Goal: Task Accomplishment & Management: Manage account settings

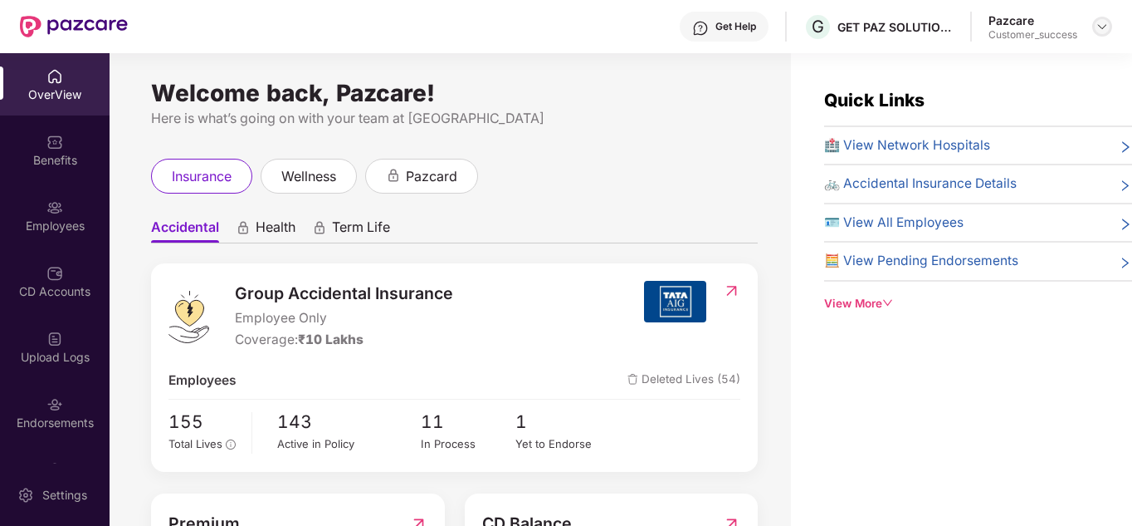
click at [1099, 22] on img at bounding box center [1102, 26] width 13 height 13
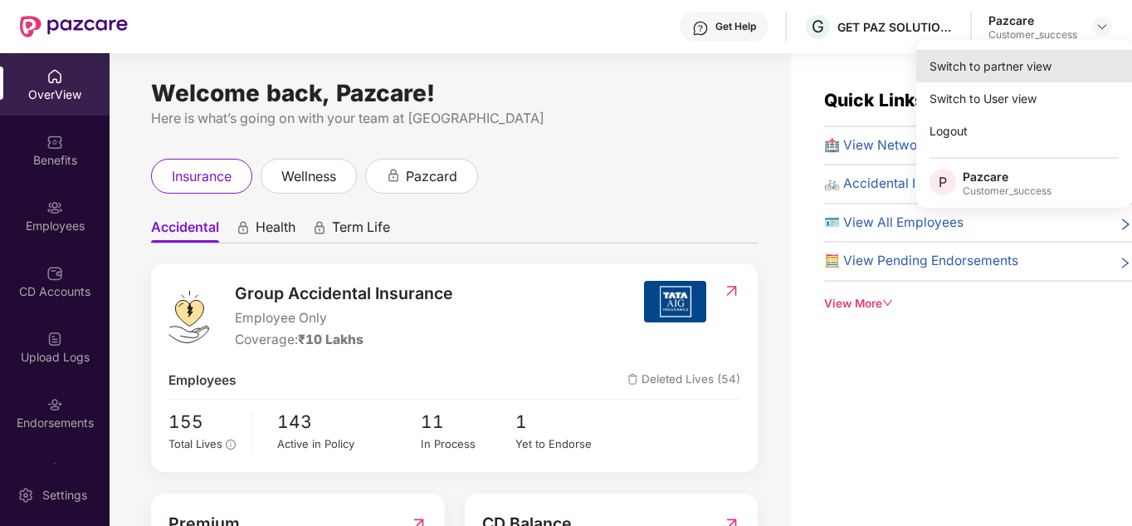
click at [1029, 58] on div "Switch to partner view" at bounding box center [1025, 66] width 216 height 32
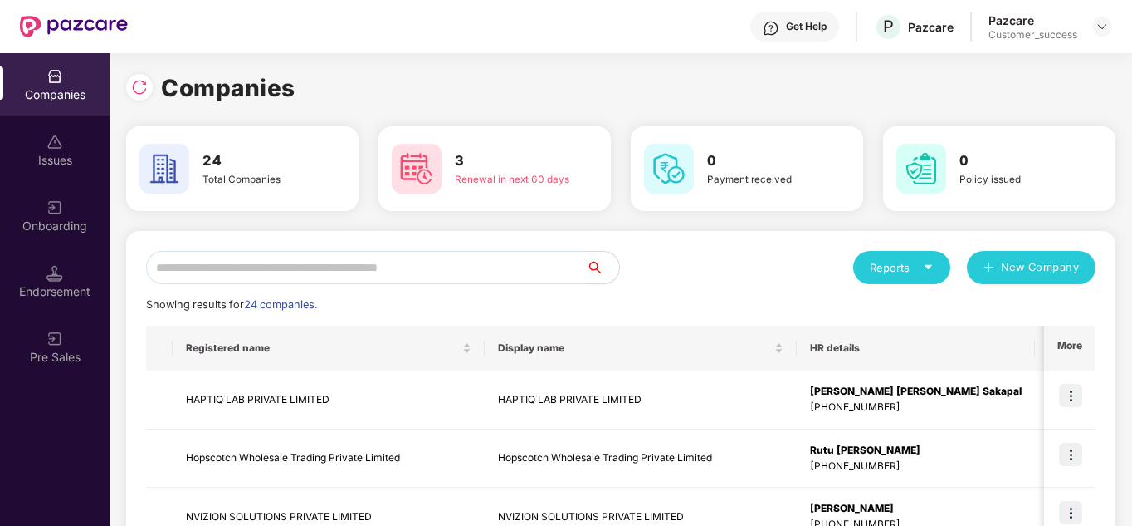
click at [329, 256] on input "text" at bounding box center [366, 267] width 440 height 33
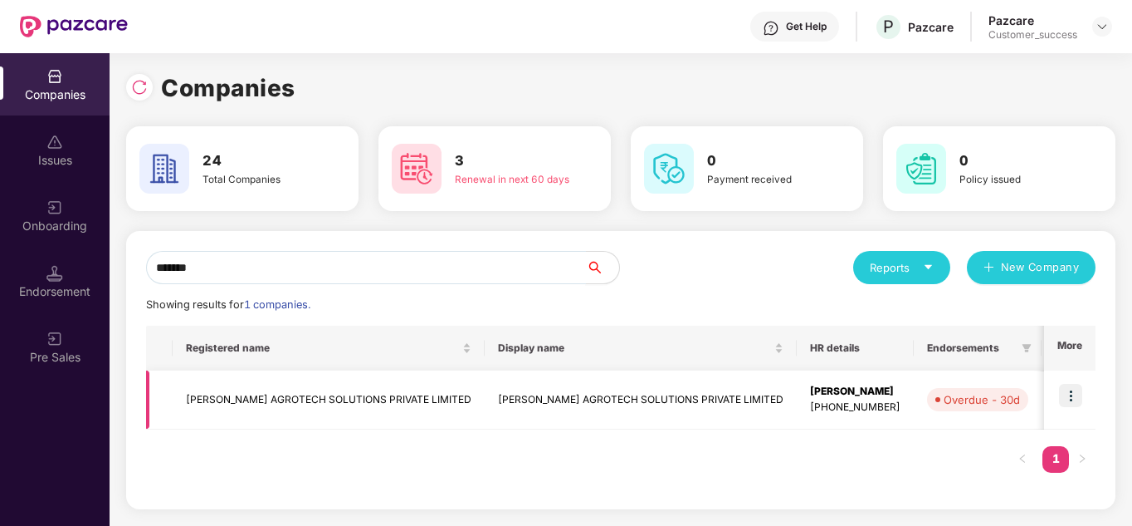
type input "*******"
click at [1073, 396] on img at bounding box center [1070, 395] width 23 height 23
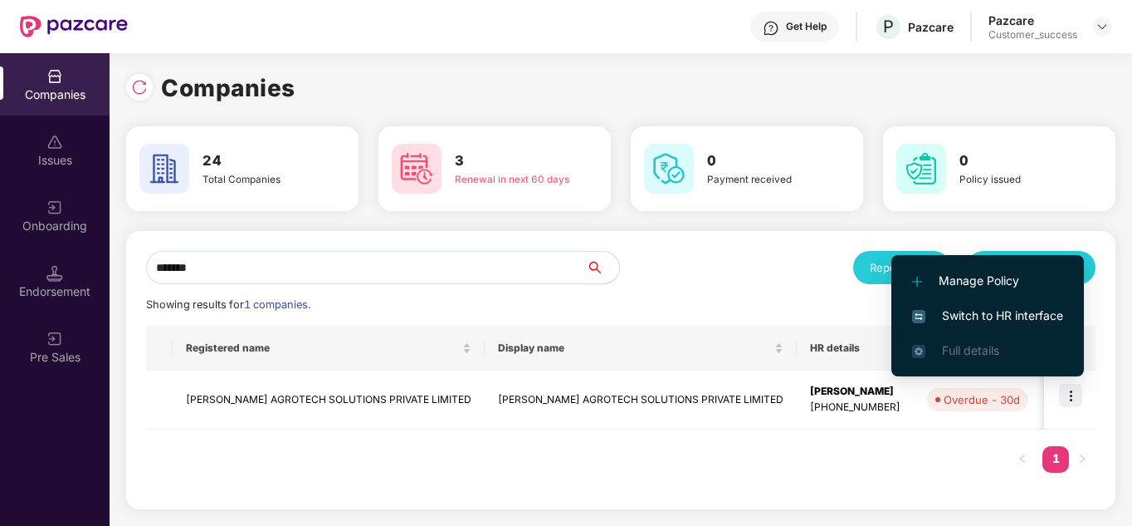
click at [979, 311] on span "Switch to HR interface" at bounding box center [987, 315] width 151 height 18
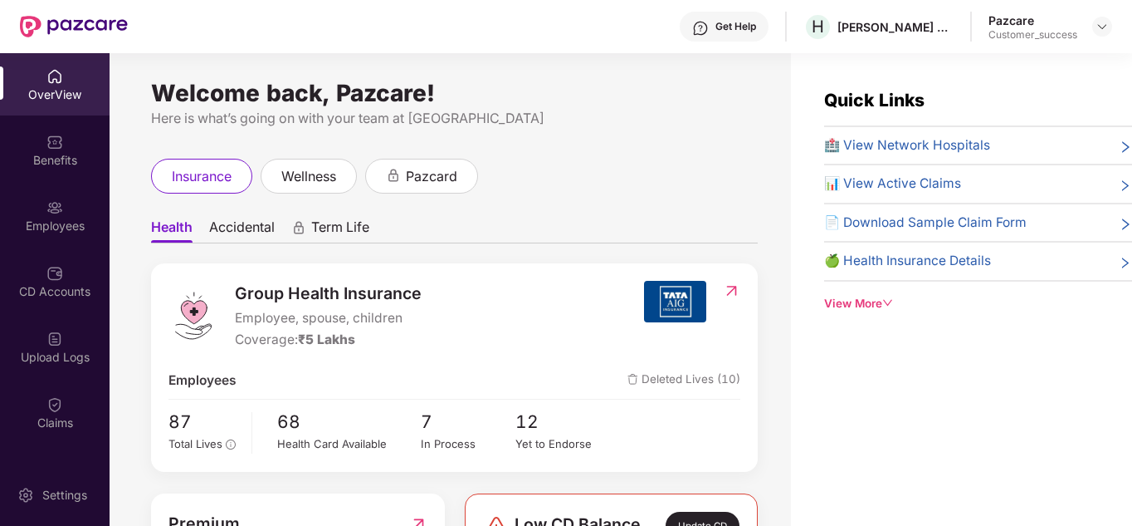
click at [51, 164] on div "Benefits" at bounding box center [55, 160] width 110 height 17
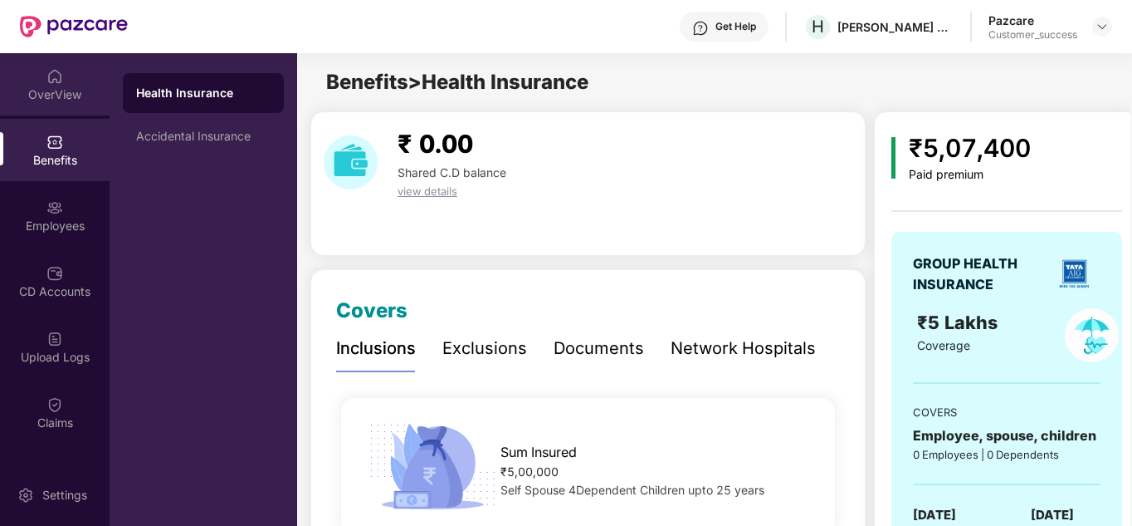
click at [50, 89] on div "OverView" at bounding box center [55, 94] width 110 height 17
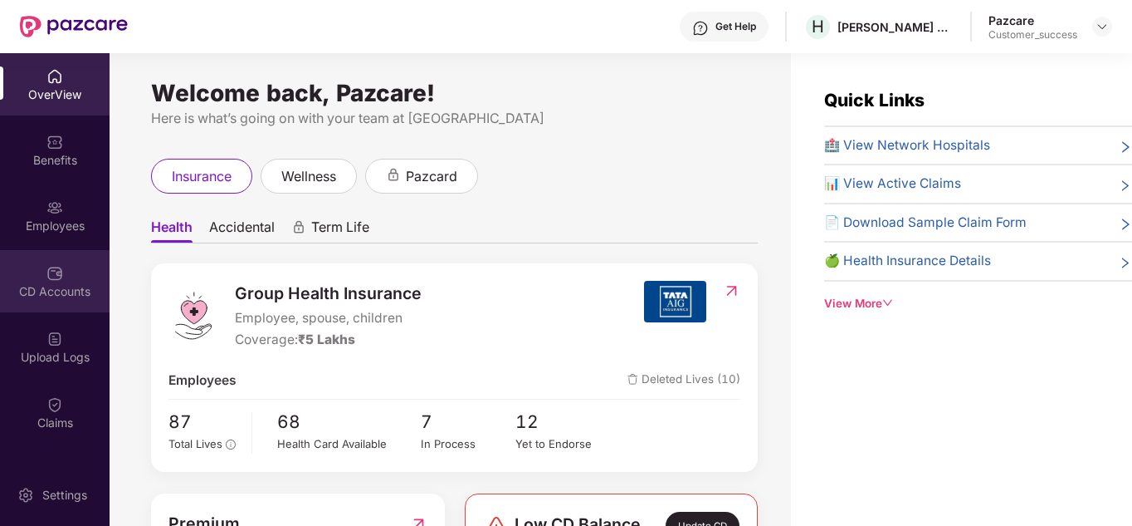
click at [47, 281] on div "CD Accounts" at bounding box center [55, 281] width 110 height 62
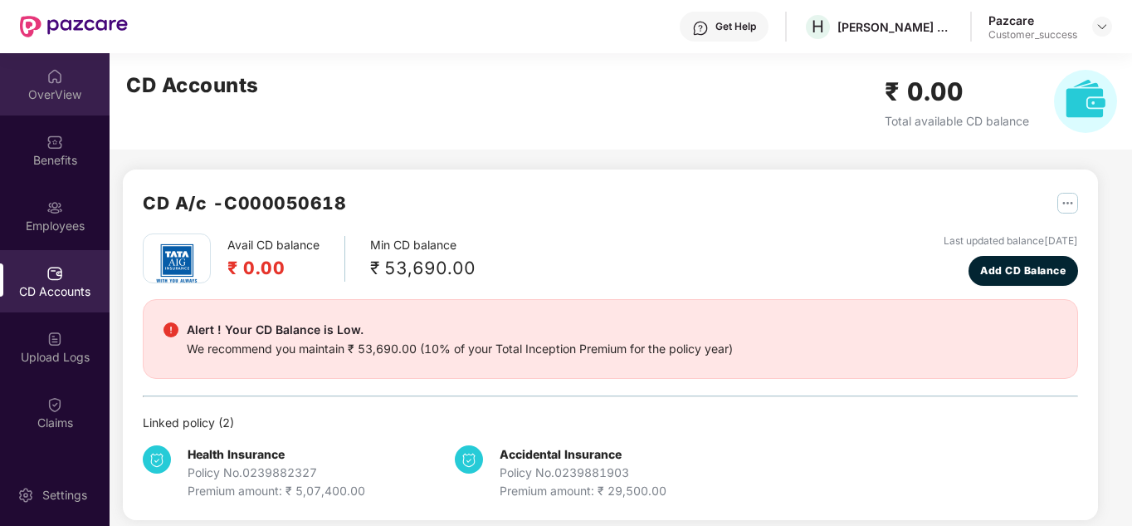
click at [51, 96] on div "OverView" at bounding box center [55, 94] width 110 height 17
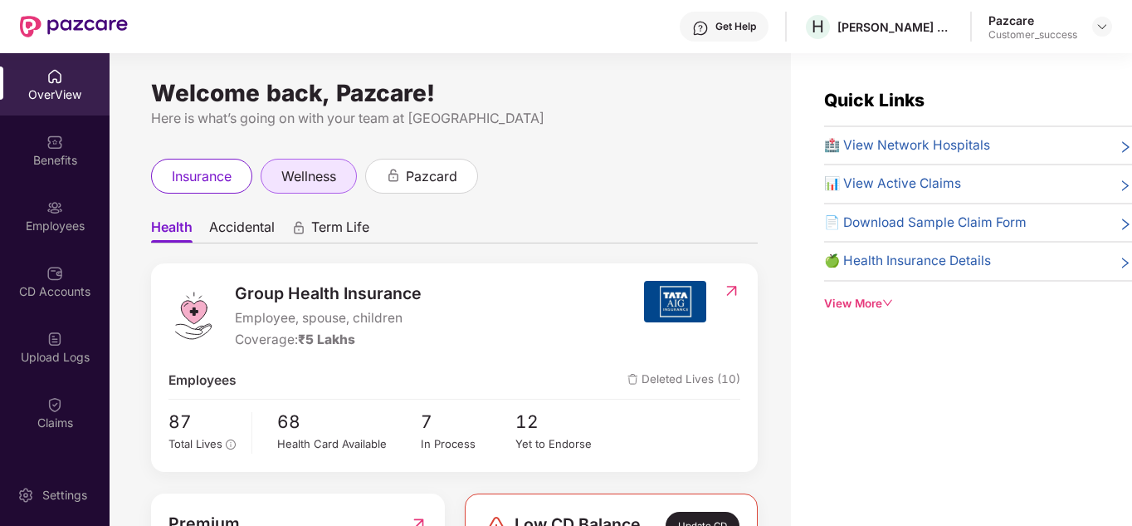
scroll to position [33, 0]
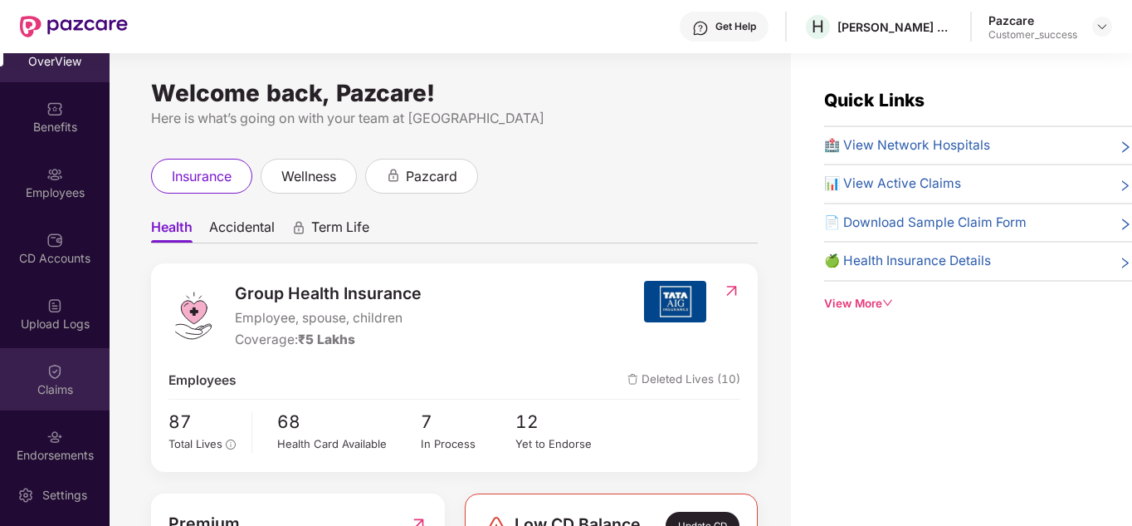
click at [33, 387] on div "Claims" at bounding box center [55, 389] width 110 height 17
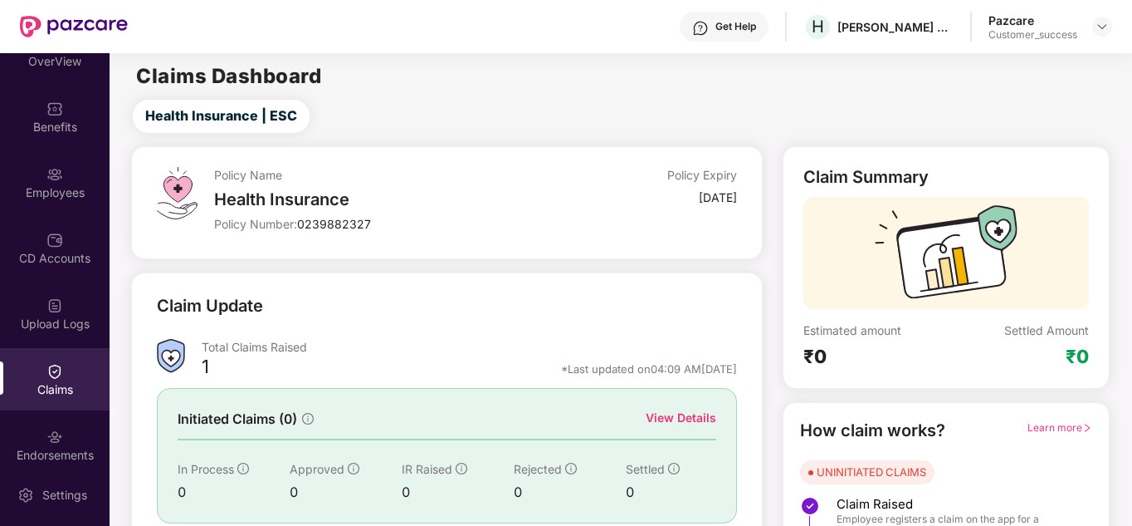
click at [468, 312] on div "Claim Update" at bounding box center [447, 316] width 580 height 46
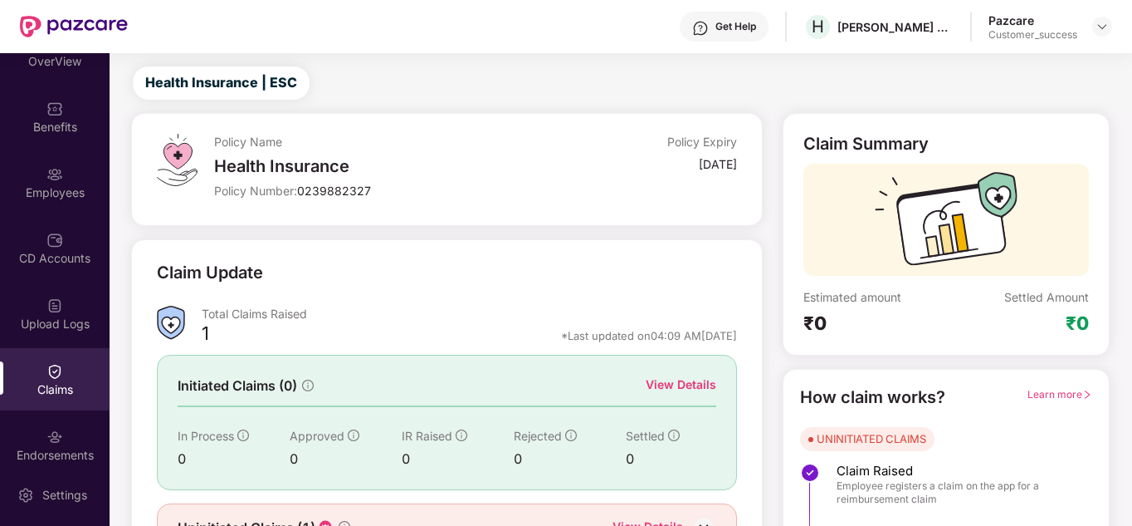
scroll to position [125, 0]
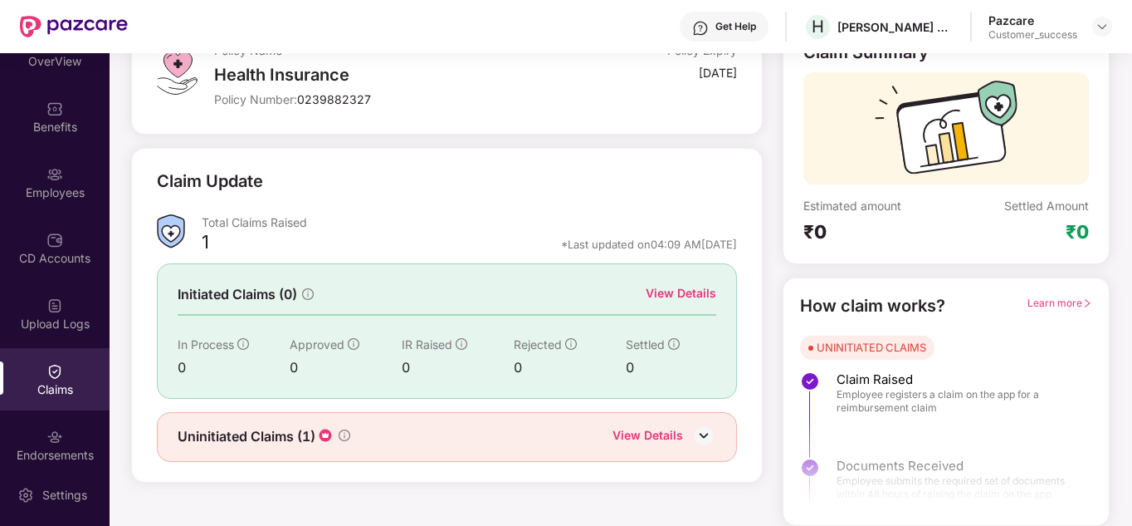
click at [656, 428] on div "View Details" at bounding box center [648, 437] width 71 height 22
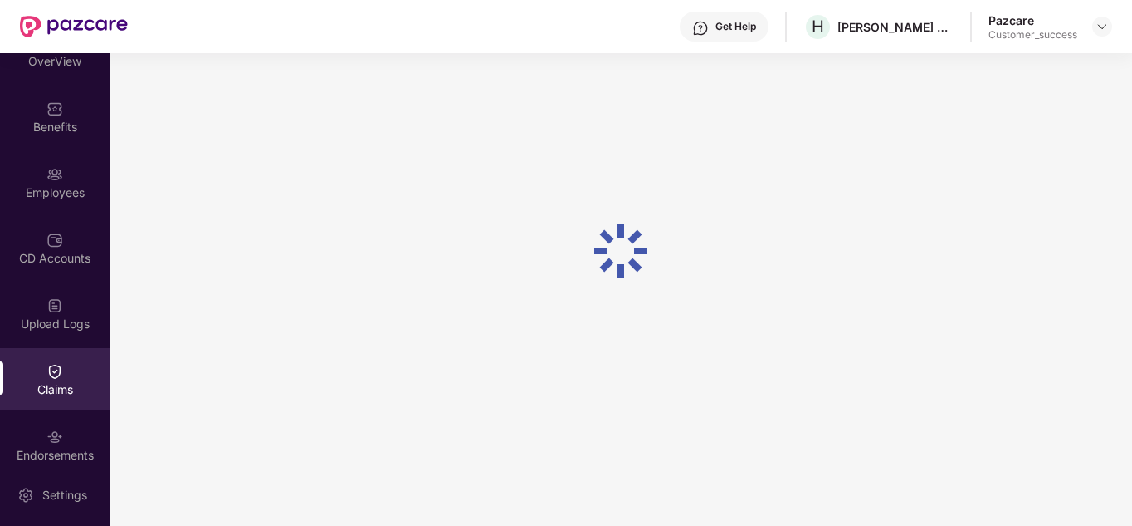
scroll to position [53, 0]
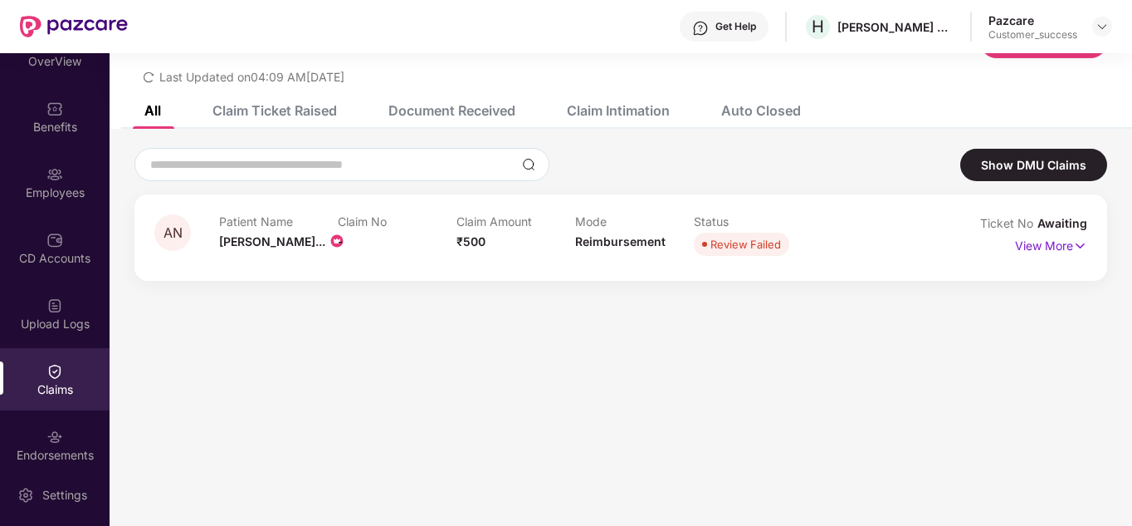
click at [762, 119] on div "Auto Closed" at bounding box center [749, 110] width 105 height 37
click at [566, 120] on div "Claim Intimation" at bounding box center [606, 110] width 128 height 37
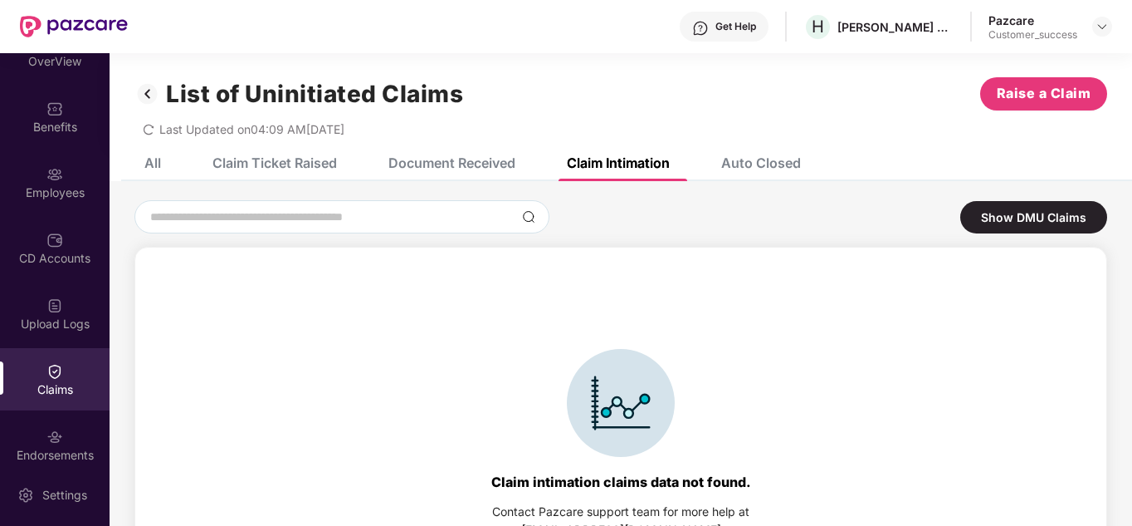
scroll to position [0, 0]
click at [287, 170] on div "Claim Ticket Raised" at bounding box center [275, 163] width 125 height 17
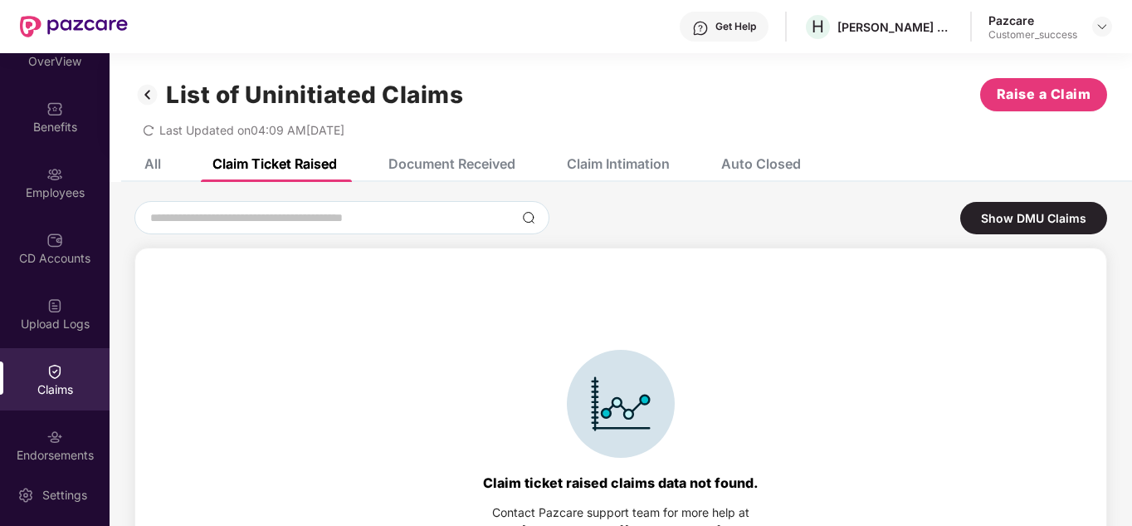
click at [167, 172] on div "All Claim Ticket Raised Document Received Claim Intimation Auto Closed" at bounding box center [461, 163] width 682 height 37
click at [154, 166] on div "All" at bounding box center [152, 163] width 17 height 17
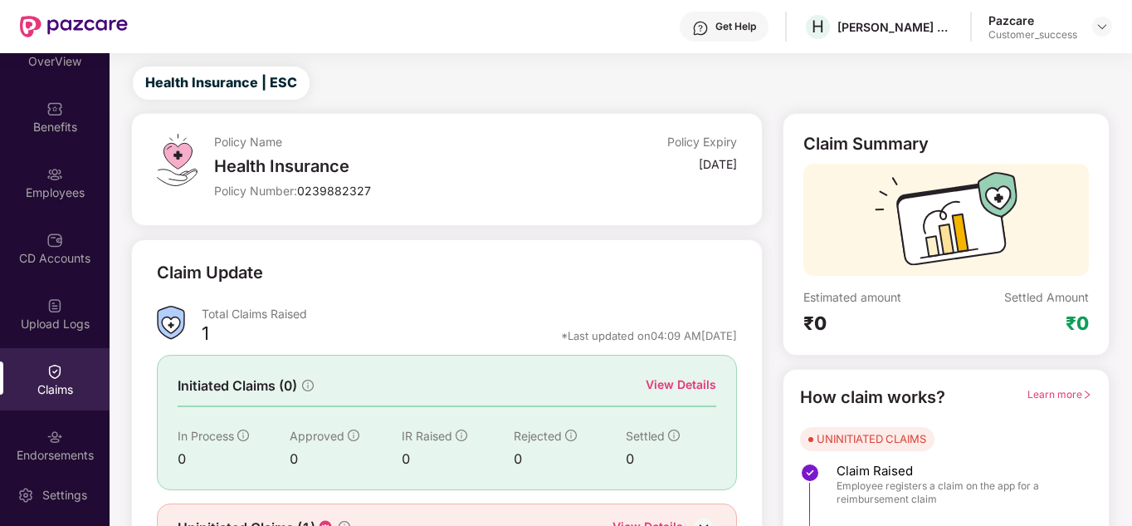
click at [475, 304] on div "Claim Update" at bounding box center [447, 283] width 580 height 46
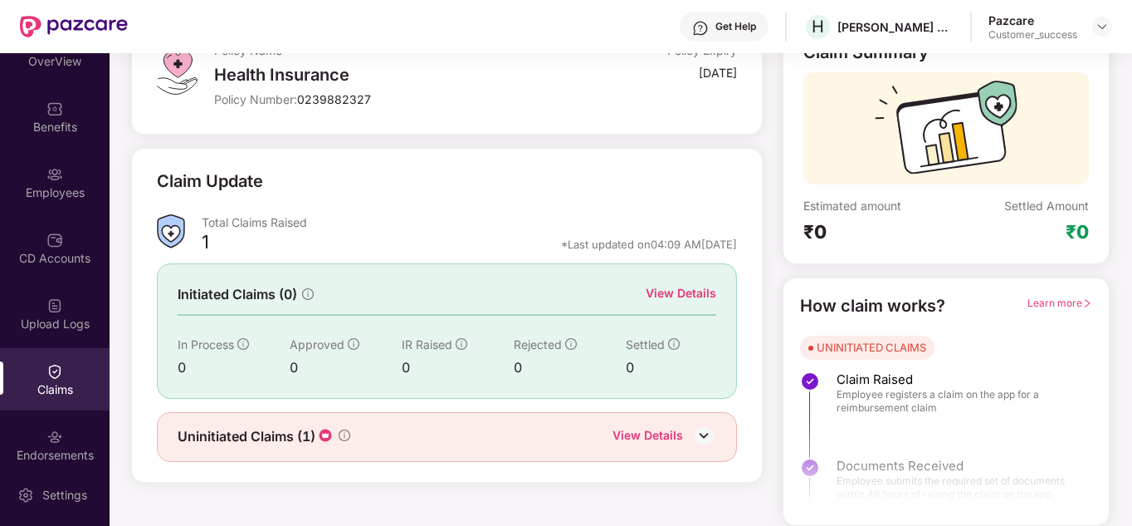
click at [680, 294] on div "View Details" at bounding box center [681, 293] width 71 height 18
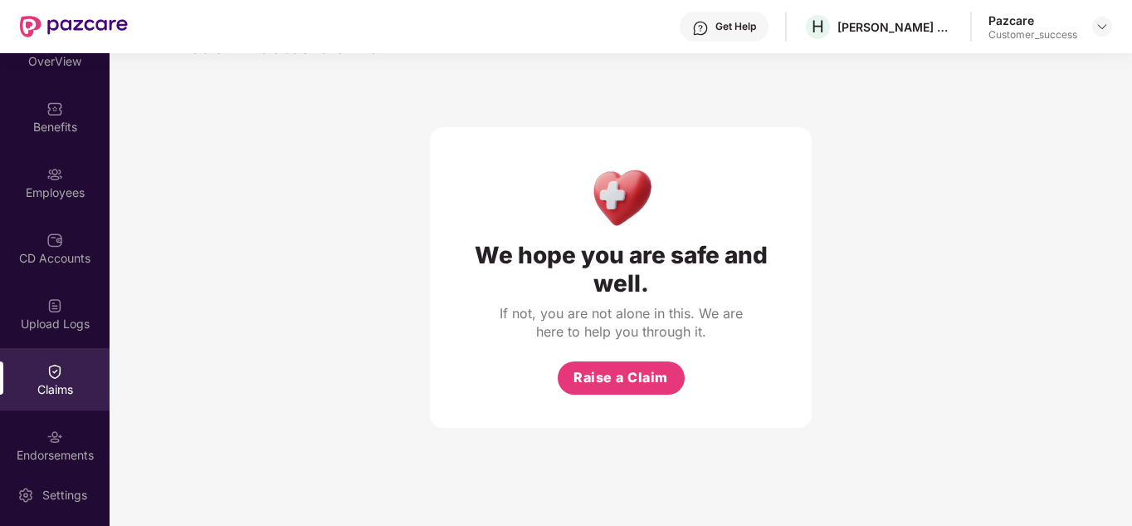
scroll to position [53, 0]
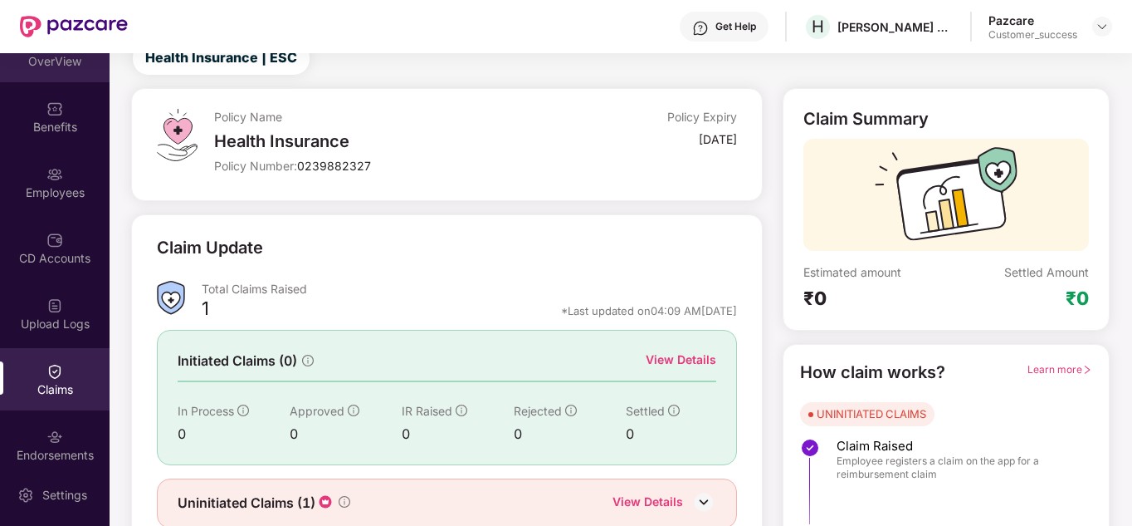
click at [51, 75] on div "OverView" at bounding box center [55, 51] width 110 height 62
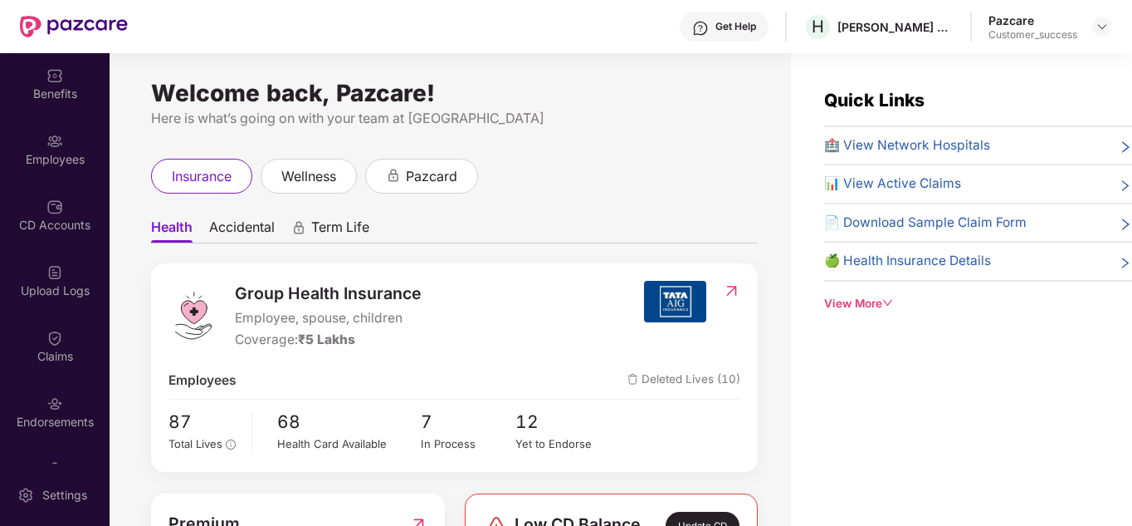
scroll to position [100, 0]
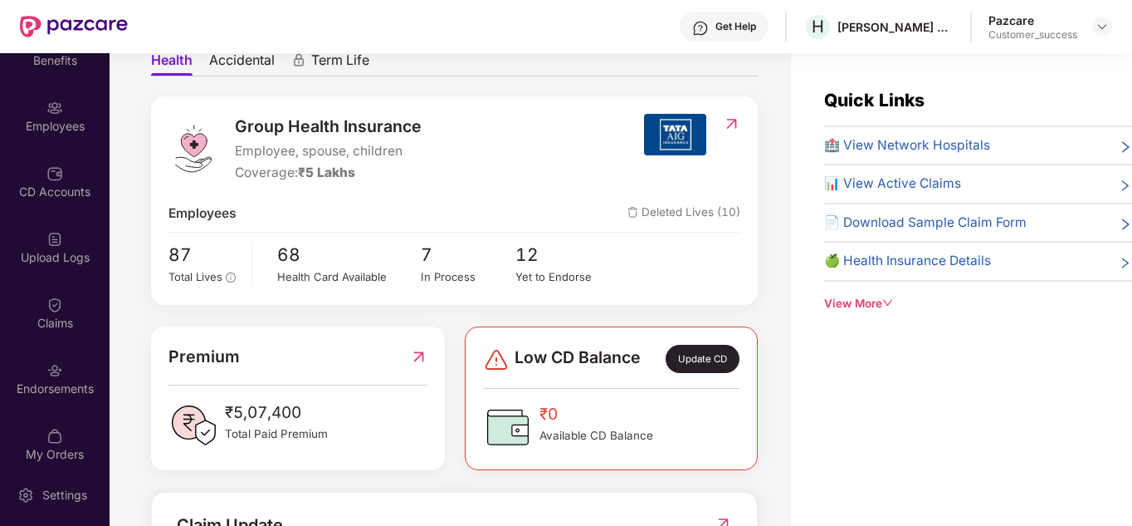
scroll to position [166, 0]
click at [235, 76] on span "Accidental" at bounding box center [242, 64] width 66 height 24
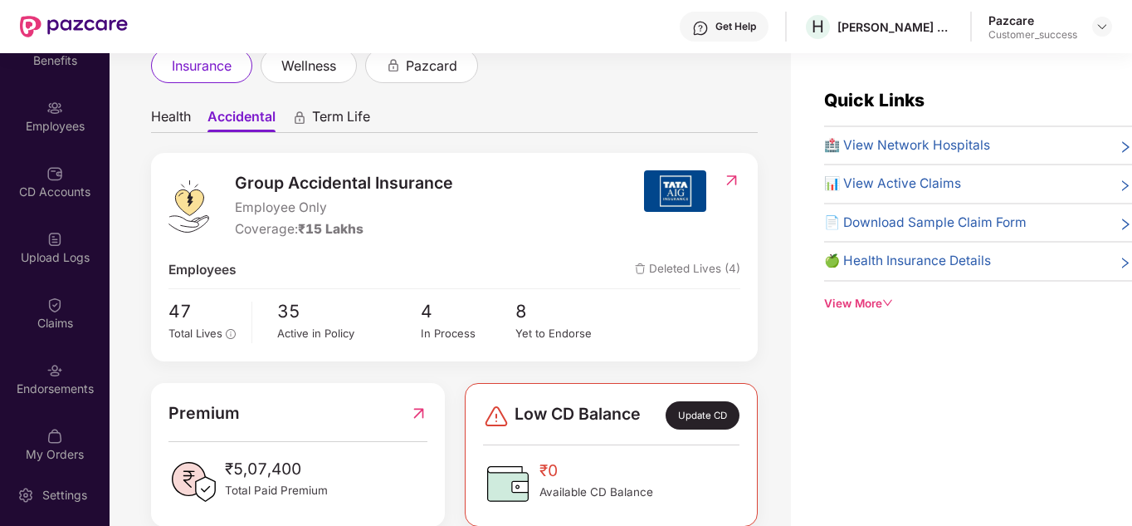
scroll to position [108, 0]
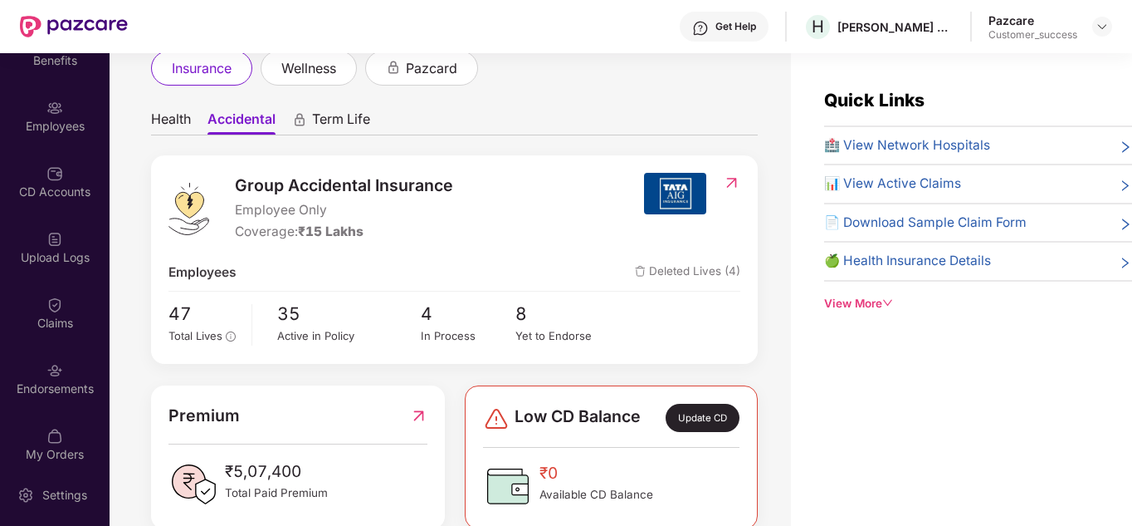
click at [152, 129] on span "Health" at bounding box center [171, 122] width 40 height 24
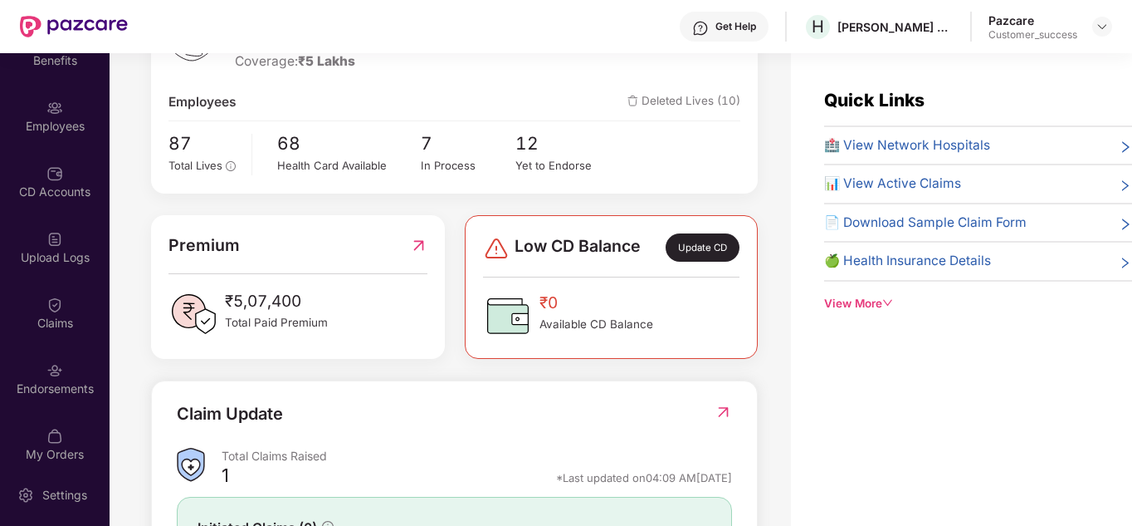
scroll to position [274, 0]
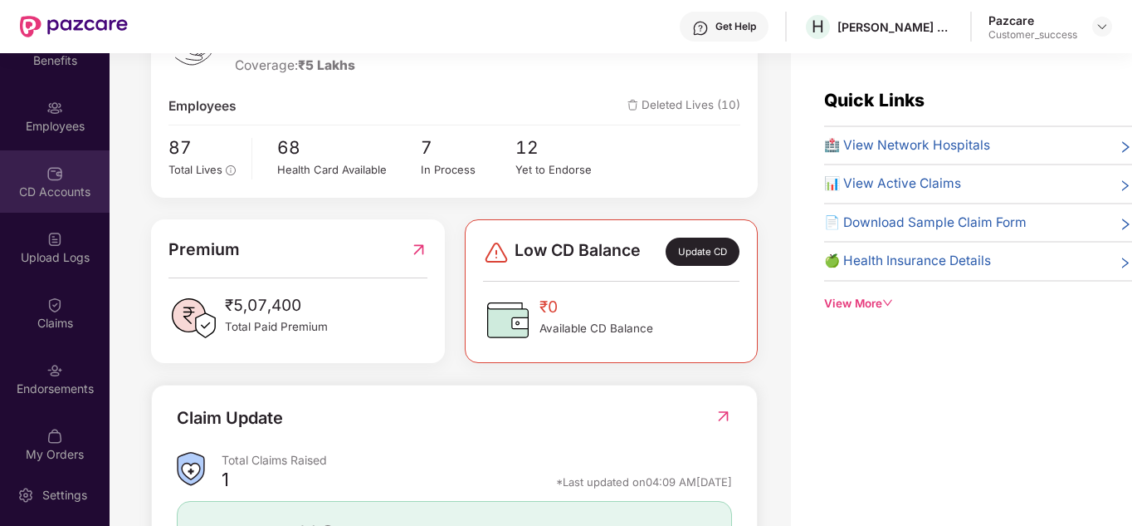
click at [52, 182] on div "CD Accounts" at bounding box center [55, 181] width 110 height 62
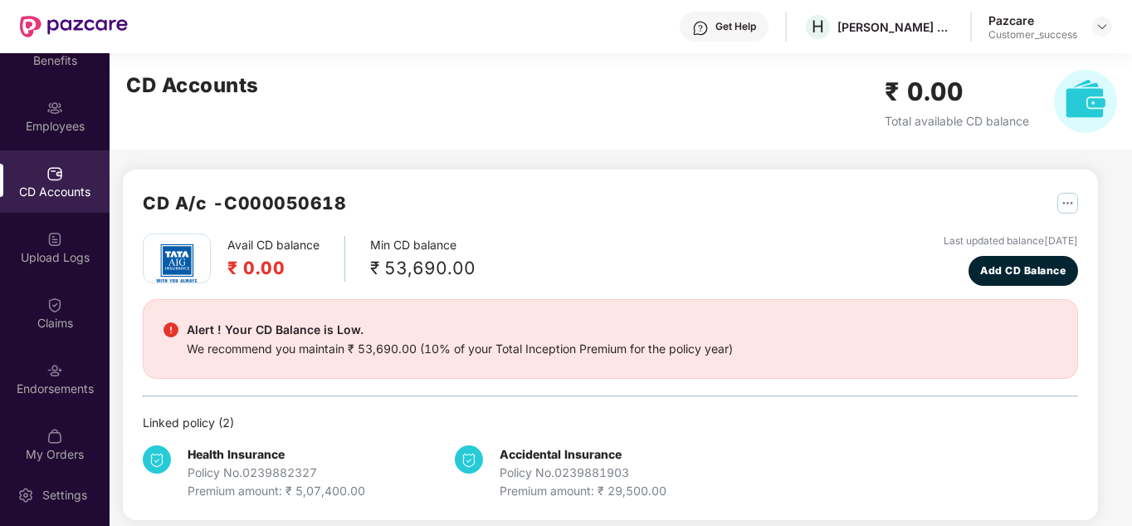
click at [631, 245] on div "Avail CD balance ₹ 0.00 Min CD balance ₹ 53,690.00 Last updated balance [DATE] …" at bounding box center [611, 259] width 936 height 52
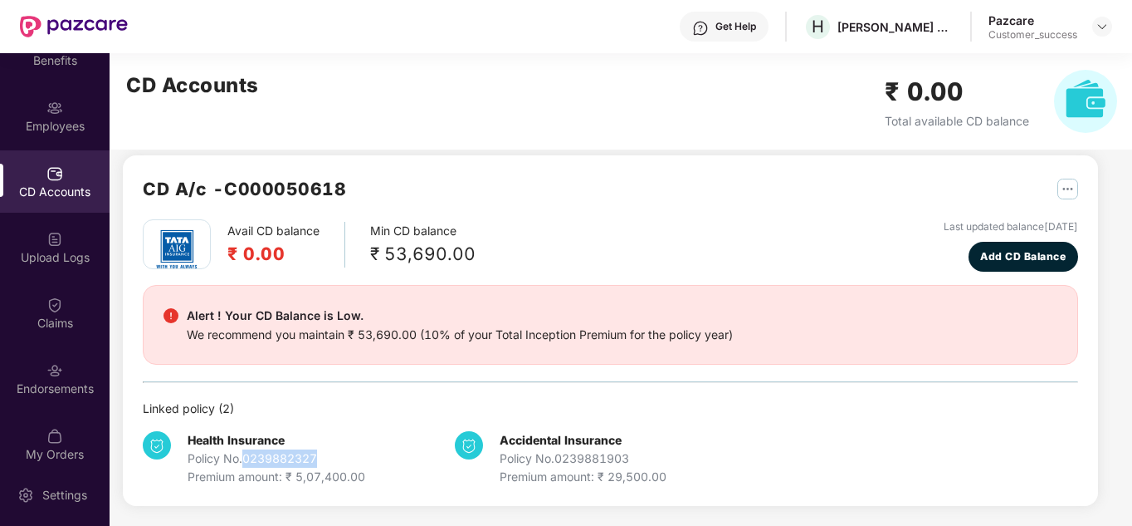
drag, startPoint x: 332, startPoint y: 450, endPoint x: 247, endPoint y: 460, distance: 86.1
click at [247, 460] on div "Policy No. 0239882327" at bounding box center [277, 458] width 178 height 18
copy div "0239882327"
drag, startPoint x: 643, startPoint y: 453, endPoint x: 558, endPoint y: 454, distance: 85.5
click at [558, 454] on div "Policy No. 0239881903" at bounding box center [583, 458] width 167 height 18
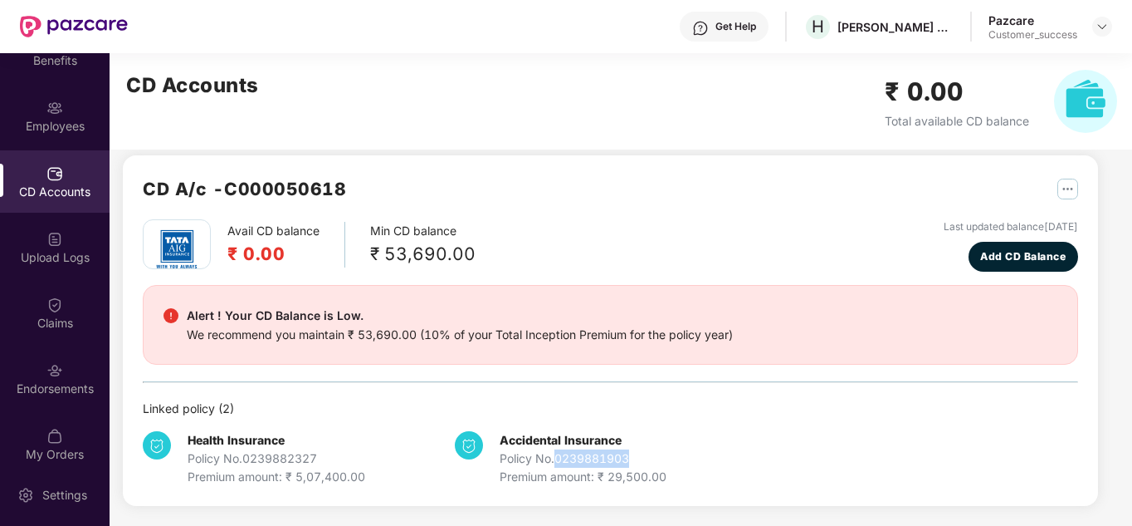
copy div "0239881903"
click at [565, 409] on div "Linked policy ( 2 )" at bounding box center [611, 408] width 936 height 18
click at [633, 276] on div "Avail CD balance ₹ 0.00 Min CD balance ₹ 53,690.00 Last updated balance [DATE] …" at bounding box center [611, 352] width 936 height 267
click at [529, 445] on b "Accidental Insurance" at bounding box center [561, 440] width 122 height 14
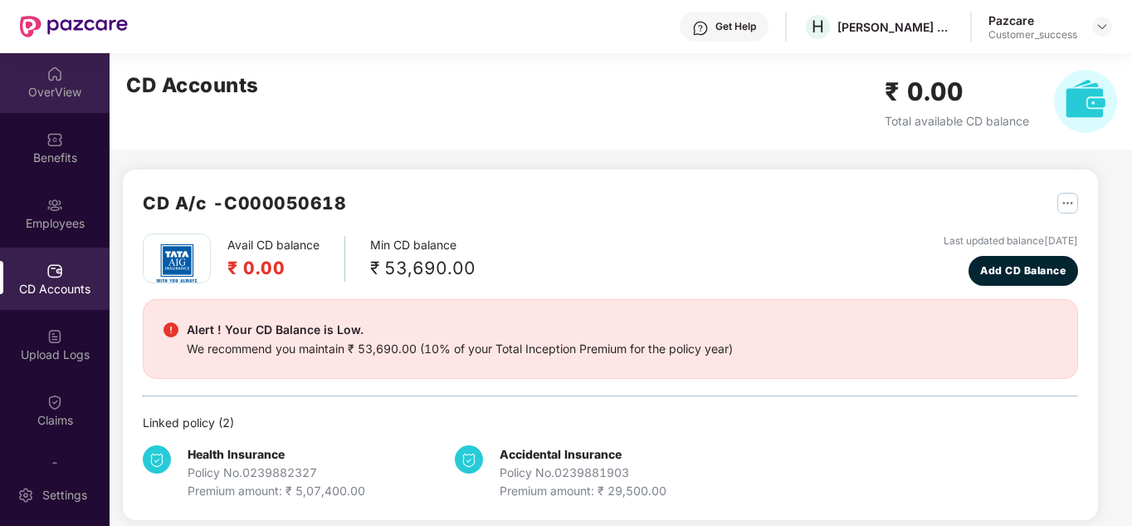
scroll to position [0, 0]
click at [72, 80] on div "OverView" at bounding box center [55, 84] width 110 height 62
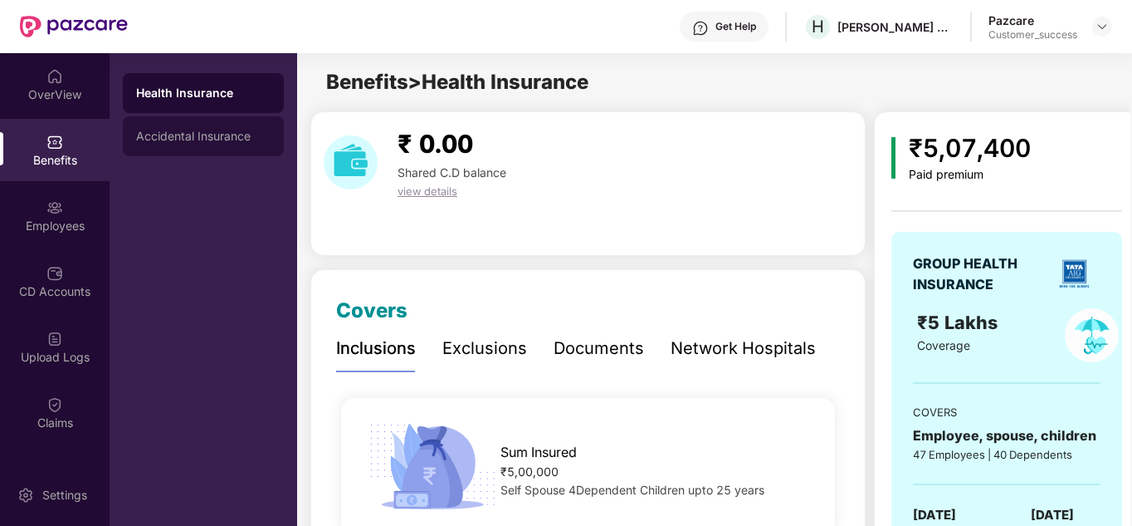
click at [203, 134] on div "Accidental Insurance" at bounding box center [203, 136] width 134 height 13
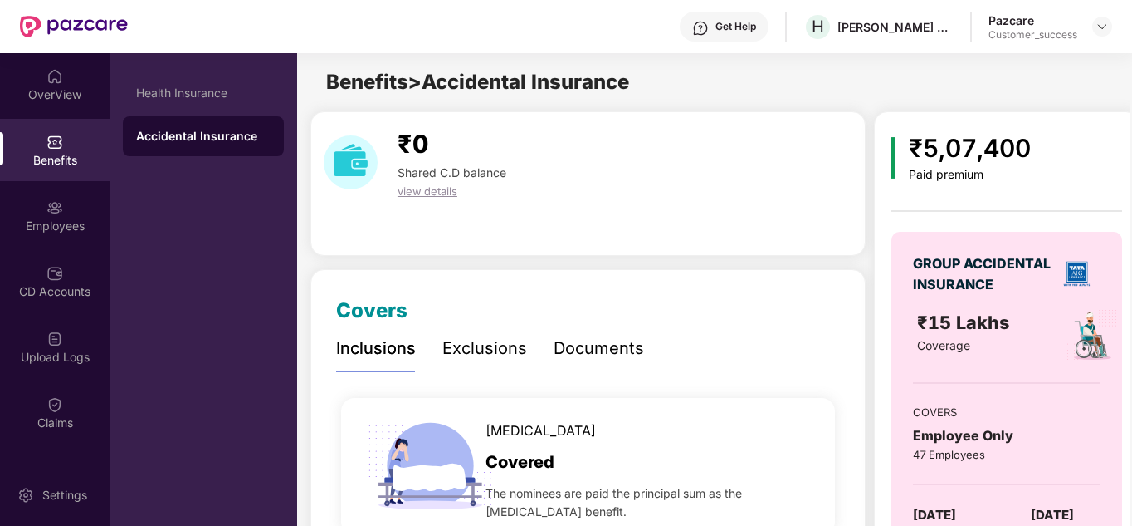
click at [430, 190] on span "view details" at bounding box center [428, 190] width 60 height 13
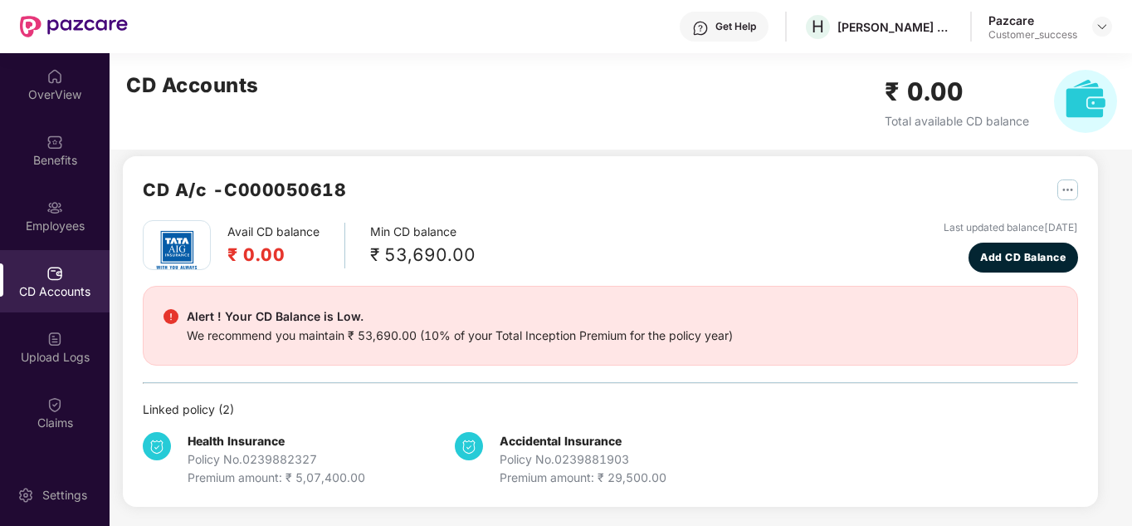
scroll to position [14, 0]
click at [1103, 27] on img at bounding box center [1102, 26] width 13 height 13
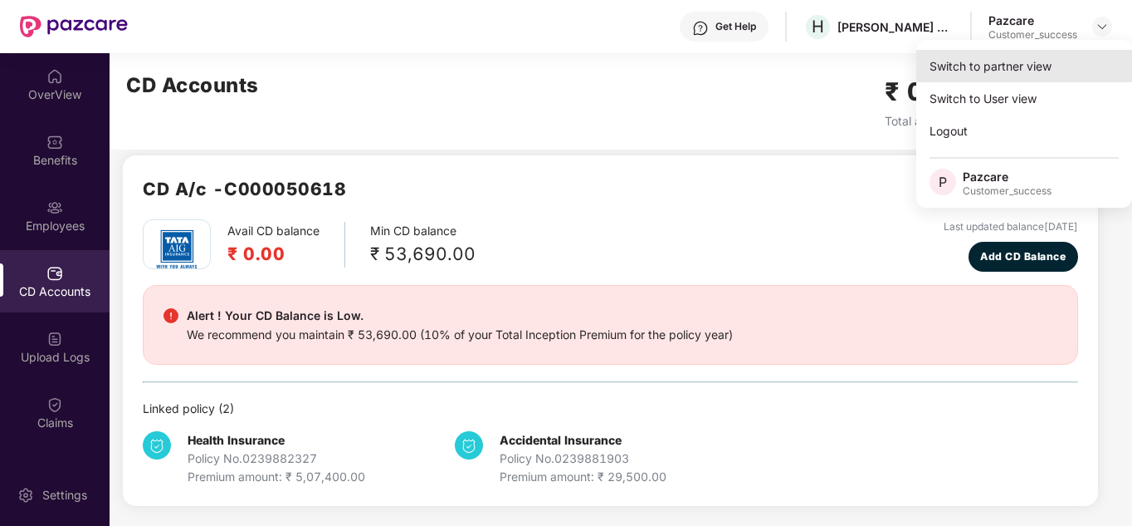
click at [1039, 67] on div "Switch to partner view" at bounding box center [1025, 66] width 216 height 32
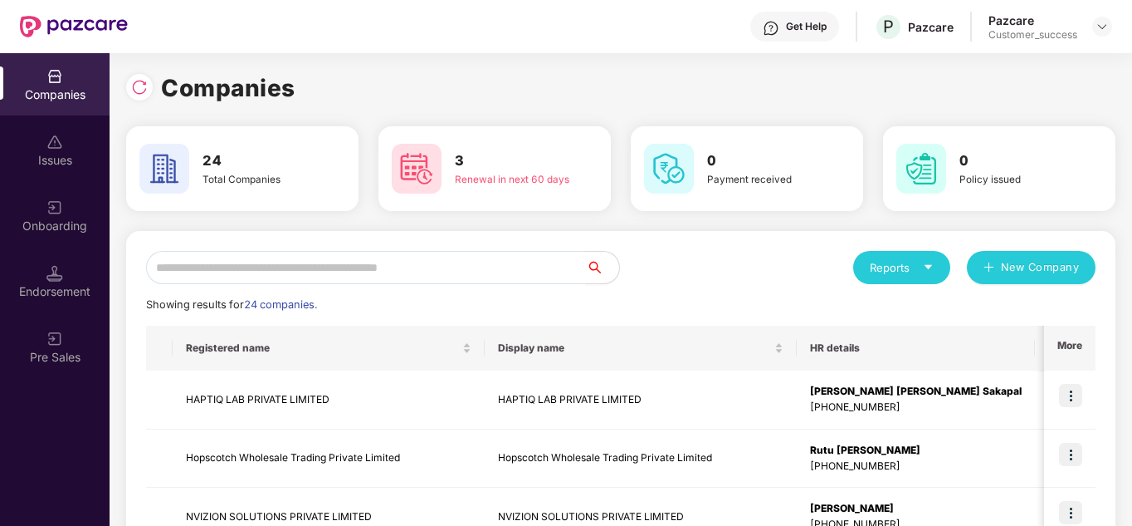
click at [713, 252] on div "Reports New Company" at bounding box center [858, 267] width 475 height 33
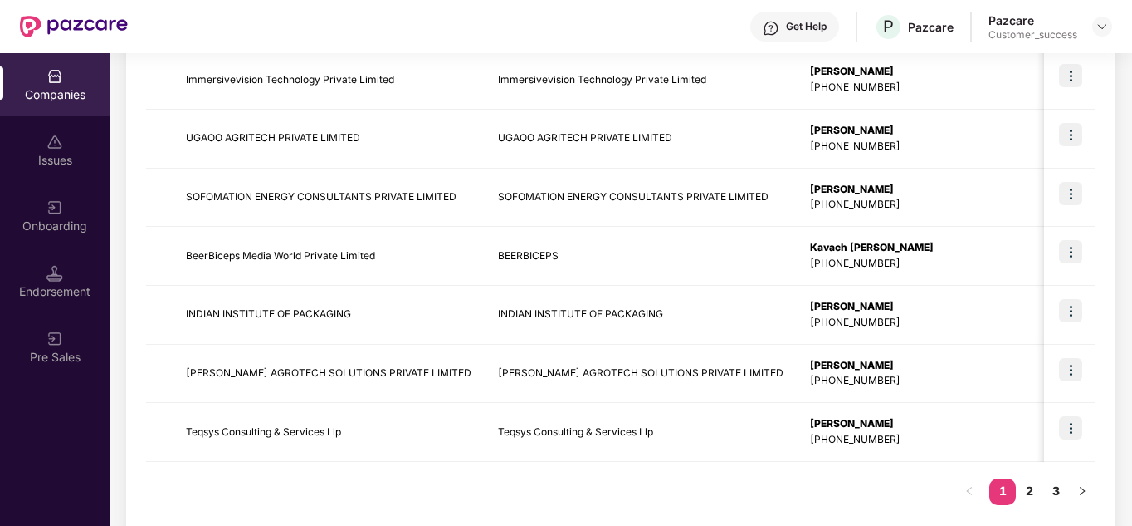
scroll to position [525, 0]
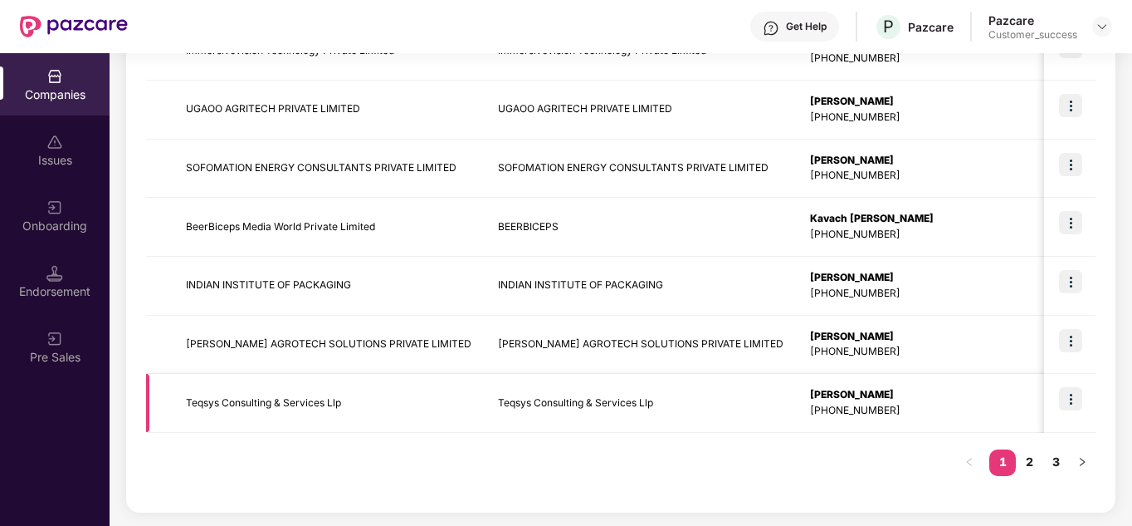
click at [1069, 400] on img at bounding box center [1070, 398] width 23 height 23
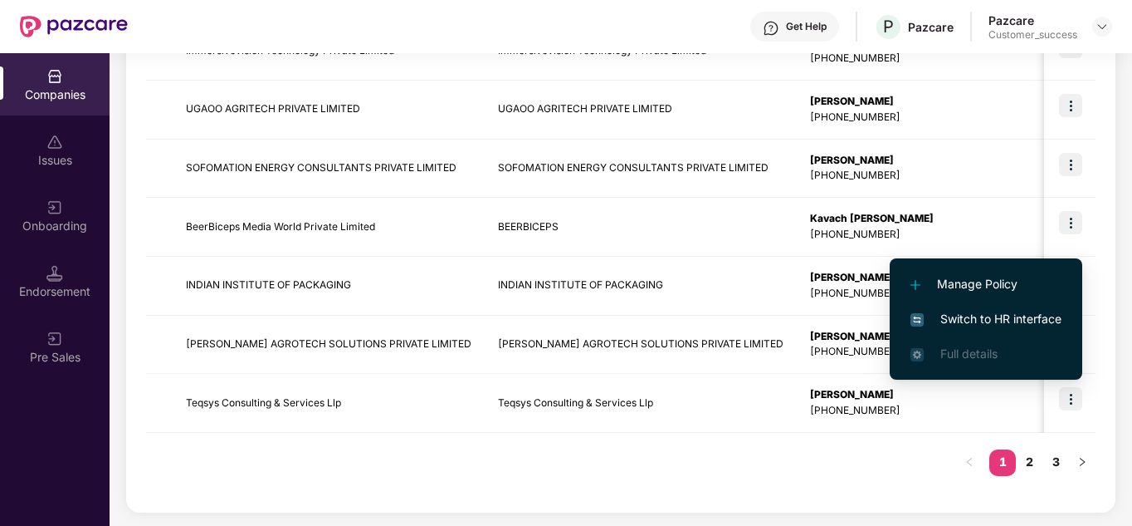
click at [1006, 314] on span "Switch to HR interface" at bounding box center [986, 319] width 151 height 18
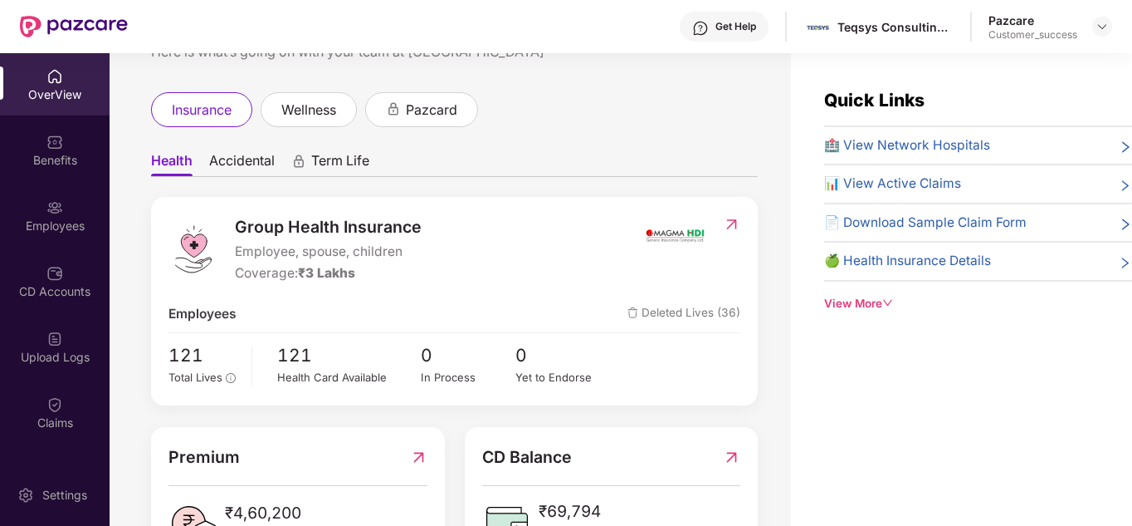
scroll to position [100, 0]
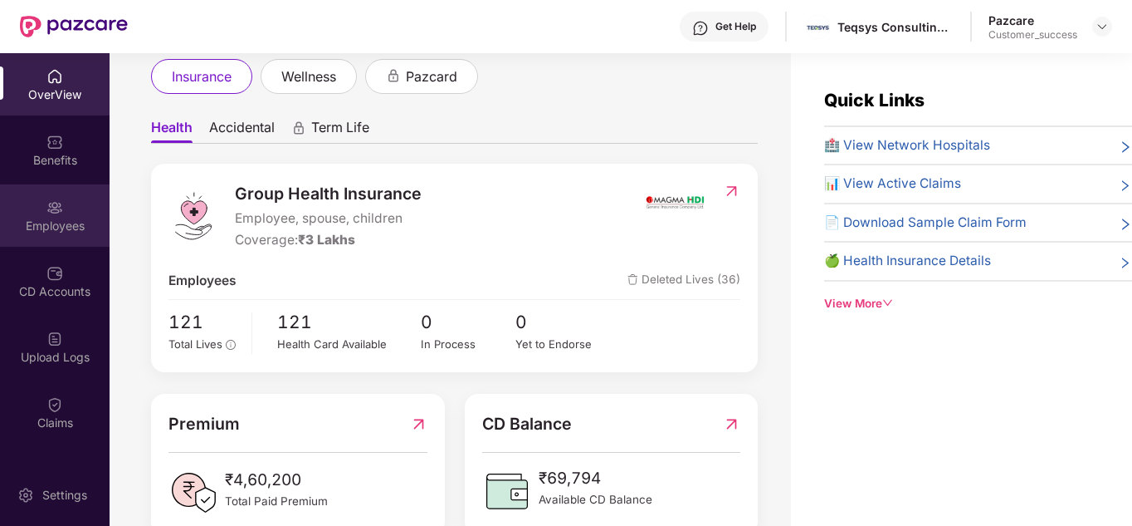
click at [44, 226] on div "Employees" at bounding box center [55, 226] width 110 height 17
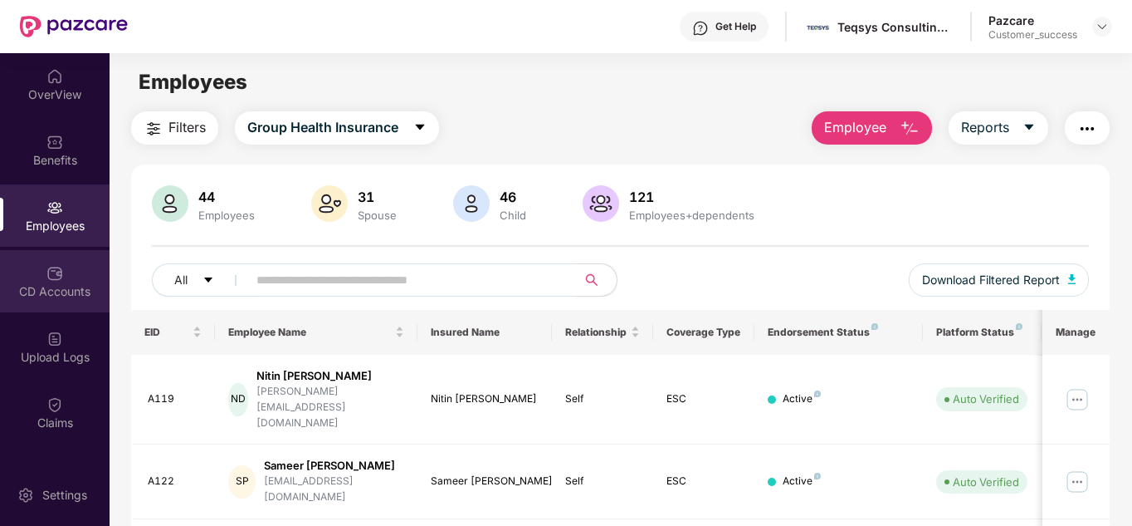
click at [42, 273] on div "CD Accounts" at bounding box center [55, 281] width 110 height 62
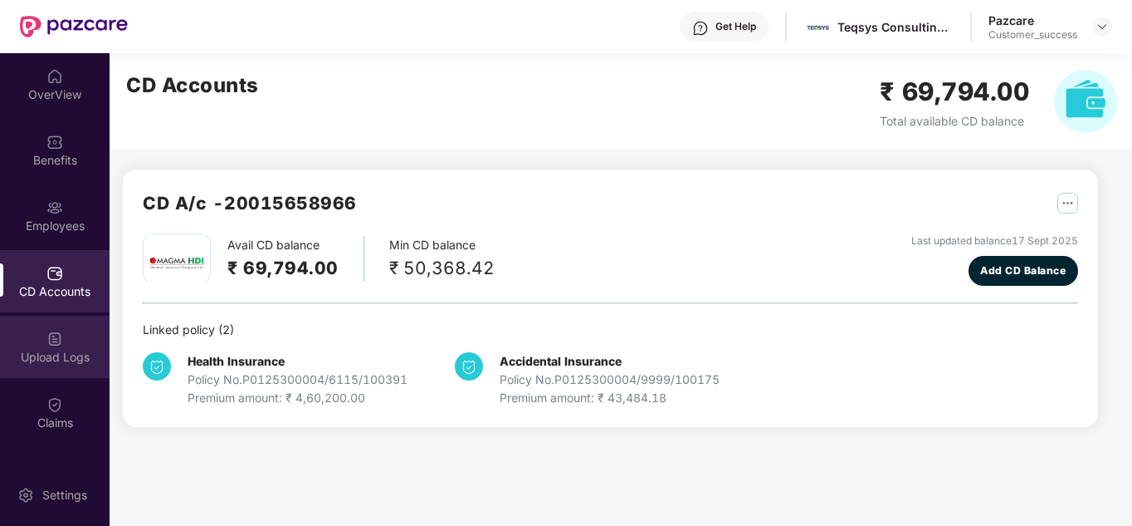
click at [52, 325] on div "Upload Logs" at bounding box center [55, 346] width 110 height 62
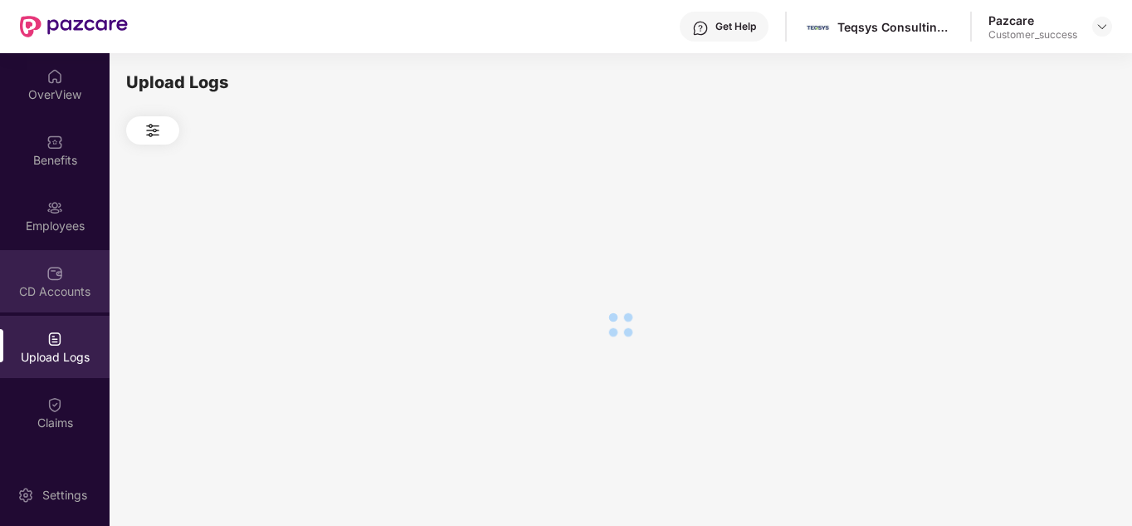
click at [52, 303] on div "CD Accounts" at bounding box center [55, 281] width 110 height 62
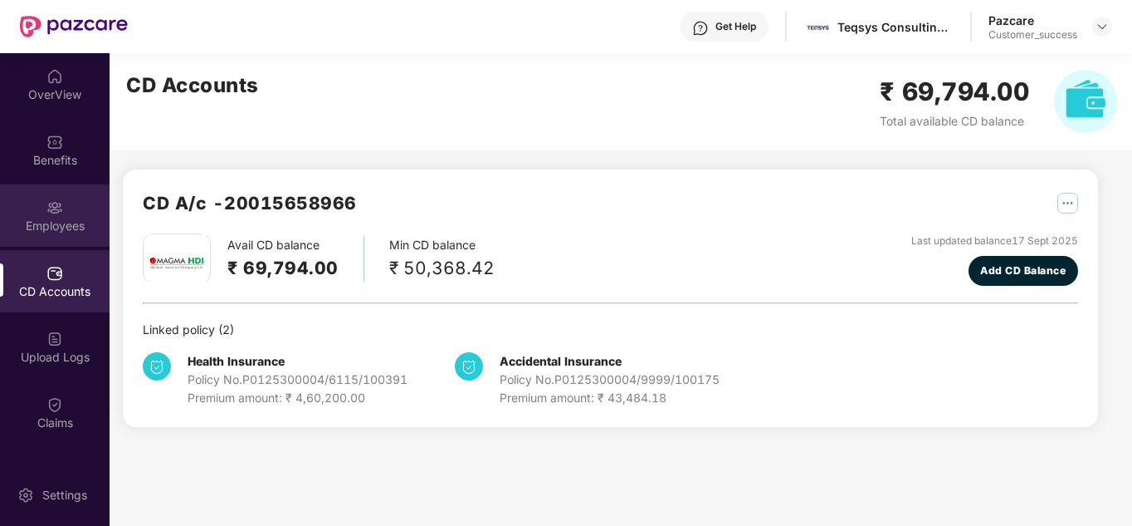
click at [53, 244] on div "Employees" at bounding box center [55, 215] width 110 height 62
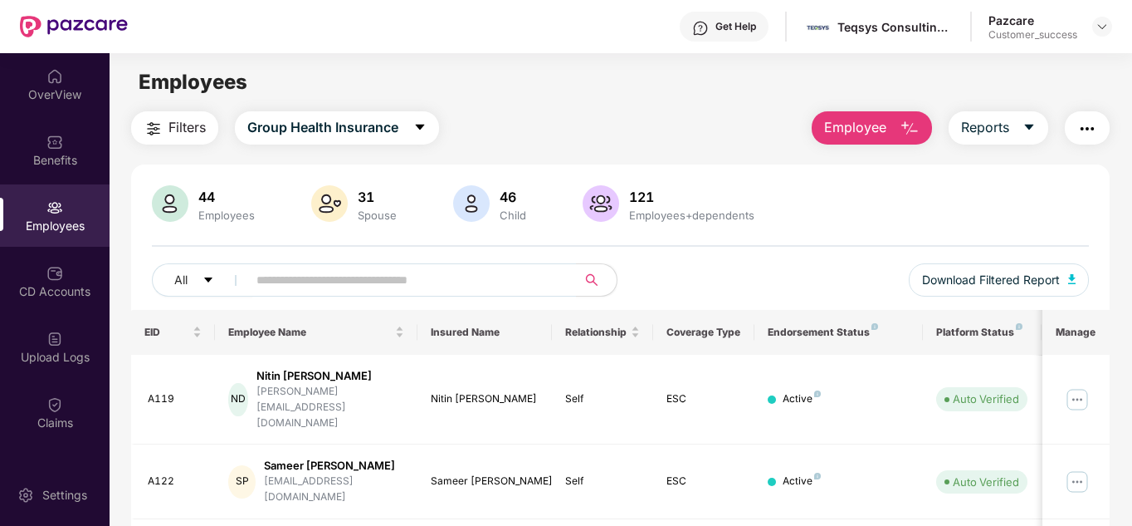
click at [804, 323] on th "Endorsement Status" at bounding box center [839, 332] width 169 height 45
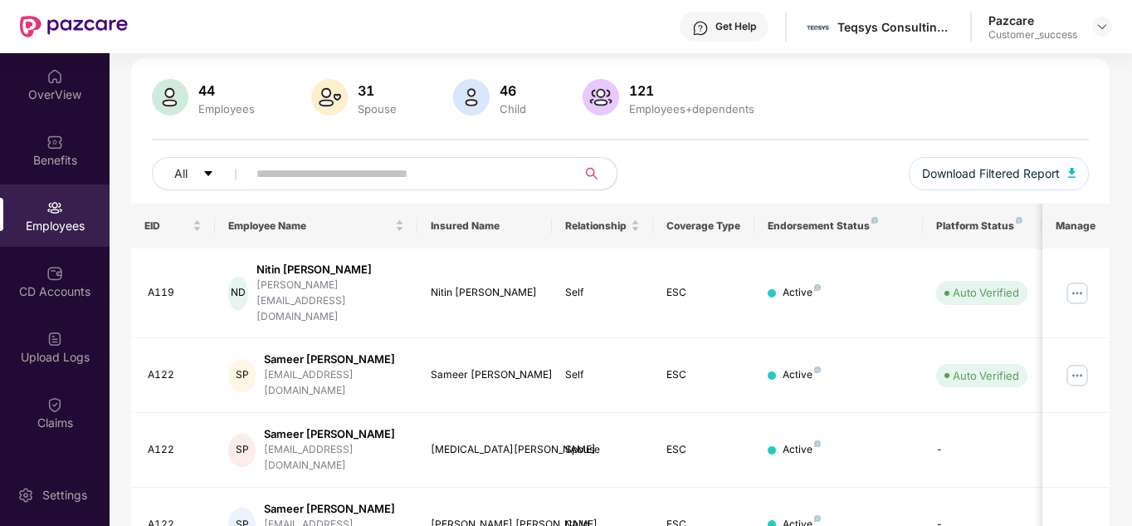
scroll to position [133, 0]
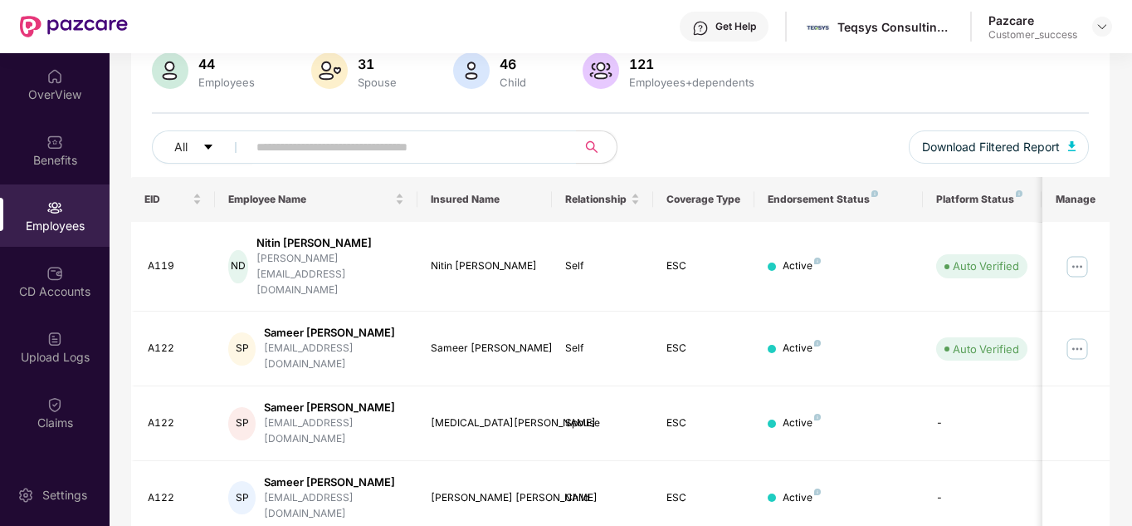
click at [686, 146] on div "All Download Filtered Report" at bounding box center [621, 153] width 938 height 46
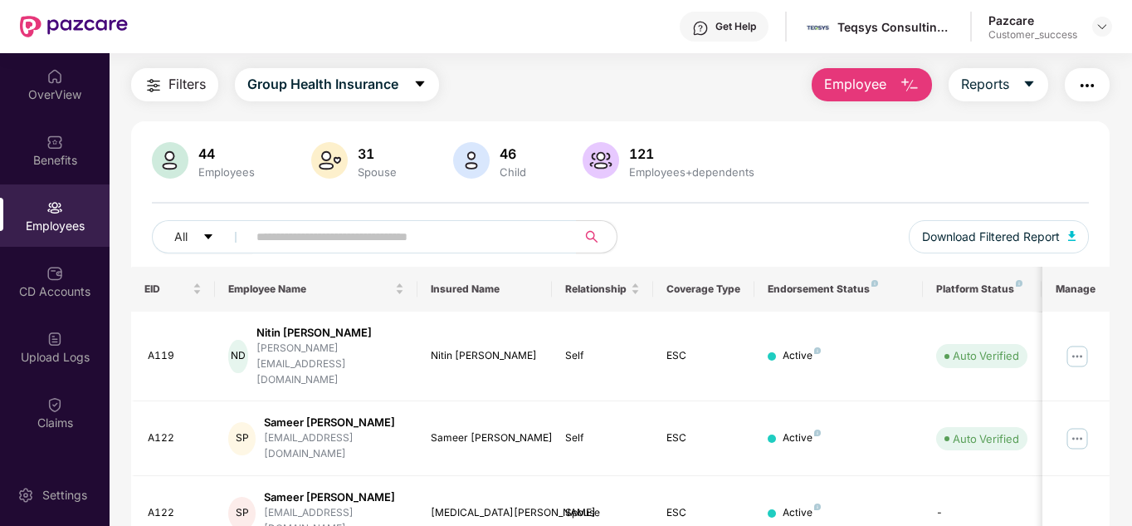
scroll to position [0, 0]
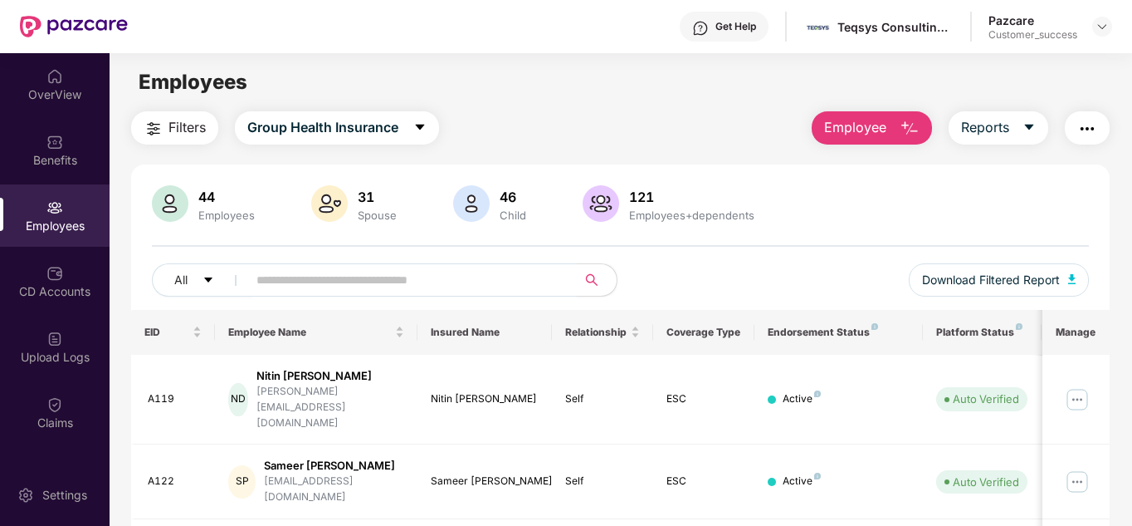
click at [396, 275] on input "text" at bounding box center [406, 279] width 298 height 25
click at [759, 264] on div "All Download Filtered Report" at bounding box center [621, 286] width 938 height 46
click at [408, 275] on input "text" at bounding box center [406, 279] width 298 height 25
click at [31, 408] on div "Claims" at bounding box center [55, 412] width 110 height 62
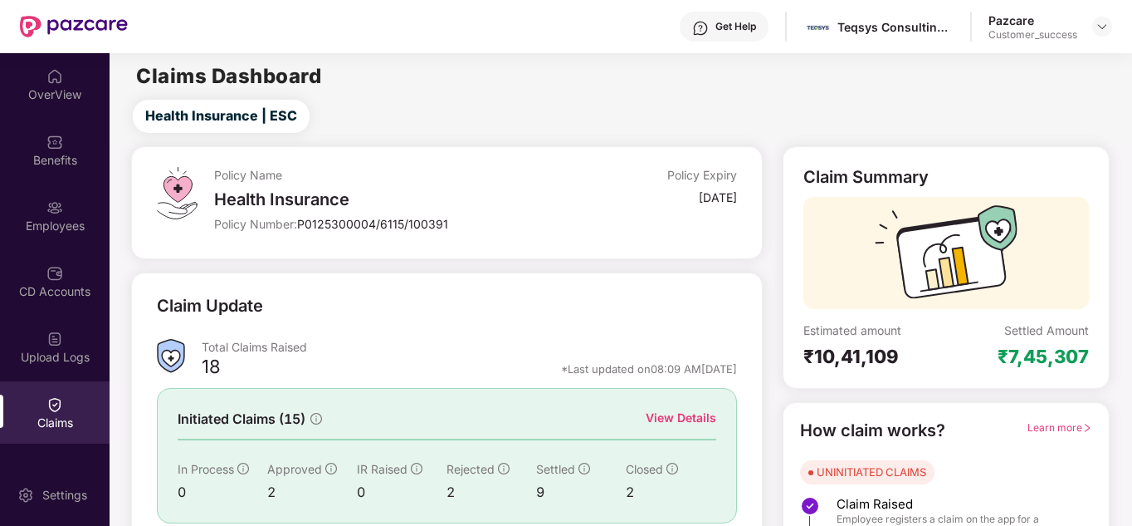
click at [400, 300] on div "Claim Update" at bounding box center [447, 316] width 580 height 46
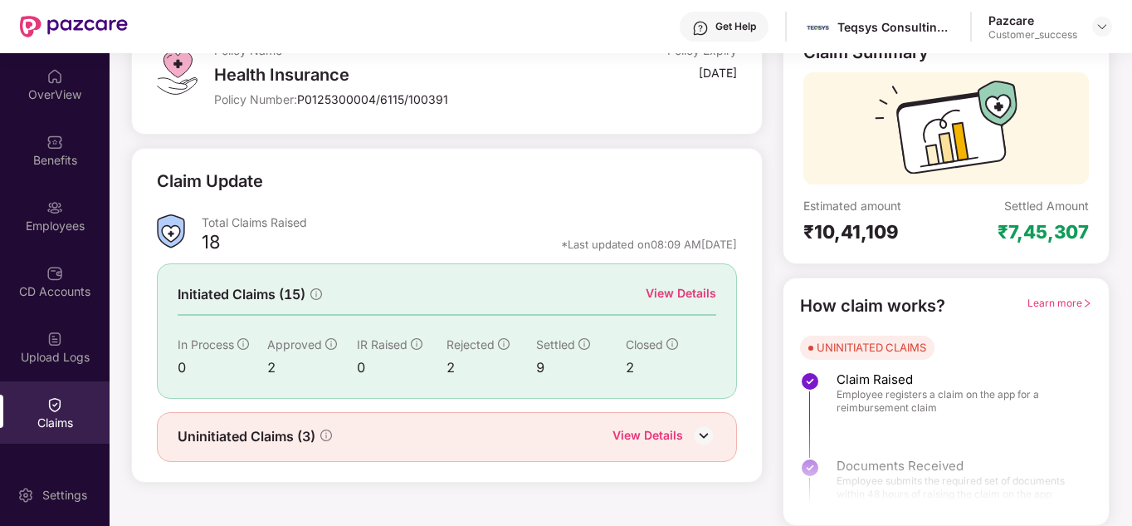
click at [660, 433] on div "View Details" at bounding box center [648, 437] width 71 height 22
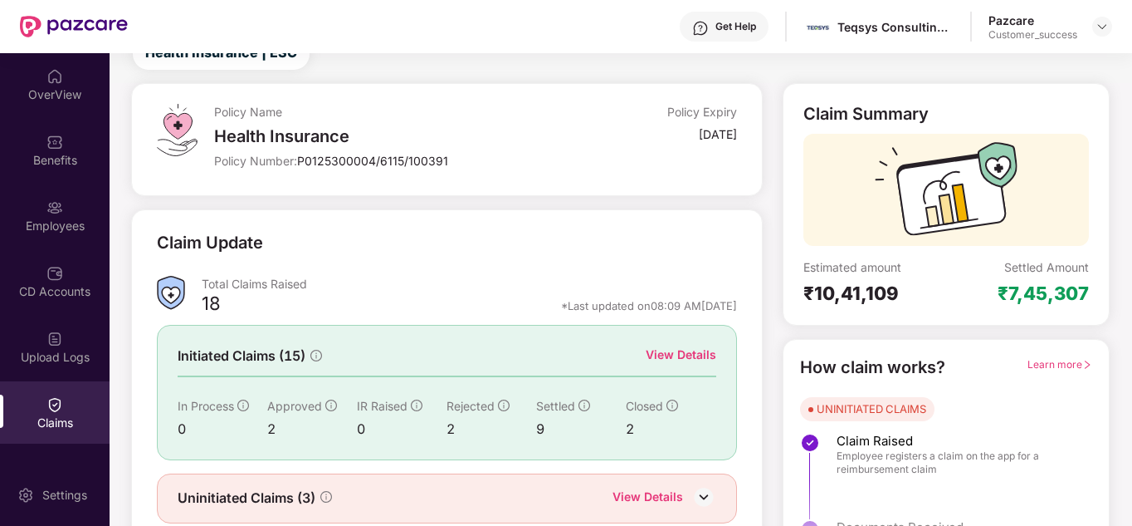
scroll to position [66, 0]
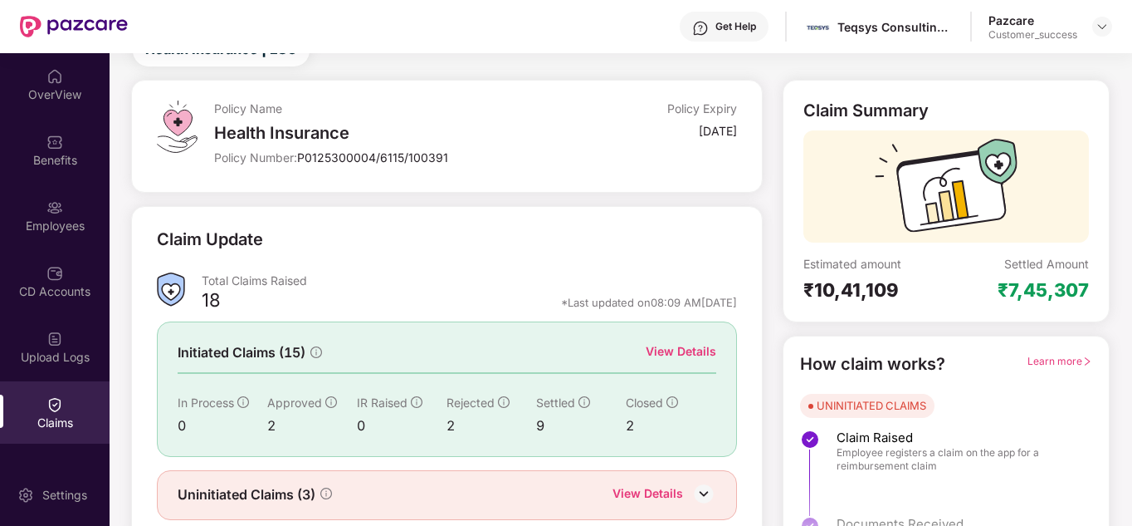
click at [673, 358] on div "View Details" at bounding box center [681, 351] width 71 height 18
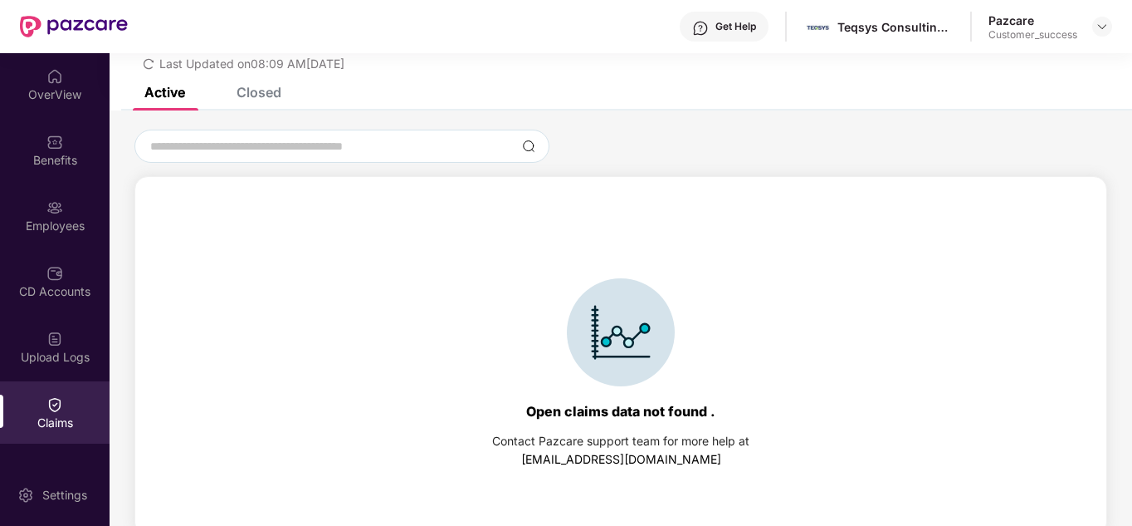
click at [242, 93] on div "Closed" at bounding box center [259, 92] width 45 height 17
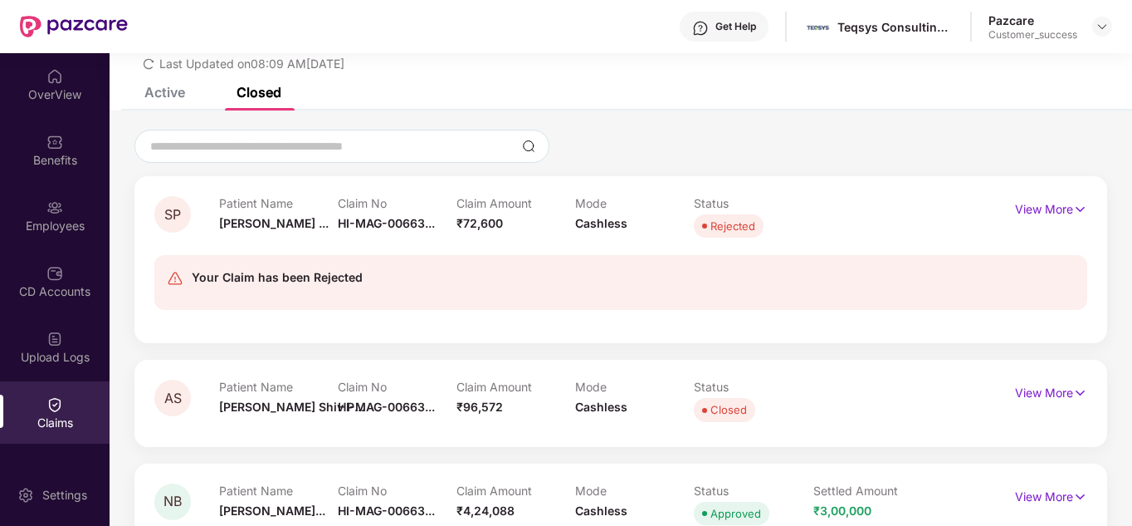
click at [254, 220] on span "[PERSON_NAME] ..." at bounding box center [274, 223] width 110 height 14
click at [1034, 213] on p "View More" at bounding box center [1051, 207] width 72 height 22
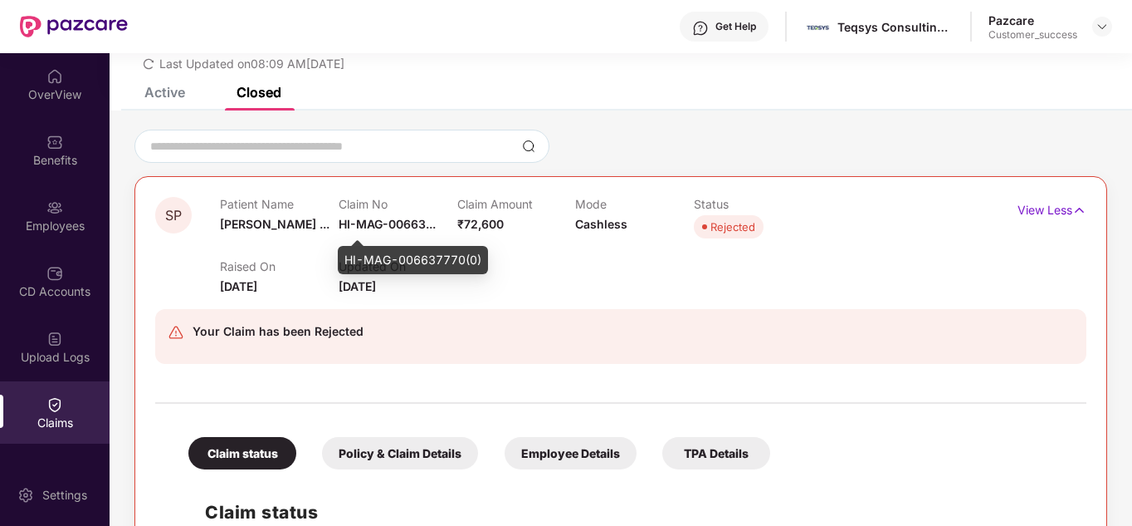
click at [340, 223] on span "HI-MAG-00663..." at bounding box center [387, 224] width 97 height 14
drag, startPoint x: 344, startPoint y: 260, endPoint x: 481, endPoint y: 262, distance: 137.0
click at [481, 262] on div "HI-MAG-006637770(0)" at bounding box center [413, 260] width 150 height 28
copy div "HI-MAG-006637770(0)"
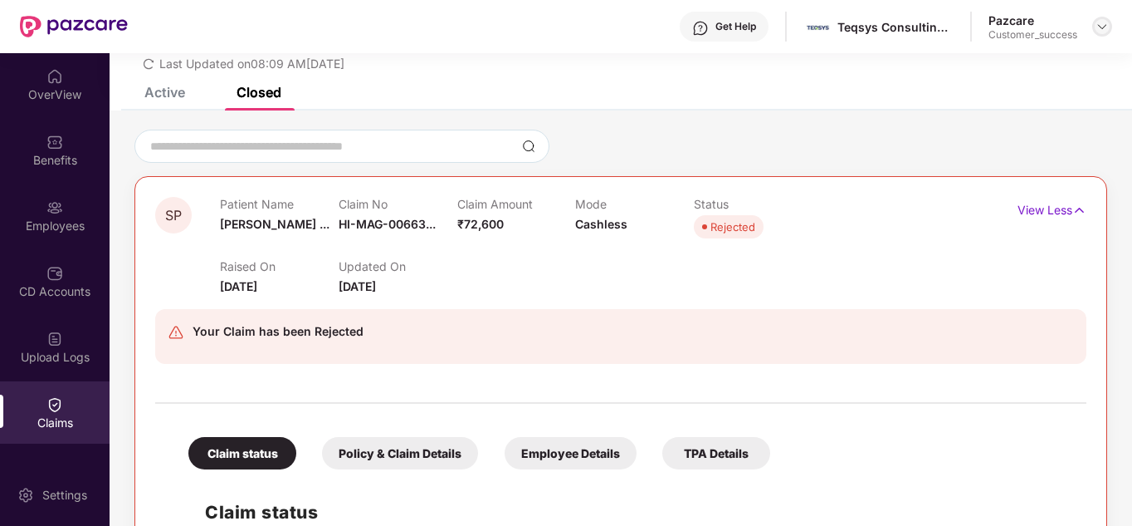
click at [1096, 22] on img at bounding box center [1102, 26] width 13 height 13
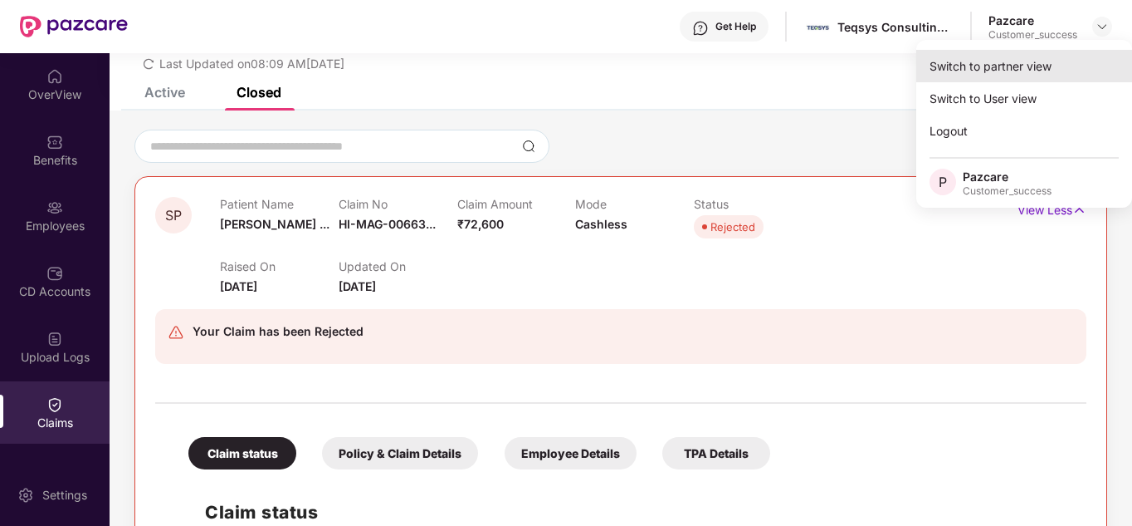
click at [1020, 61] on div "Switch to partner view" at bounding box center [1025, 66] width 216 height 32
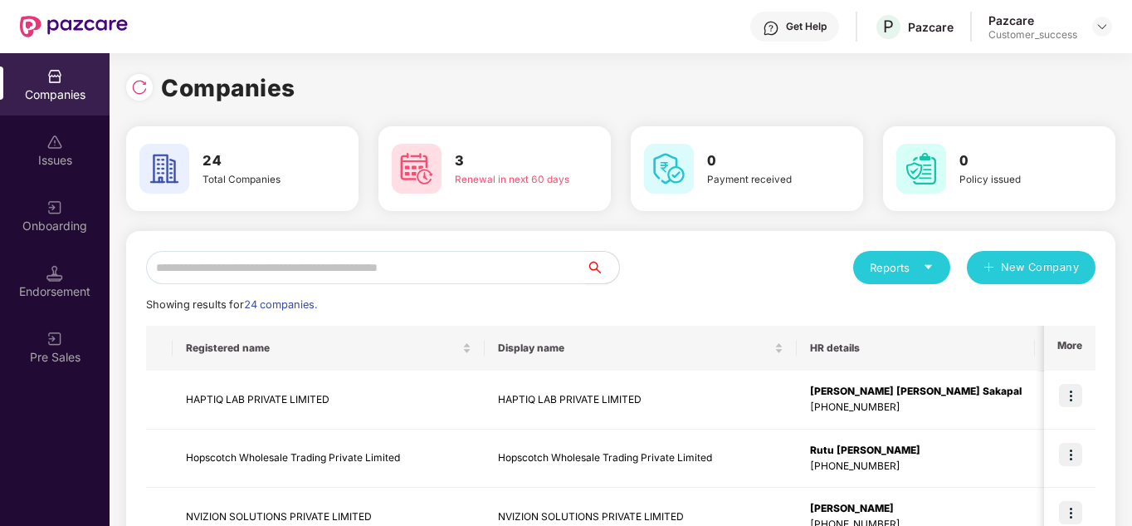
click at [672, 271] on div "Reports New Company" at bounding box center [858, 267] width 475 height 33
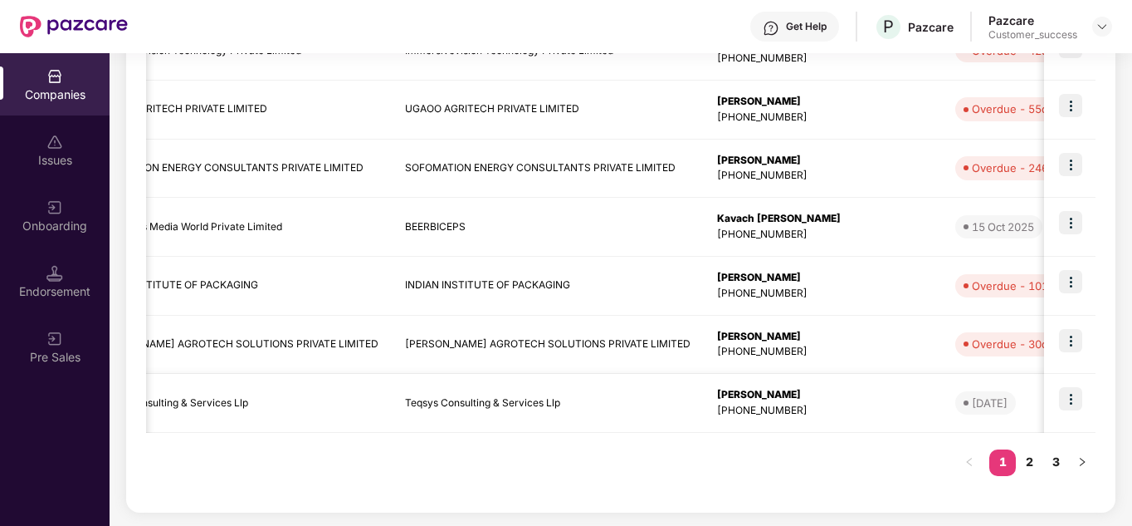
scroll to position [0, 133]
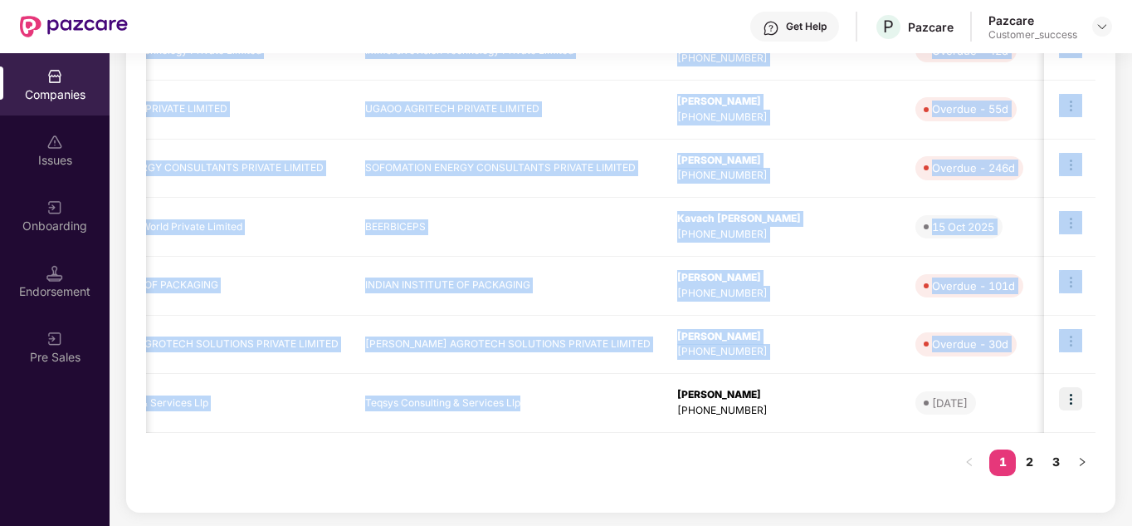
drag, startPoint x: 630, startPoint y: 390, endPoint x: 658, endPoint y: 473, distance: 87.7
click at [658, 473] on div "Registered name Display name HR details Endorsements Benefits Earliest Renewal …" at bounding box center [621, 147] width 950 height 692
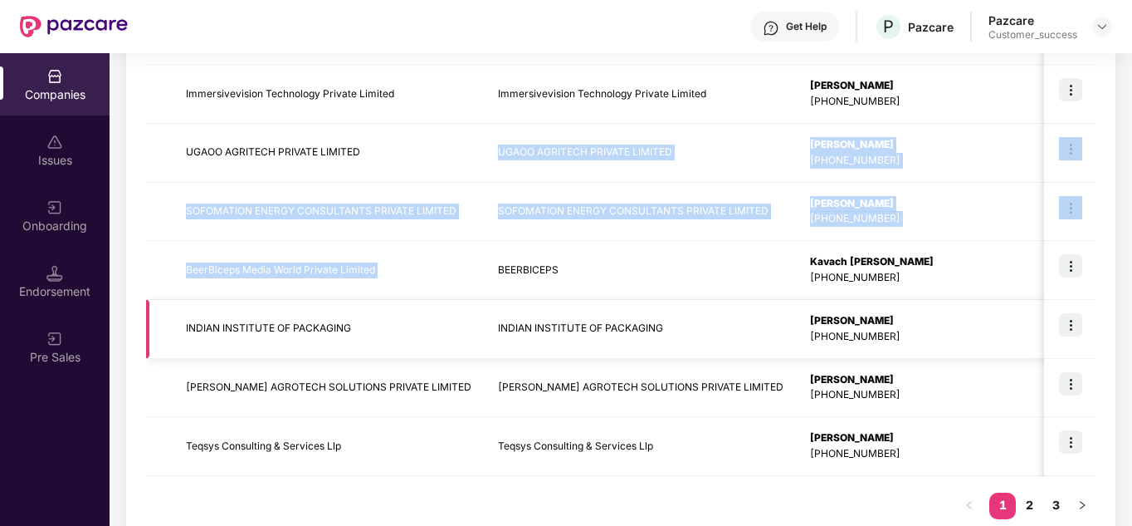
scroll to position [525, 0]
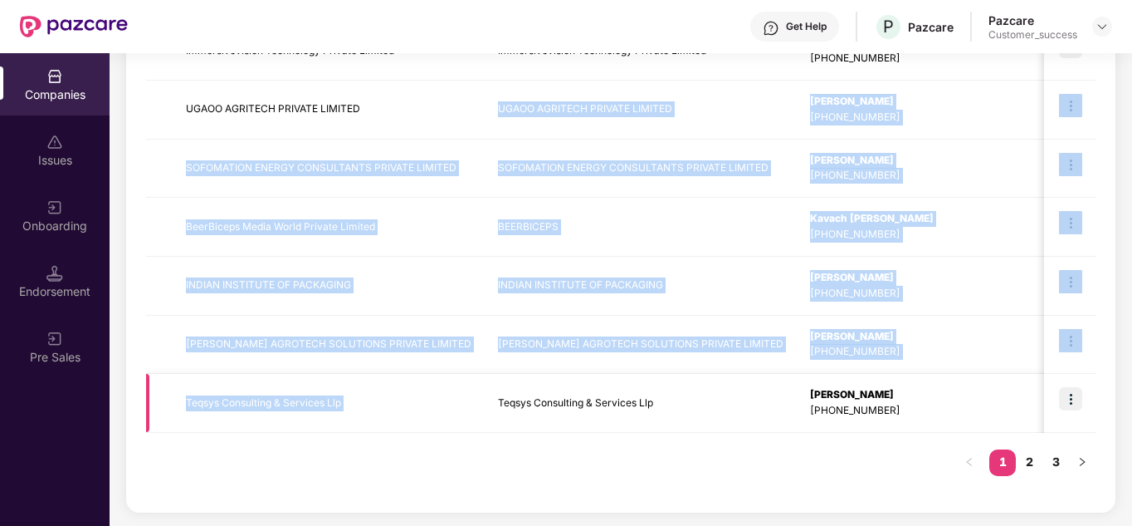
drag, startPoint x: 484, startPoint y: 218, endPoint x: 473, endPoint y: 413, distance: 194.6
click at [473, 413] on tbody "HAPTIQ LAB PRIVATE LIMITED HAPTIQ LAB PRIVATE LIMITED [PERSON_NAME] [PERSON_NAM…" at bounding box center [1042, 139] width 1793 height 587
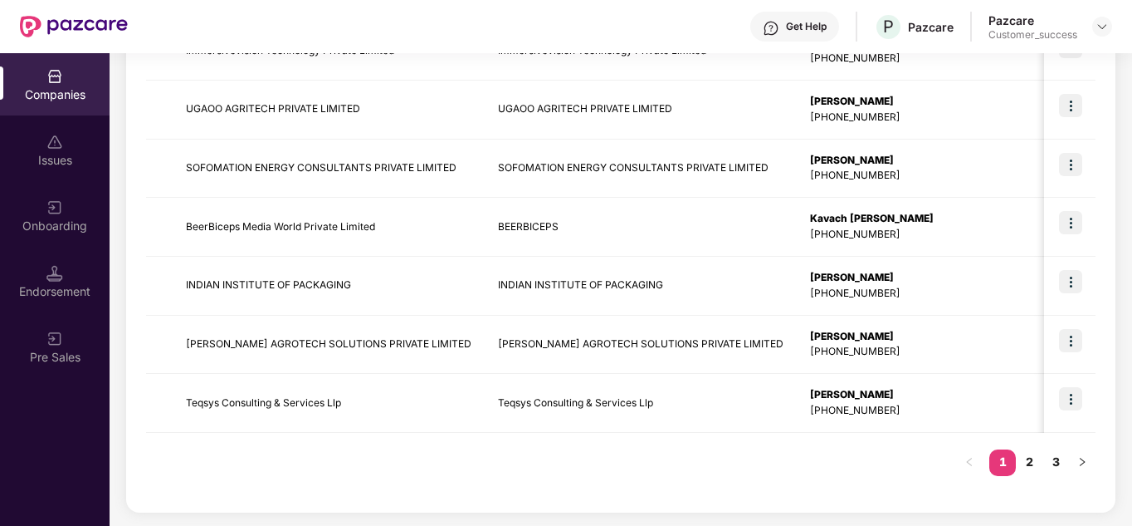
click at [506, 478] on div "Registered name Display name HR details Endorsements Benefits Earliest Renewal …" at bounding box center [621, 147] width 950 height 692
click at [1062, 333] on img at bounding box center [1070, 340] width 23 height 23
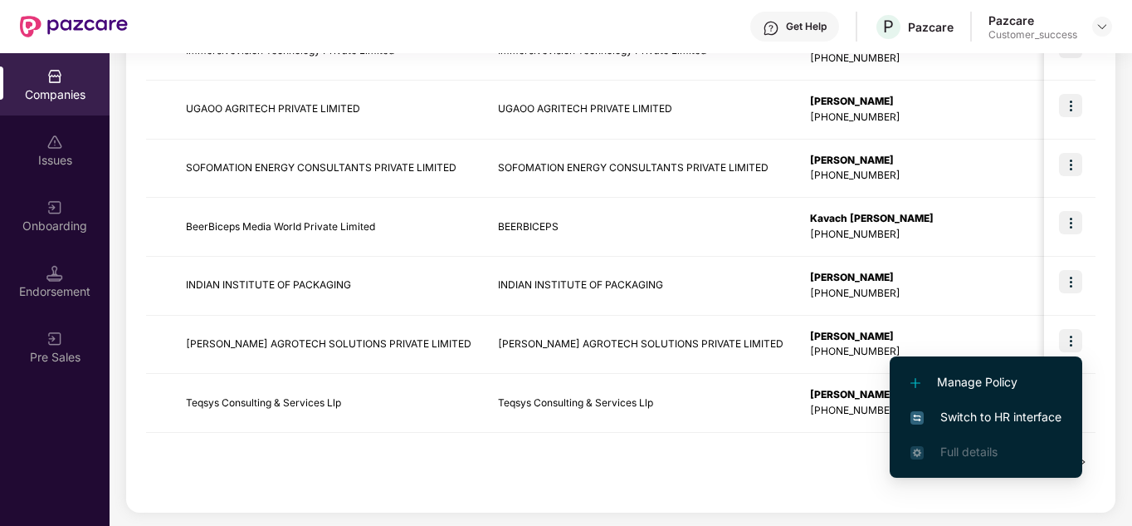
click at [999, 412] on span "Switch to HR interface" at bounding box center [986, 417] width 151 height 18
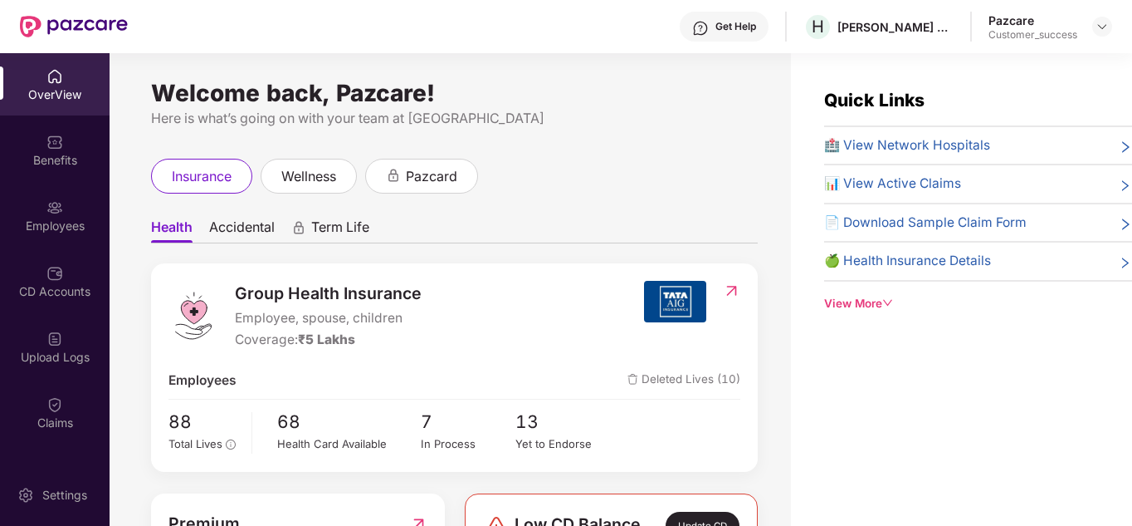
click at [577, 222] on ul "Health Accidental Term Life" at bounding box center [454, 226] width 607 height 33
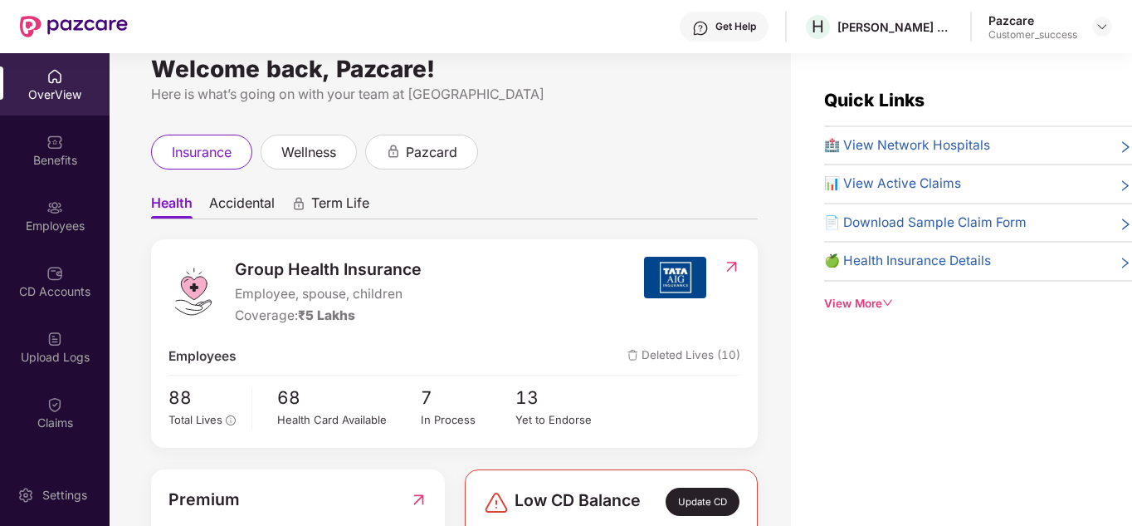
scroll to position [0, 0]
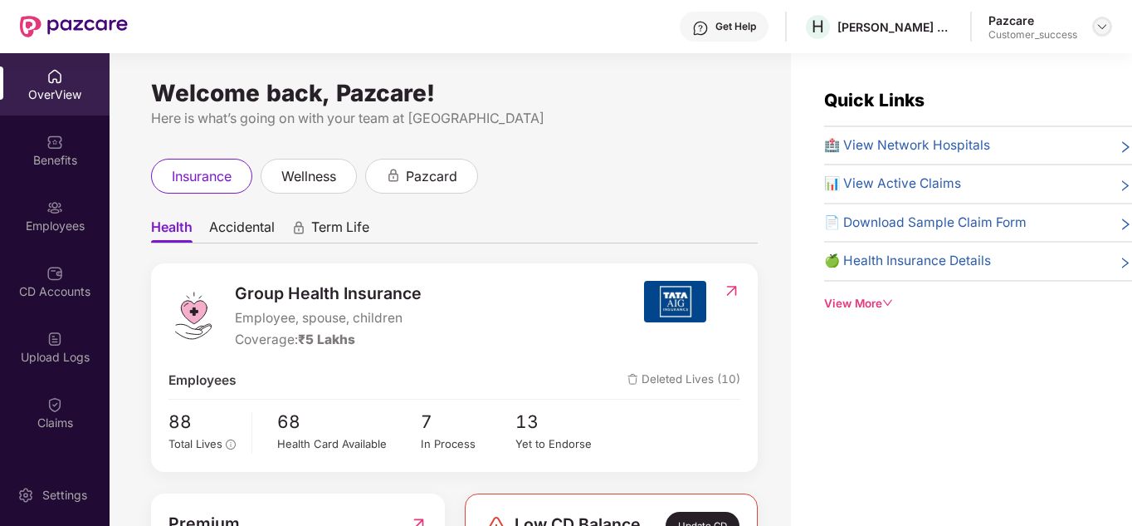
click at [1093, 26] on div at bounding box center [1103, 27] width 20 height 20
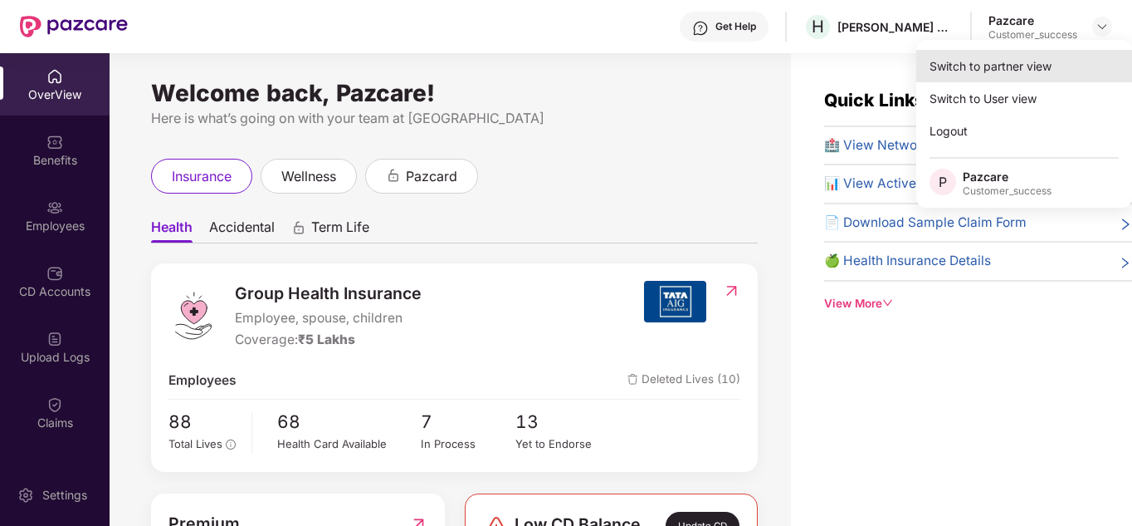
click at [1029, 66] on div "Switch to partner view" at bounding box center [1025, 66] width 216 height 32
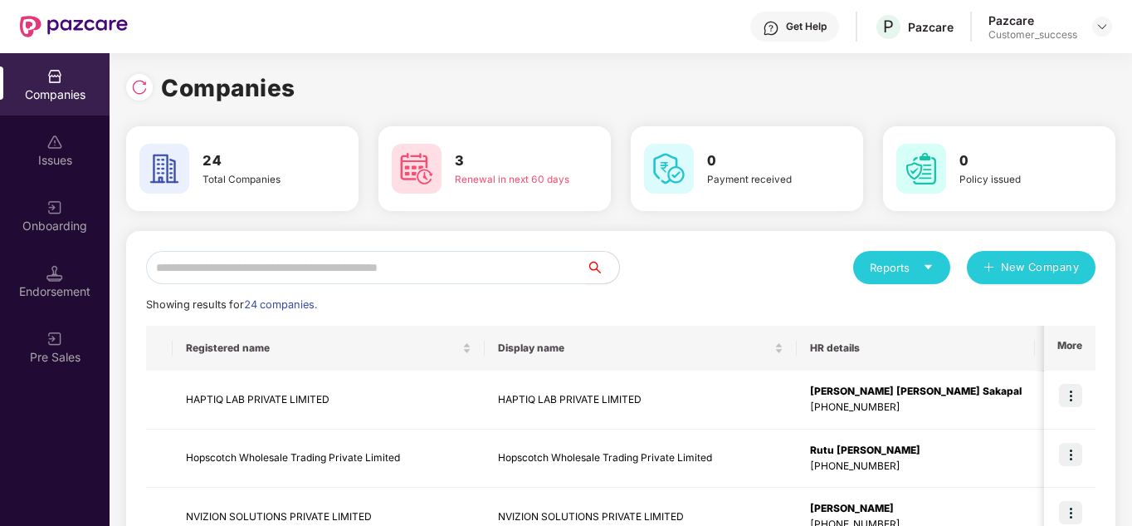
click at [721, 257] on div "Reports New Company" at bounding box center [858, 267] width 475 height 33
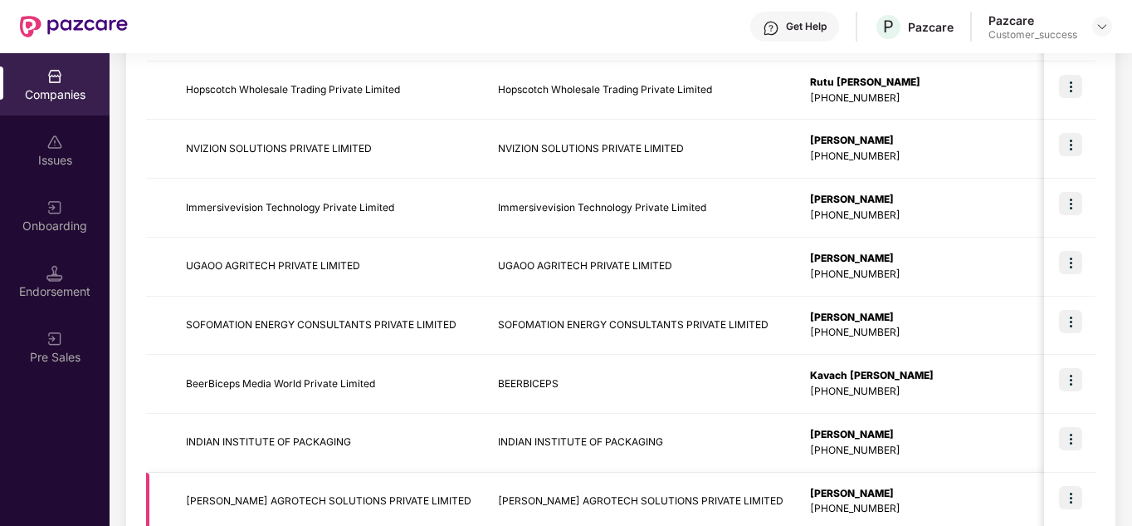
scroll to position [525, 0]
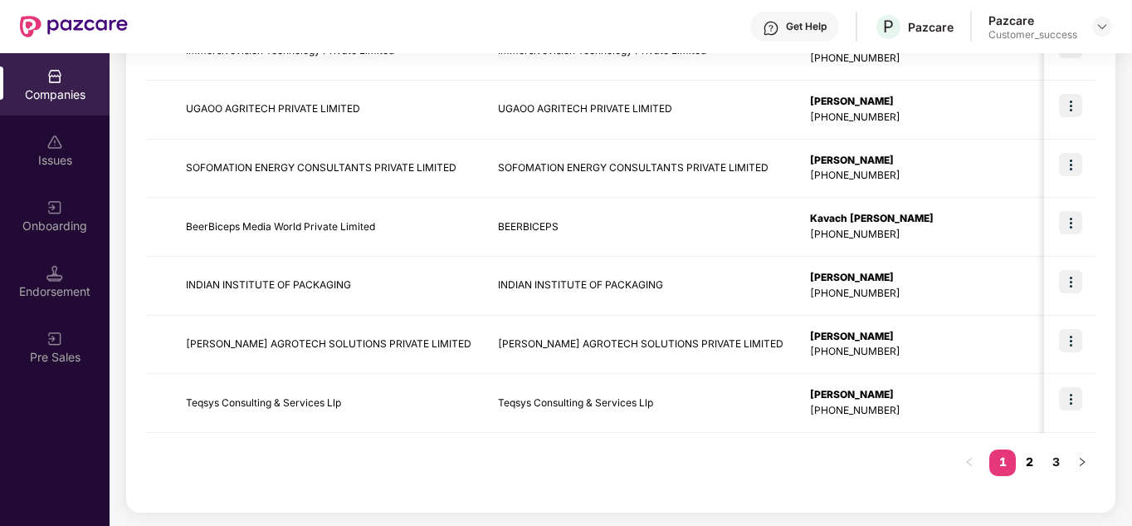
click at [1022, 468] on link "2" at bounding box center [1029, 461] width 27 height 25
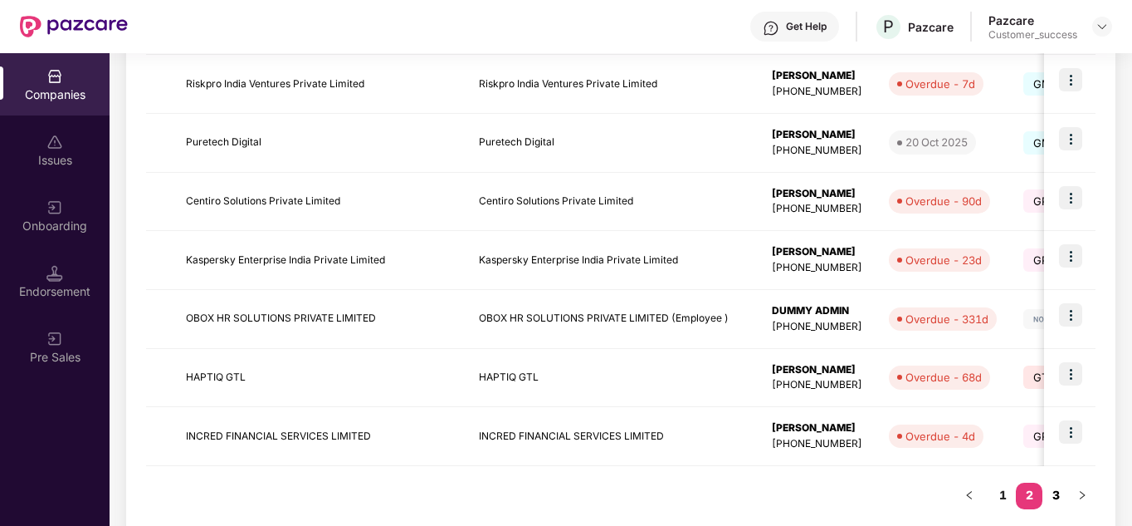
click at [1052, 494] on link "3" at bounding box center [1056, 494] width 27 height 25
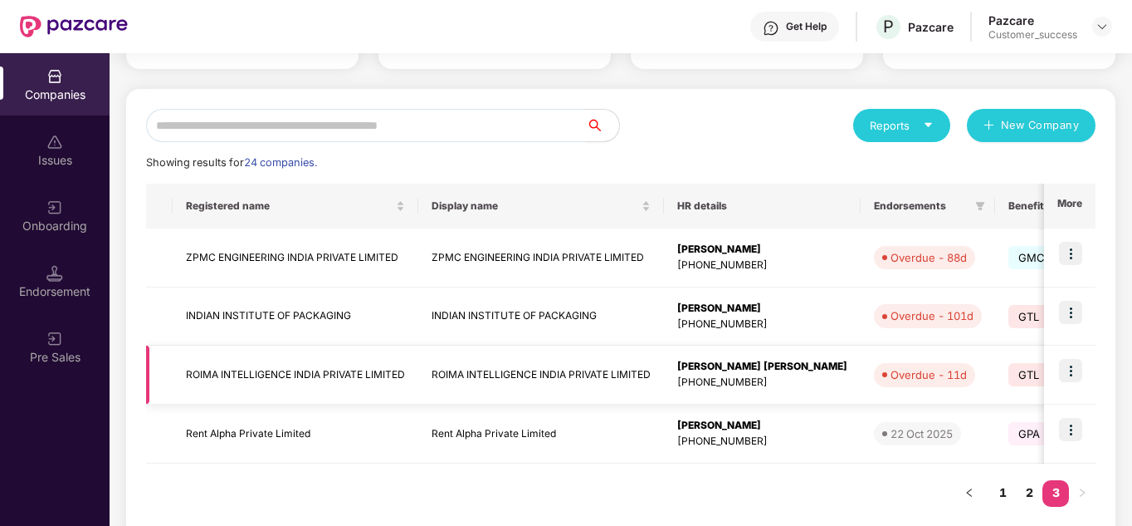
scroll to position [139, 0]
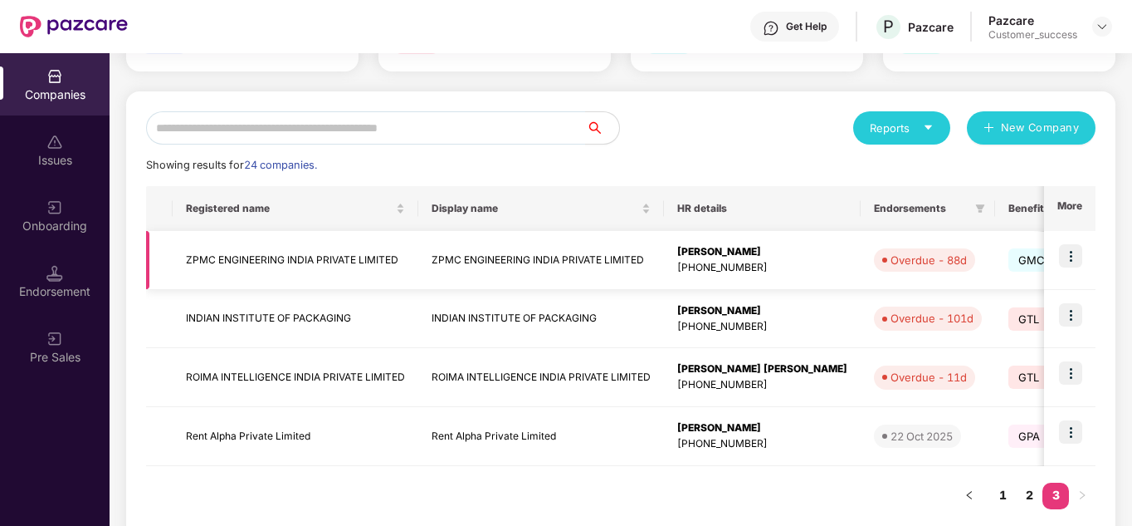
click at [1083, 253] on td at bounding box center [1069, 260] width 51 height 59
click at [1064, 257] on img at bounding box center [1070, 255] width 23 height 23
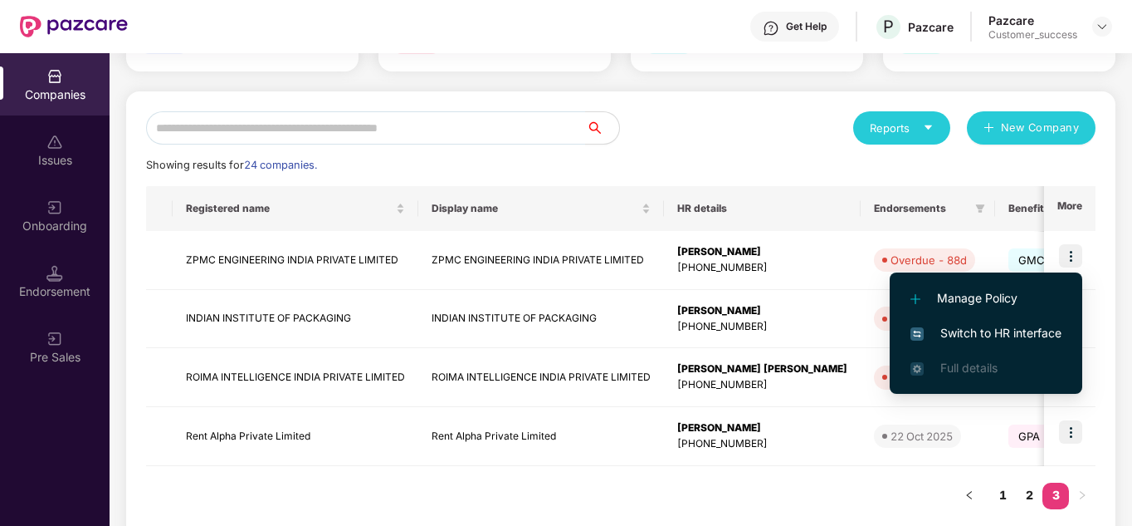
click at [981, 326] on span "Switch to HR interface" at bounding box center [986, 333] width 151 height 18
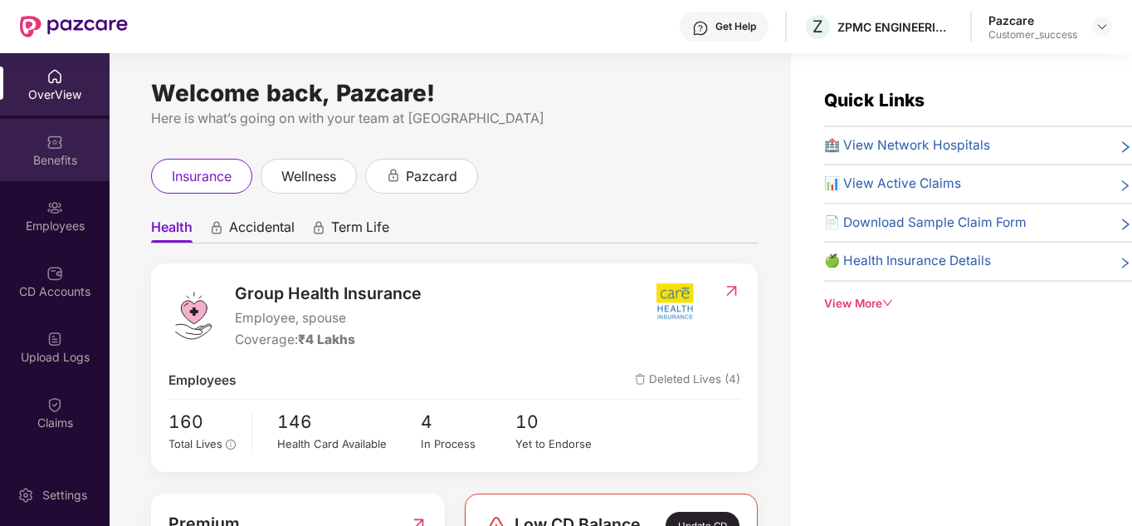
click at [53, 152] on div "Benefits" at bounding box center [55, 160] width 110 height 17
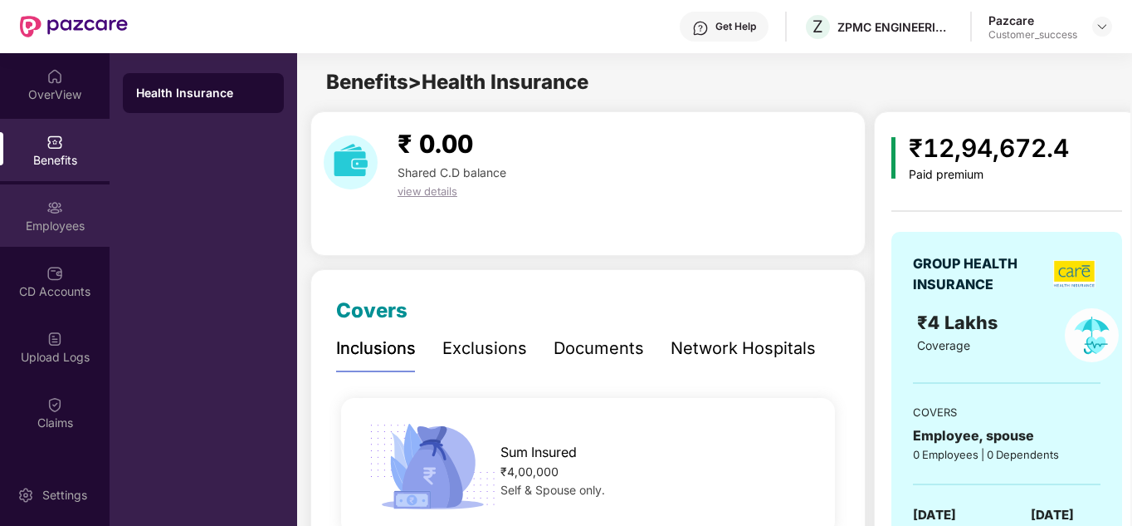
click at [53, 206] on img at bounding box center [54, 207] width 17 height 17
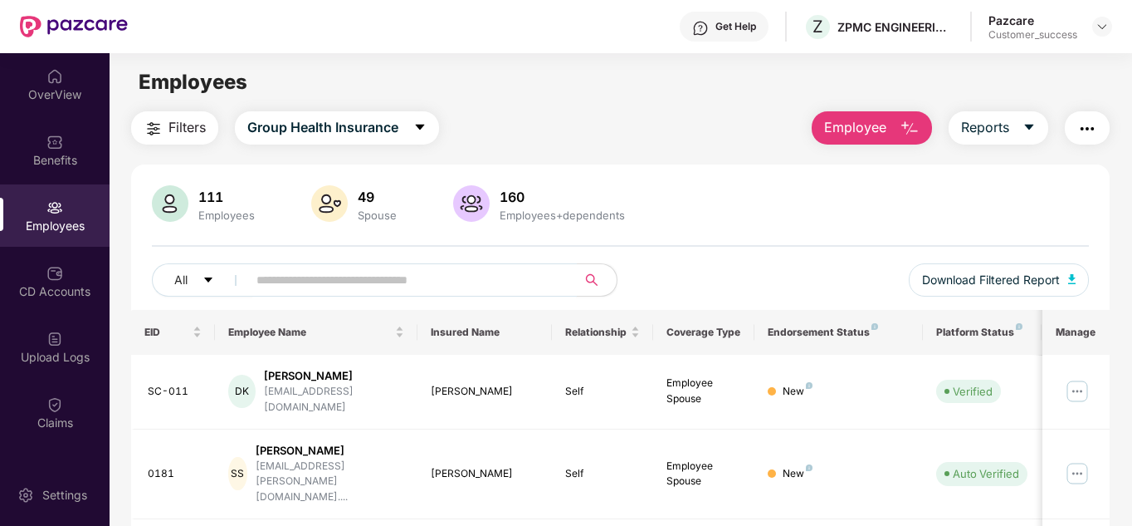
click at [323, 285] on input "text" at bounding box center [406, 279] width 298 height 25
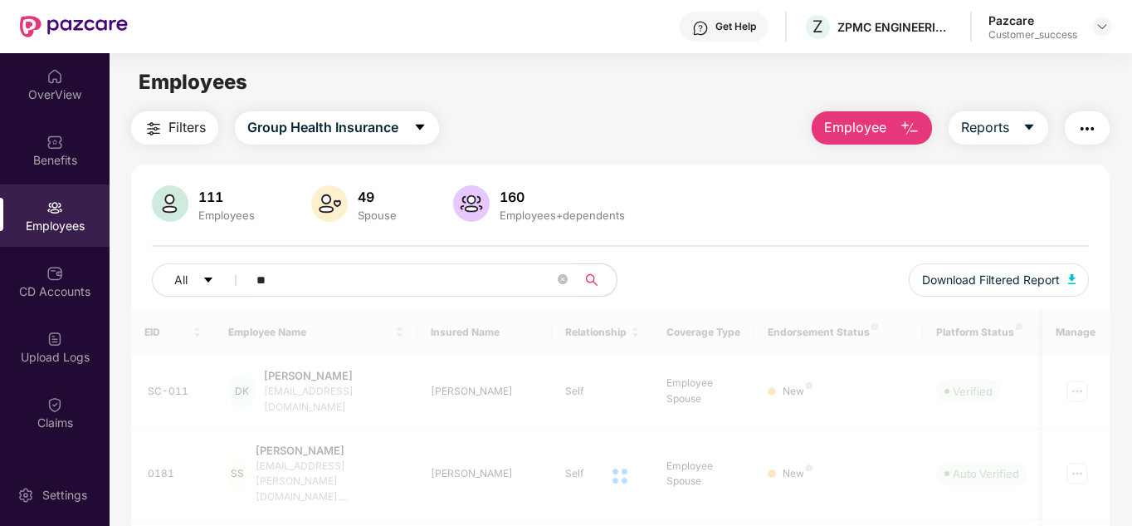
type input "*"
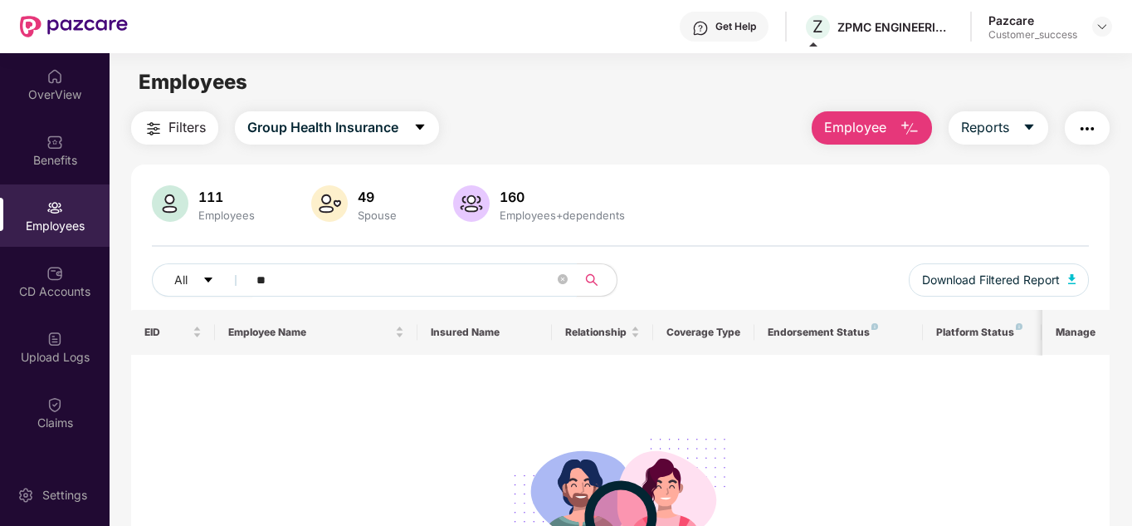
type input "*"
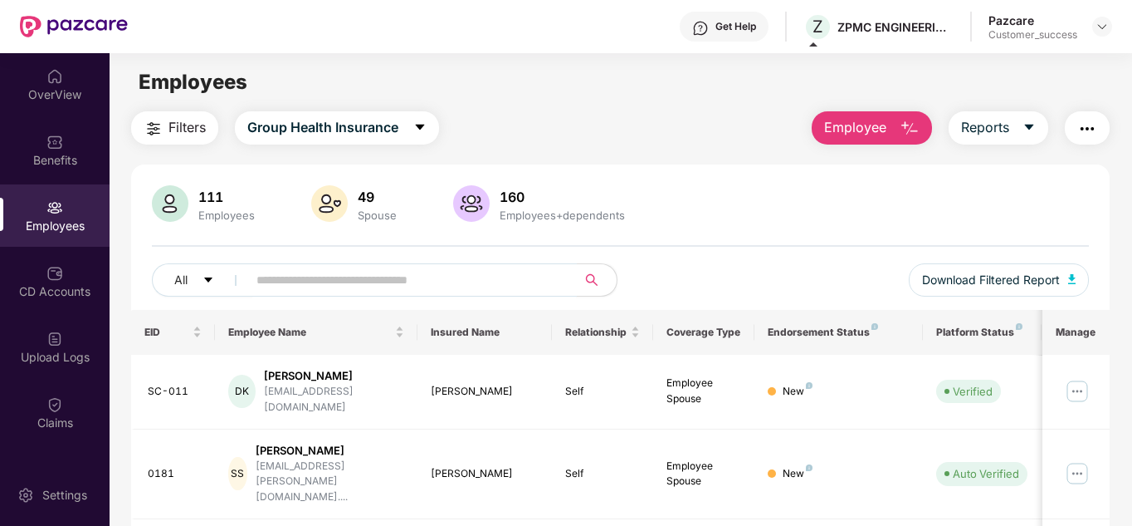
paste input "**********"
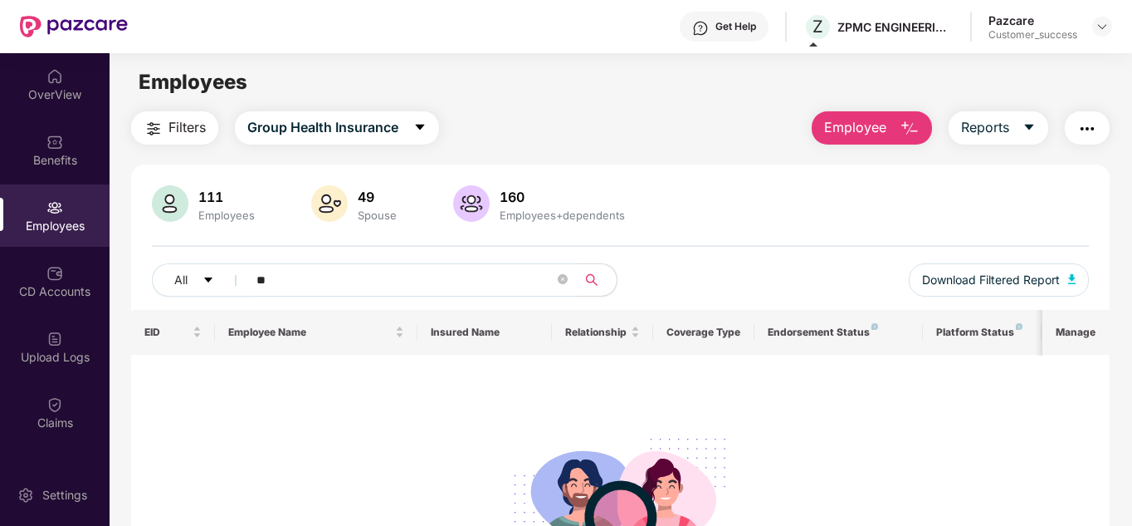
type input "*"
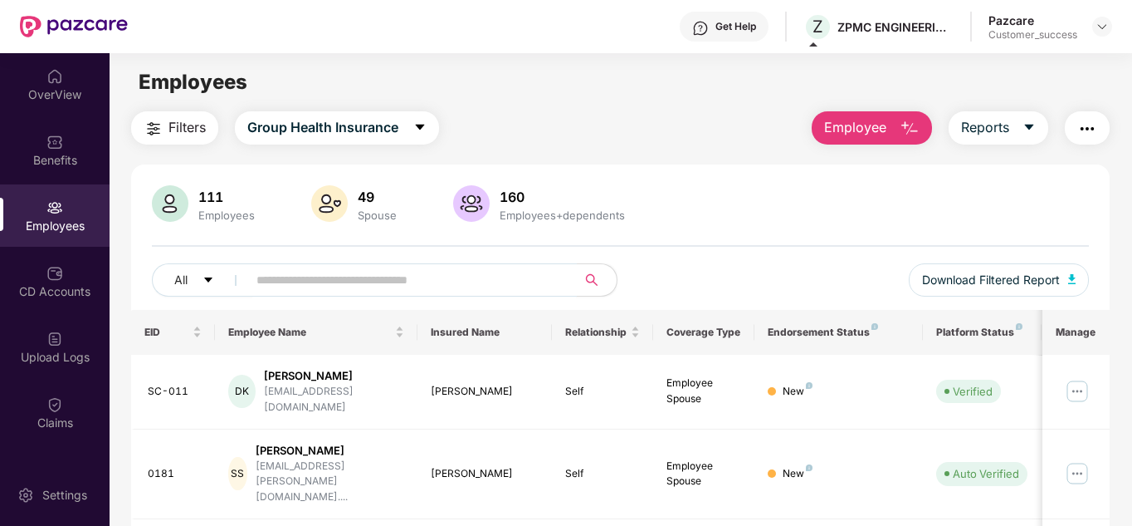
click at [698, 288] on div "All Download Filtered Report" at bounding box center [621, 286] width 938 height 46
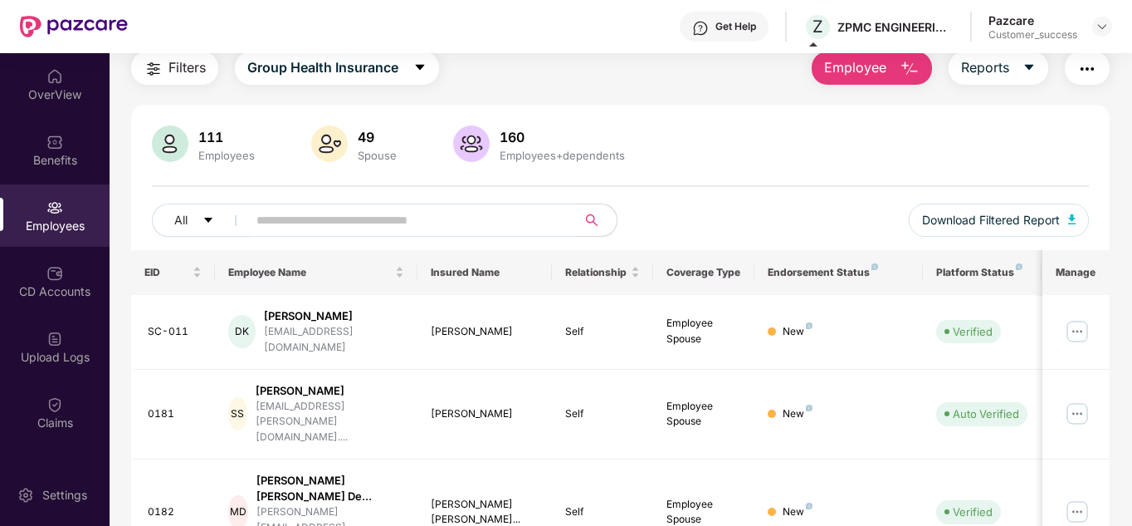
scroll to position [0, 0]
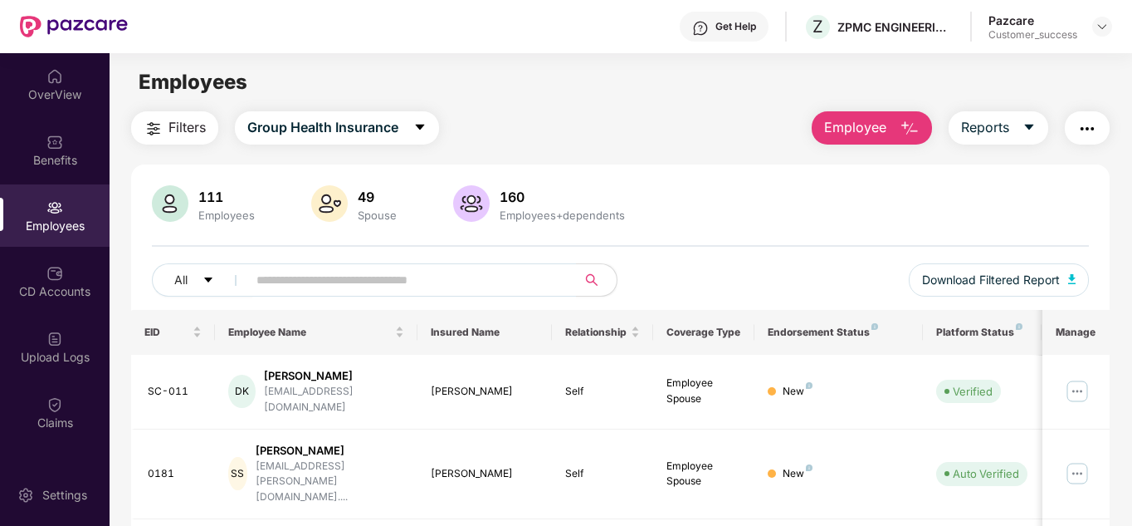
click at [1092, 31] on div "Pazcare Customer_success" at bounding box center [1051, 26] width 124 height 29
click at [1100, 31] on img at bounding box center [1102, 26] width 13 height 13
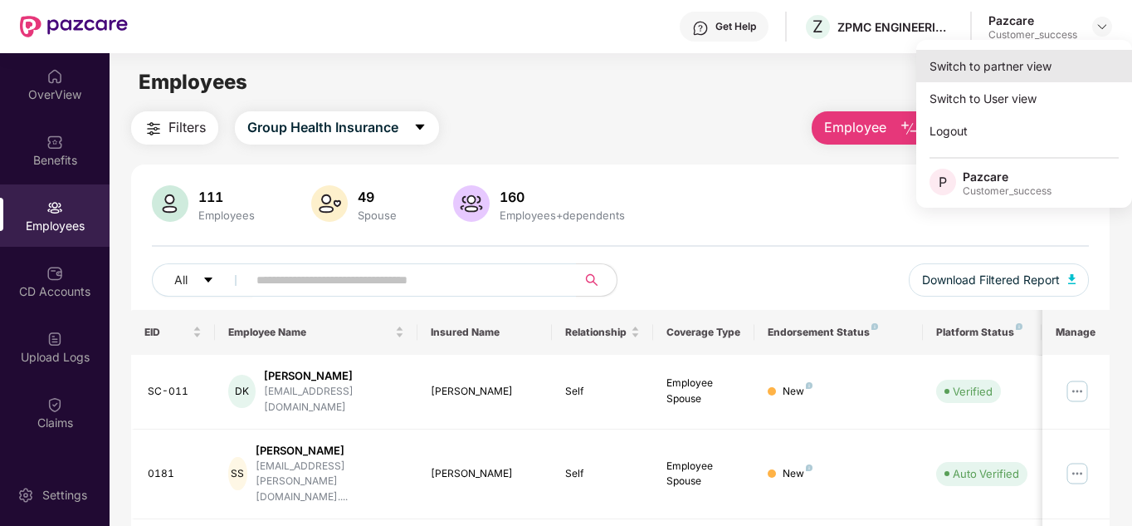
click at [1036, 56] on div "Switch to partner view" at bounding box center [1025, 66] width 216 height 32
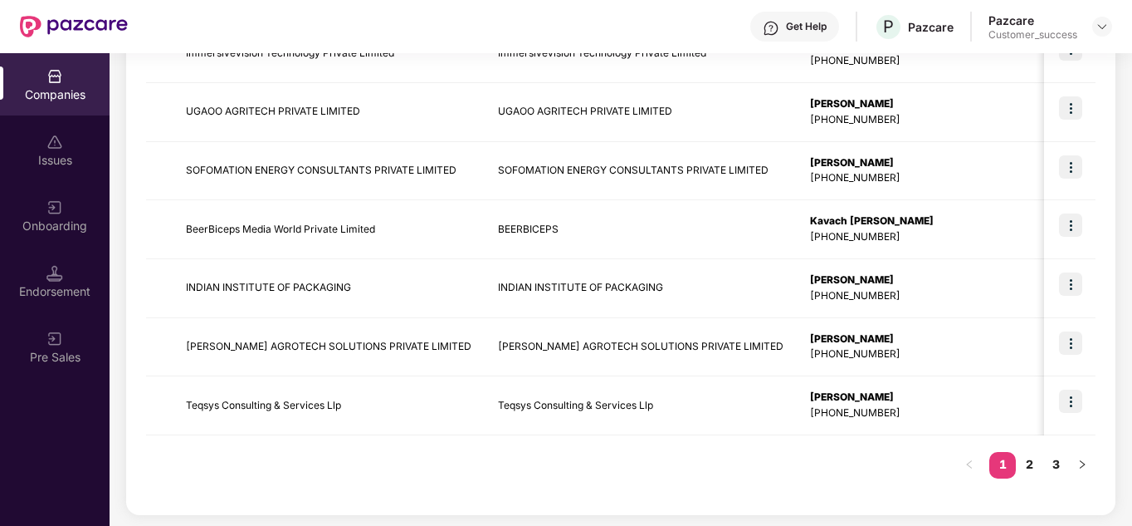
scroll to position [525, 0]
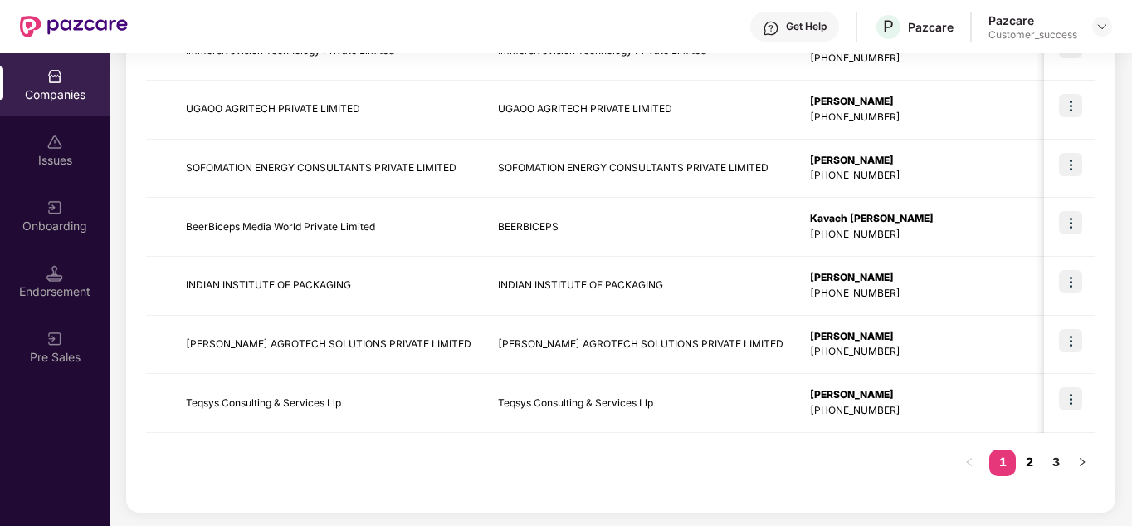
click at [1032, 466] on link "2" at bounding box center [1029, 461] width 27 height 25
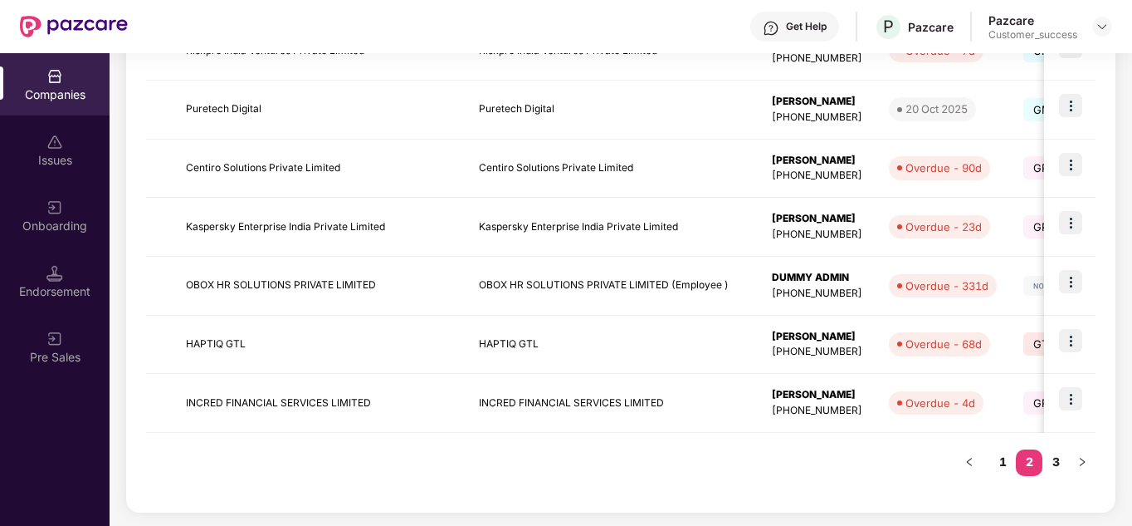
click at [1049, 445] on div "Registered name Display name HR details Endorsements Benefits Earliest Renewal …" at bounding box center [621, 147] width 950 height 692
click at [1053, 459] on link "3" at bounding box center [1056, 461] width 27 height 25
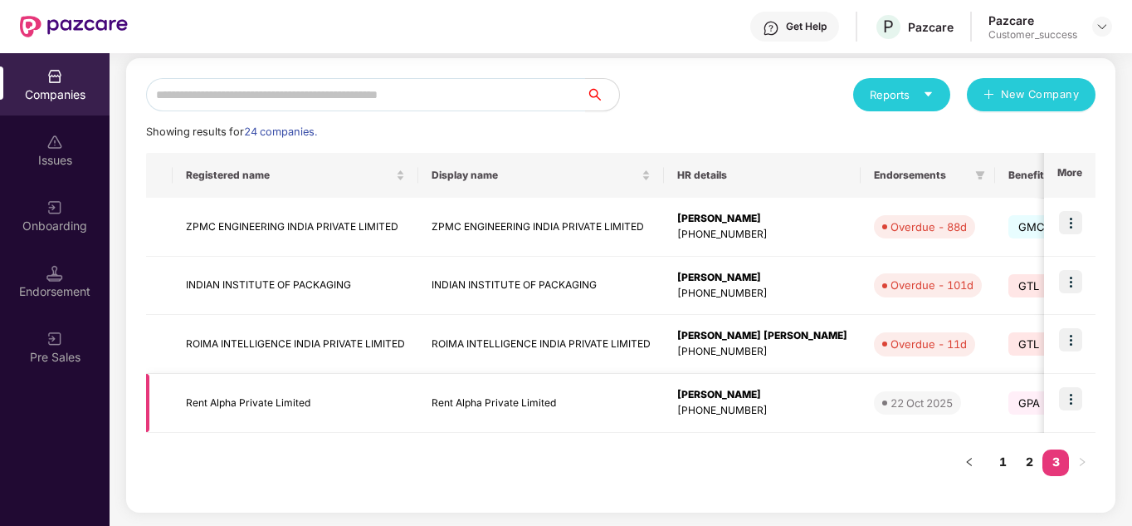
click at [1066, 396] on img at bounding box center [1070, 398] width 23 height 23
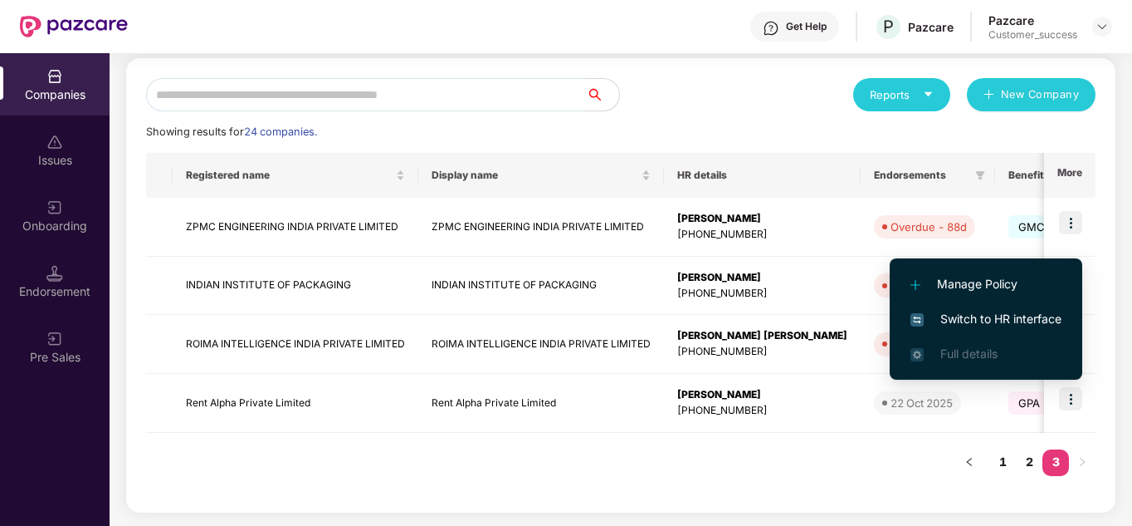
click at [1006, 317] on span "Switch to HR interface" at bounding box center [986, 319] width 151 height 18
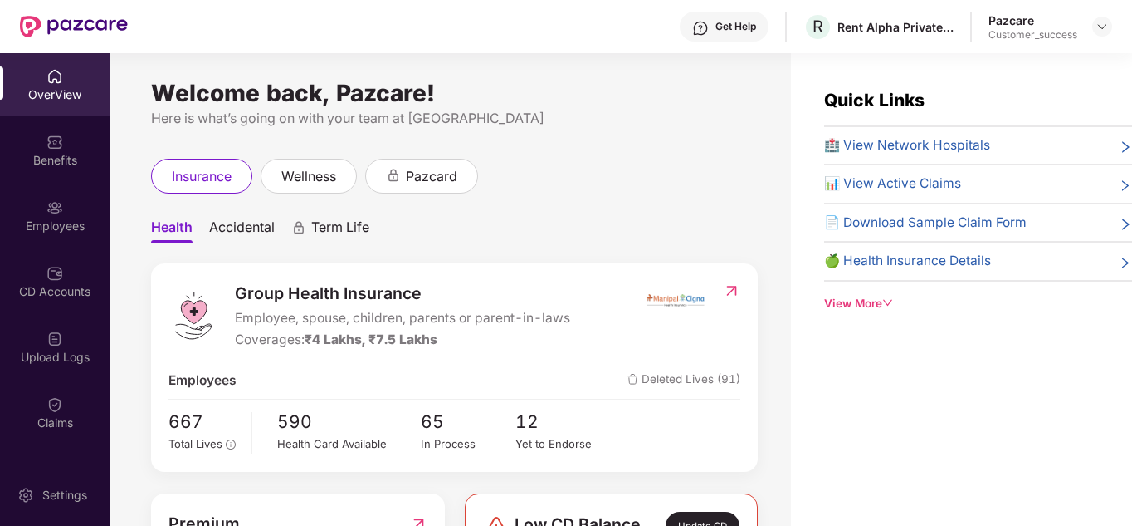
click at [536, 227] on ul "Health Accidental Term Life" at bounding box center [454, 226] width 607 height 33
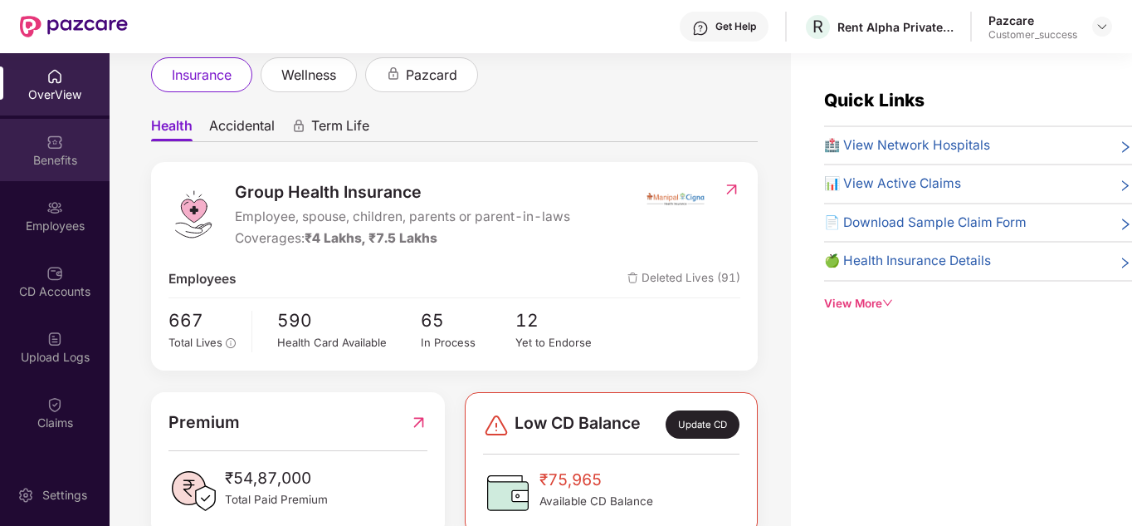
scroll to position [100, 0]
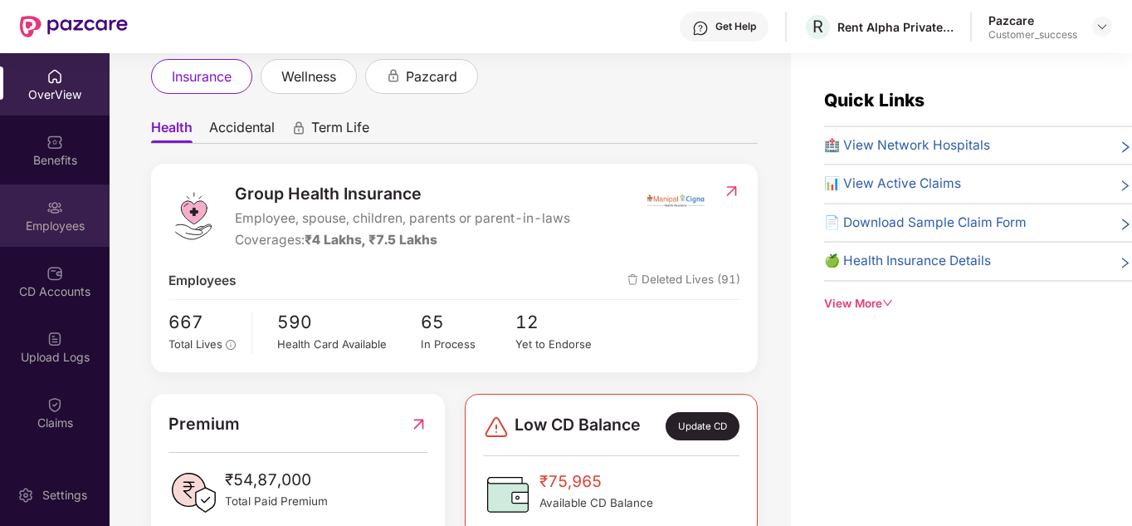
click at [55, 212] on img at bounding box center [54, 207] width 17 height 17
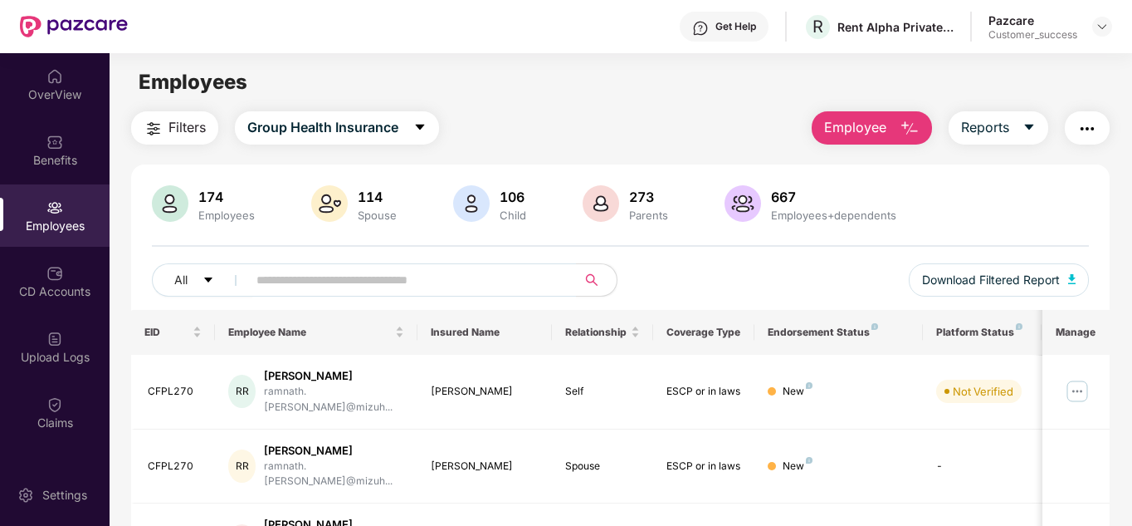
click at [167, 129] on button "Filters" at bounding box center [174, 127] width 87 height 33
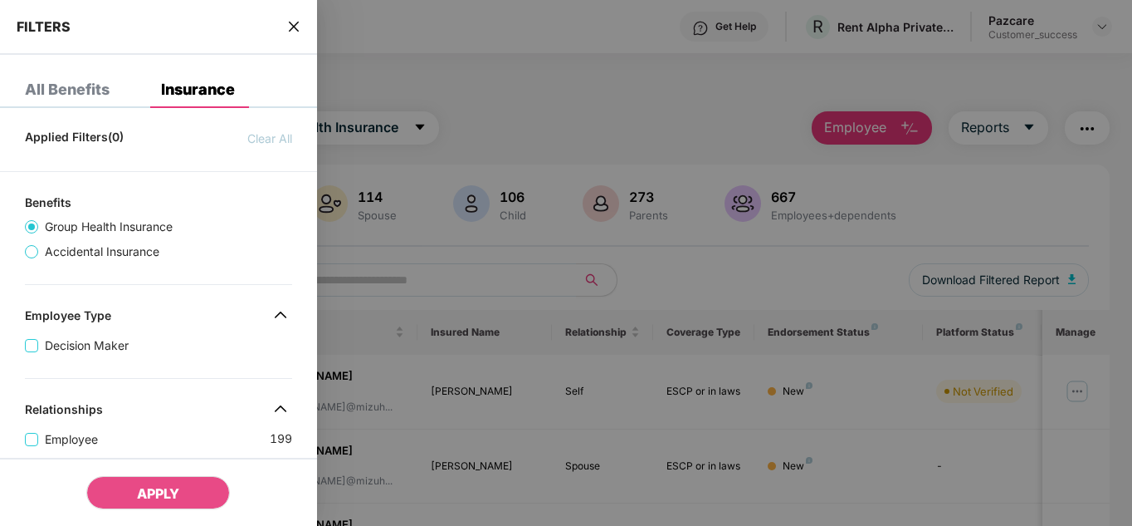
click at [44, 71] on div "All Benefits" at bounding box center [55, 89] width 110 height 37
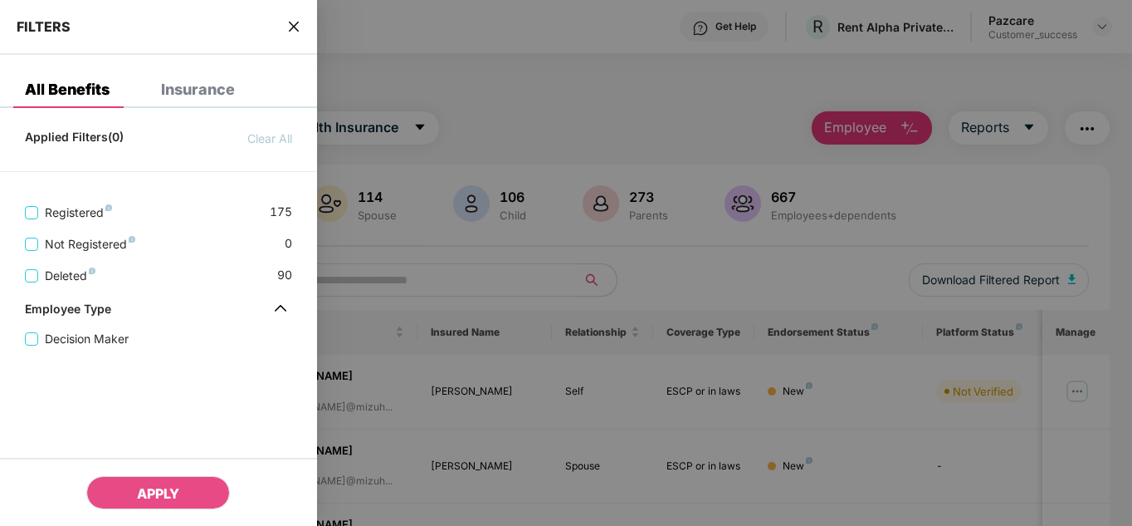
drag, startPoint x: 138, startPoint y: 89, endPoint x: 89, endPoint y: 88, distance: 49.0
click at [89, 88] on div "All Benefits" at bounding box center [67, 89] width 85 height 17
click at [196, 86] on div "Insurance" at bounding box center [198, 89] width 74 height 17
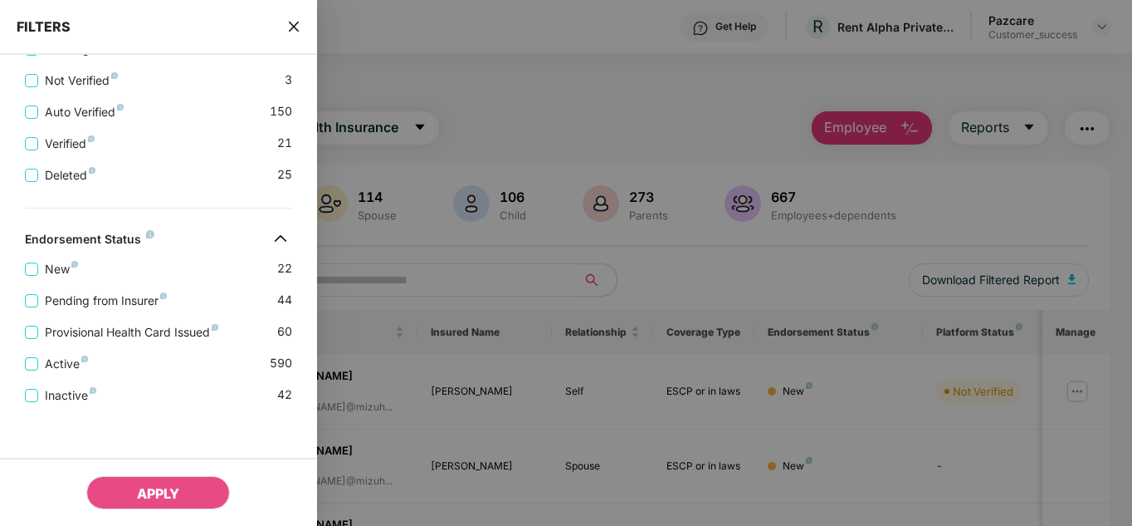
scroll to position [677, 0]
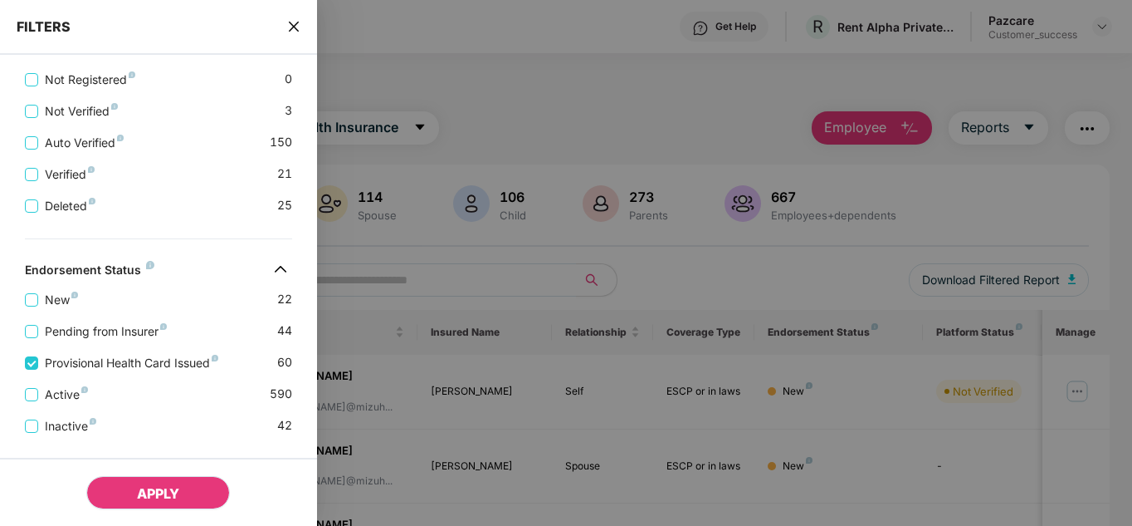
click at [146, 496] on span "APPLY" at bounding box center [158, 493] width 42 height 17
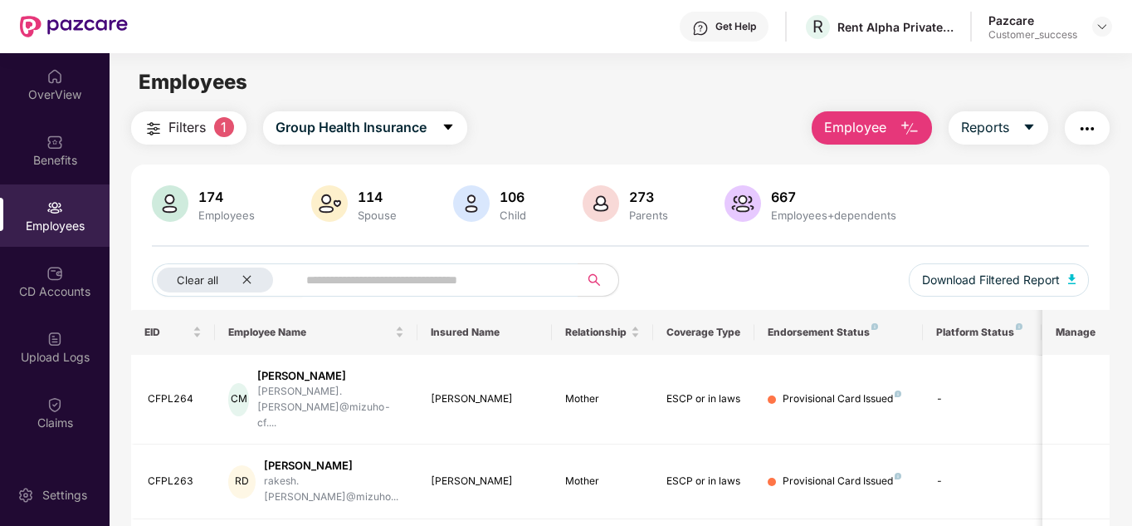
click at [734, 285] on div "Clear all Download Filtered Report" at bounding box center [621, 286] width 938 height 46
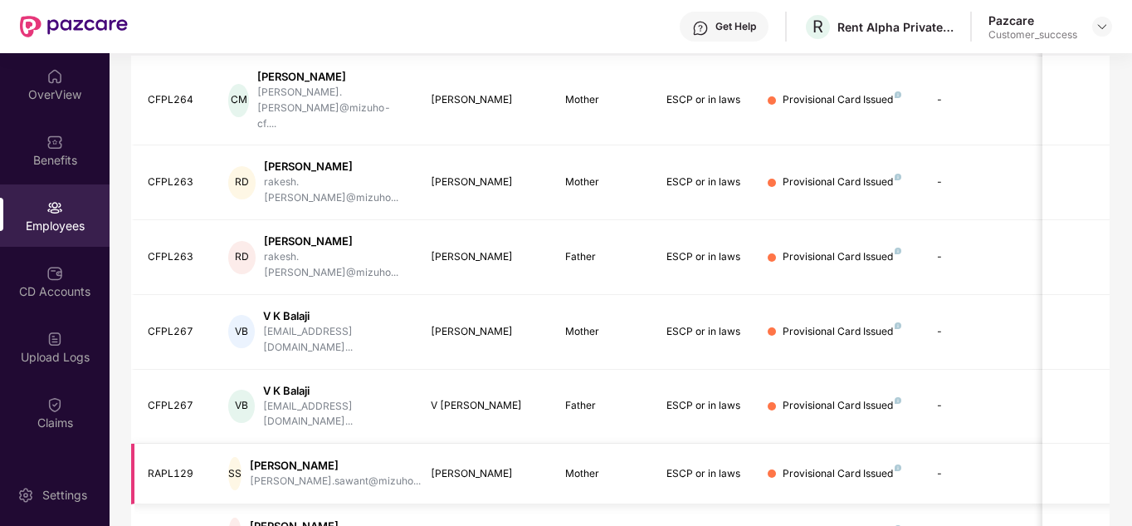
scroll to position [495, 0]
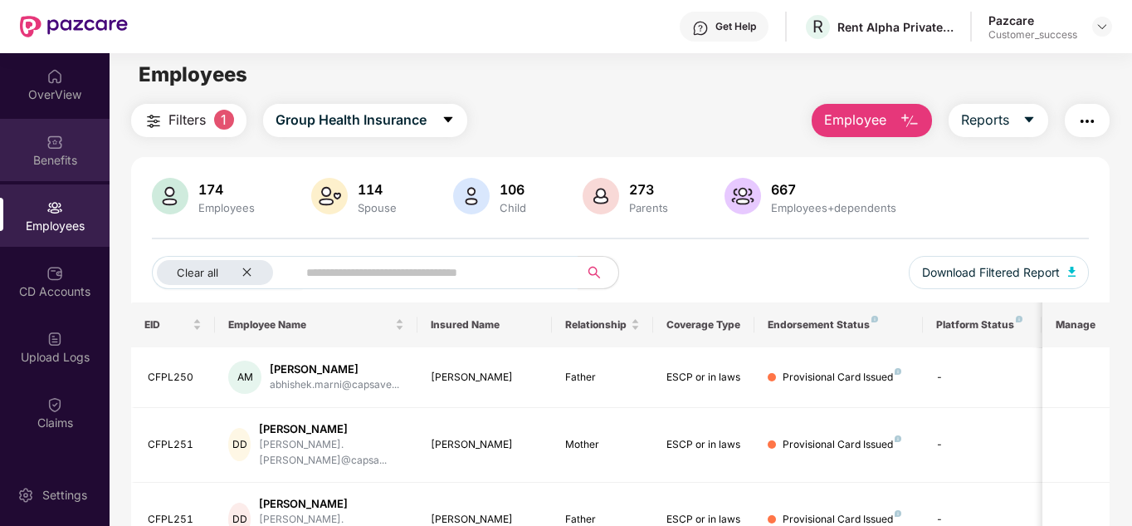
scroll to position [0, 0]
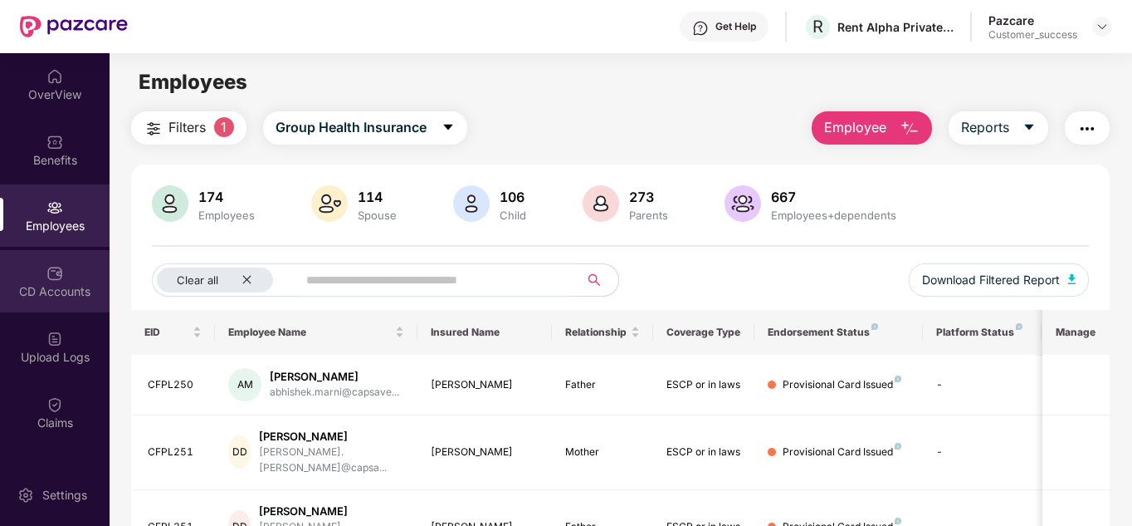
click at [61, 306] on div "CD Accounts" at bounding box center [55, 281] width 110 height 62
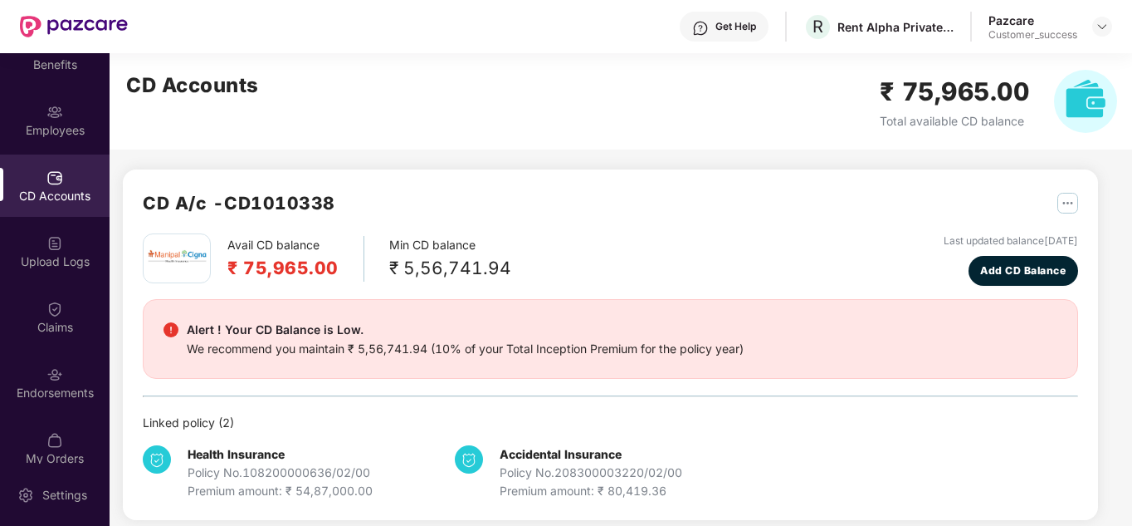
scroll to position [113, 0]
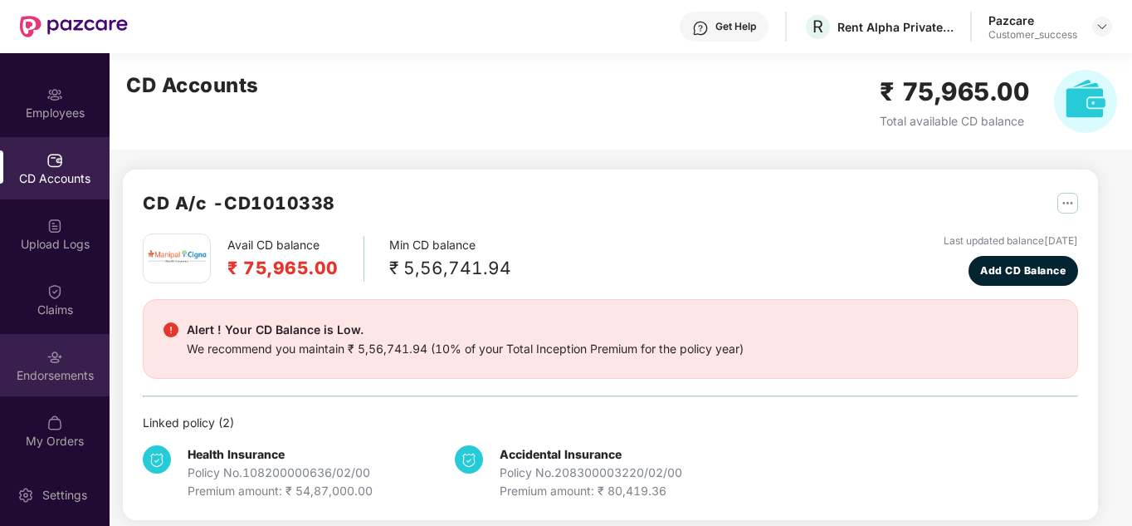
click at [51, 375] on div "Endorsements" at bounding box center [55, 375] width 110 height 17
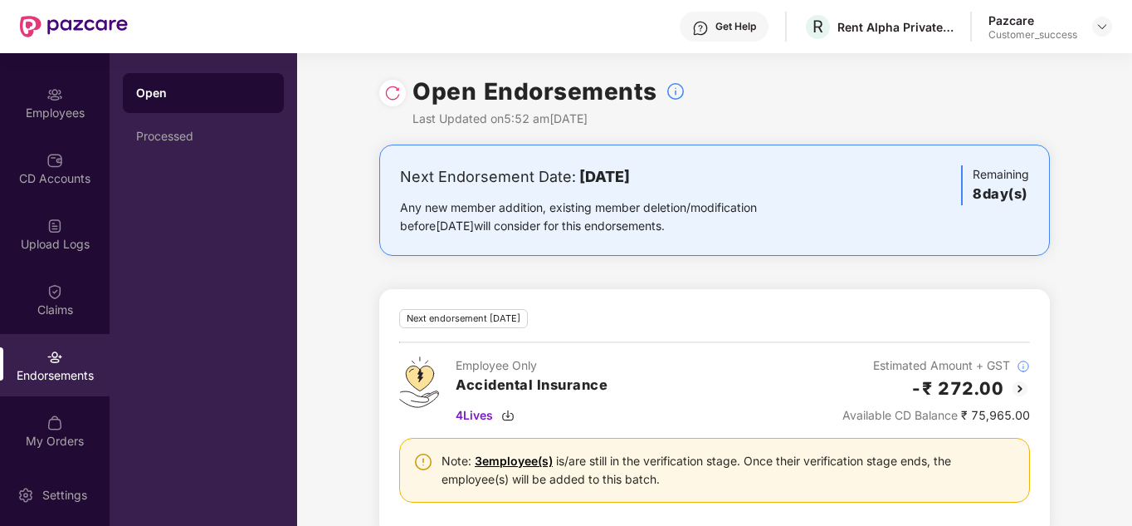
click at [335, 271] on div "Next Endorsement Date: [DATE] Any new member addition, existing member deletion…" at bounding box center [714, 482] width 835 height 677
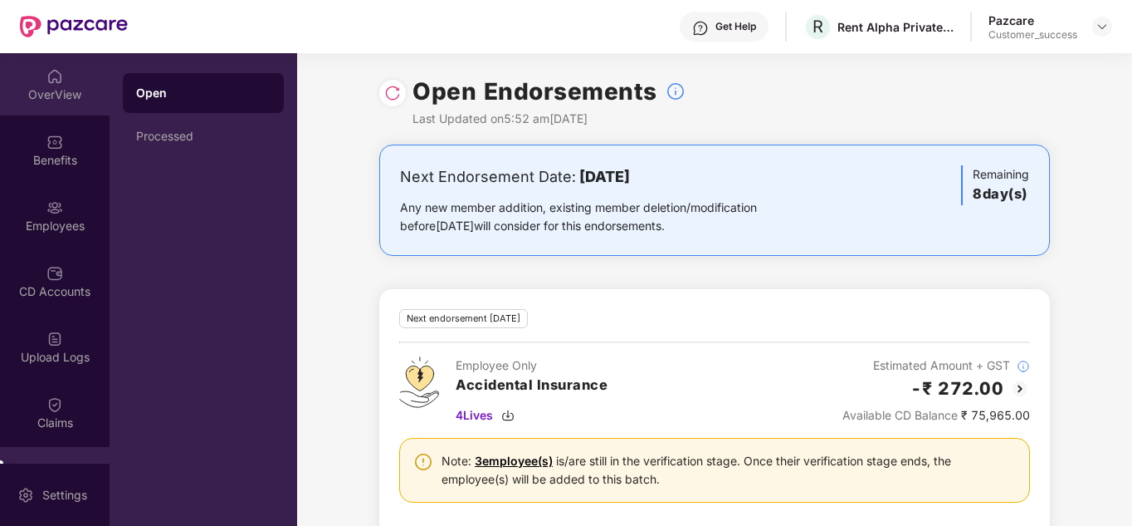
click at [51, 82] on img at bounding box center [54, 76] width 17 height 17
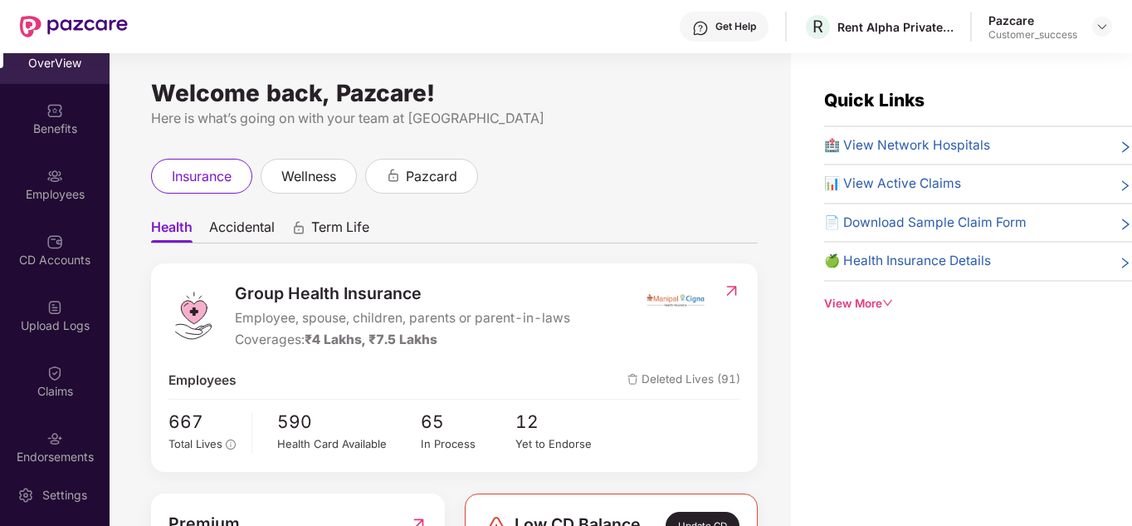
scroll to position [33, 0]
click at [531, 107] on div "Welcome back, Pazcare! Here is what’s going on with your team at [GEOGRAPHIC_DA…" at bounding box center [454, 107] width 607 height 42
drag, startPoint x: 1111, startPoint y: 29, endPoint x: 785, endPoint y: 79, distance: 330.1
click at [785, 79] on div "Welcome back, Pazcare! Here is what’s going on with your team at Pazcare insura…" at bounding box center [451, 299] width 682 height 492
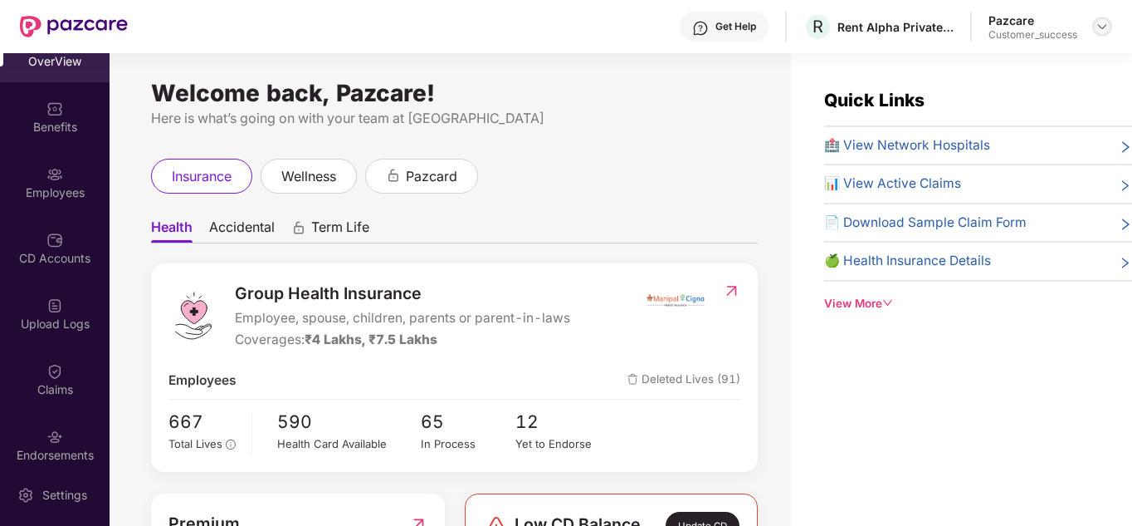
click at [1099, 28] on img at bounding box center [1102, 26] width 13 height 13
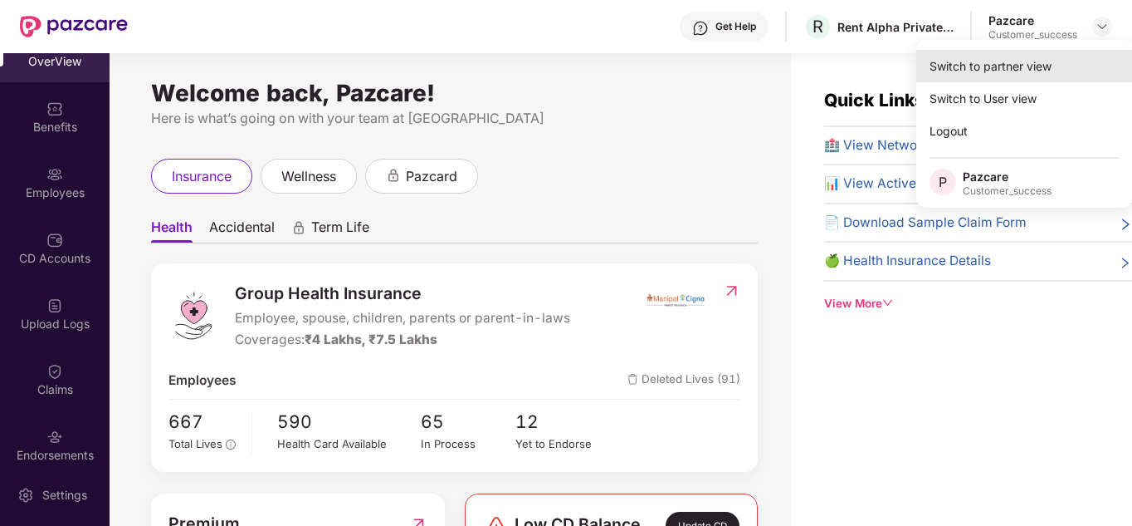
click at [1021, 63] on div "Switch to partner view" at bounding box center [1025, 66] width 216 height 32
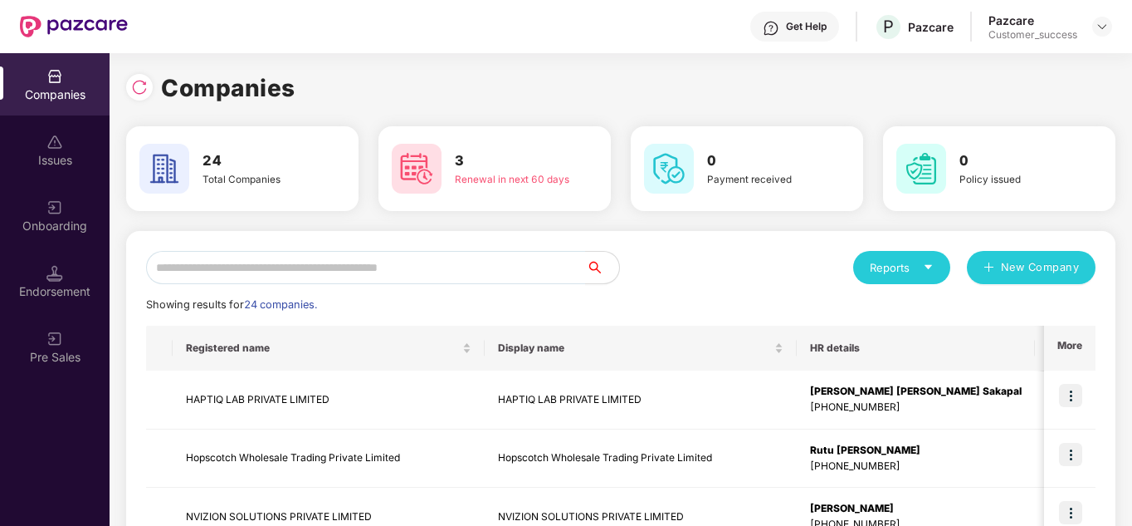
click at [659, 260] on div "Reports New Company" at bounding box center [858, 267] width 475 height 33
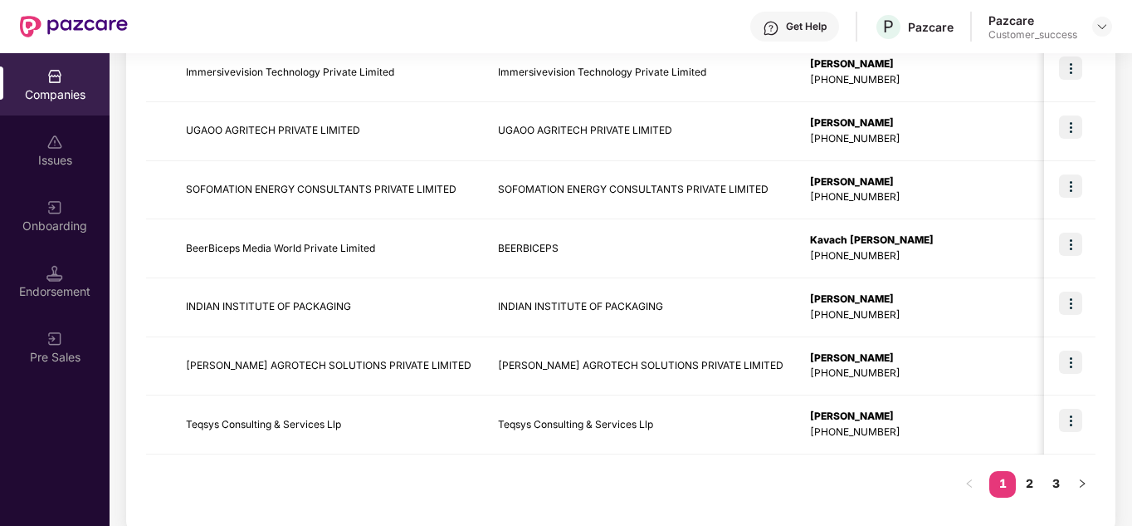
scroll to position [525, 0]
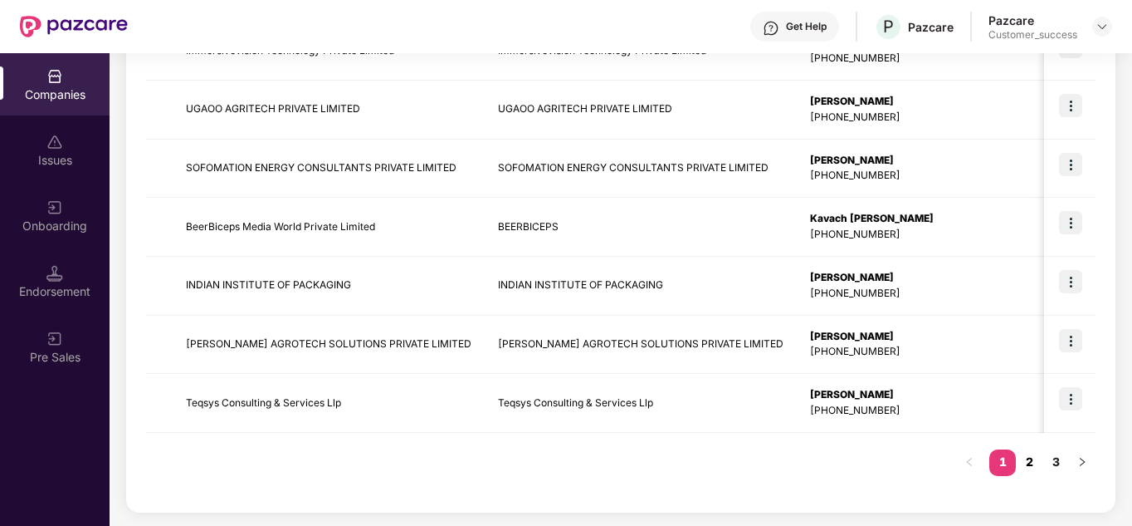
click at [1030, 462] on link "2" at bounding box center [1029, 461] width 27 height 25
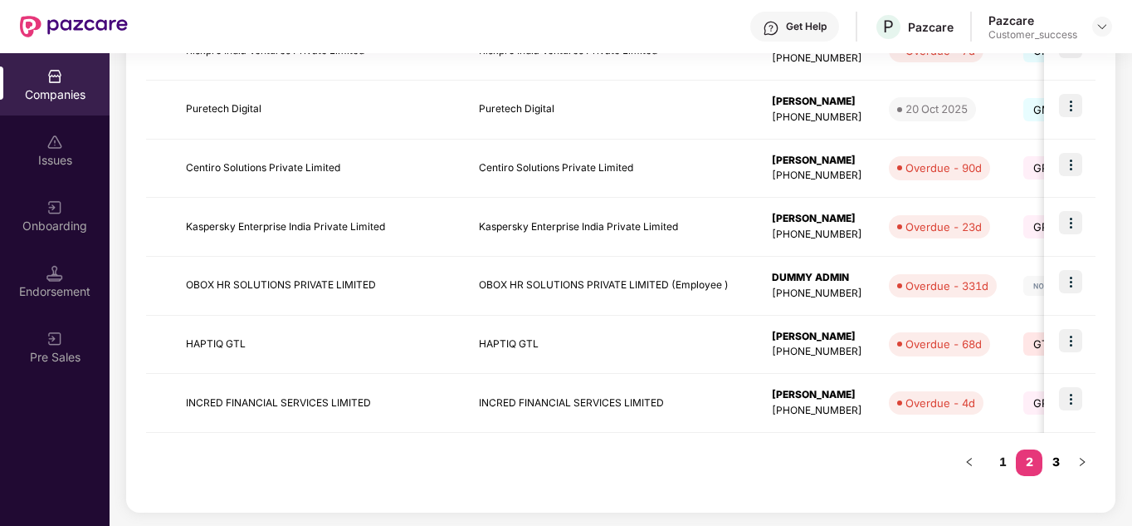
click at [1068, 455] on link "3" at bounding box center [1056, 461] width 27 height 25
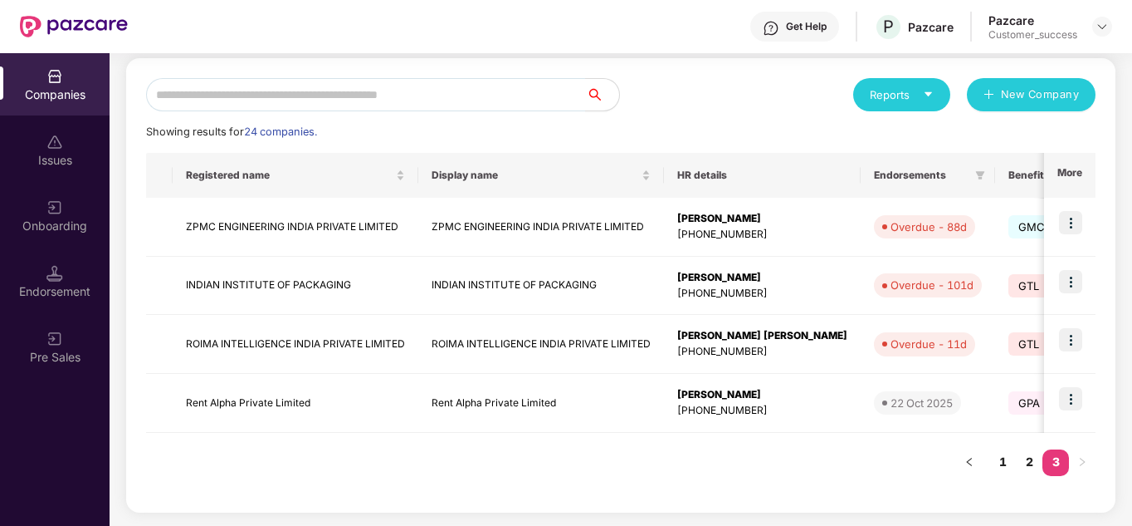
scroll to position [173, 0]
click at [996, 456] on link "1" at bounding box center [1003, 461] width 27 height 25
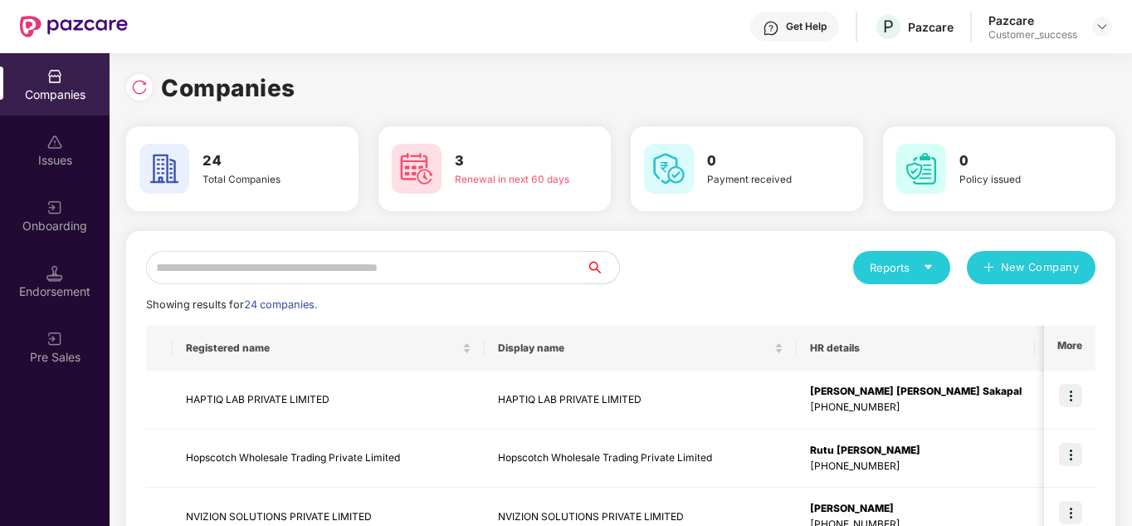
scroll to position [33, 0]
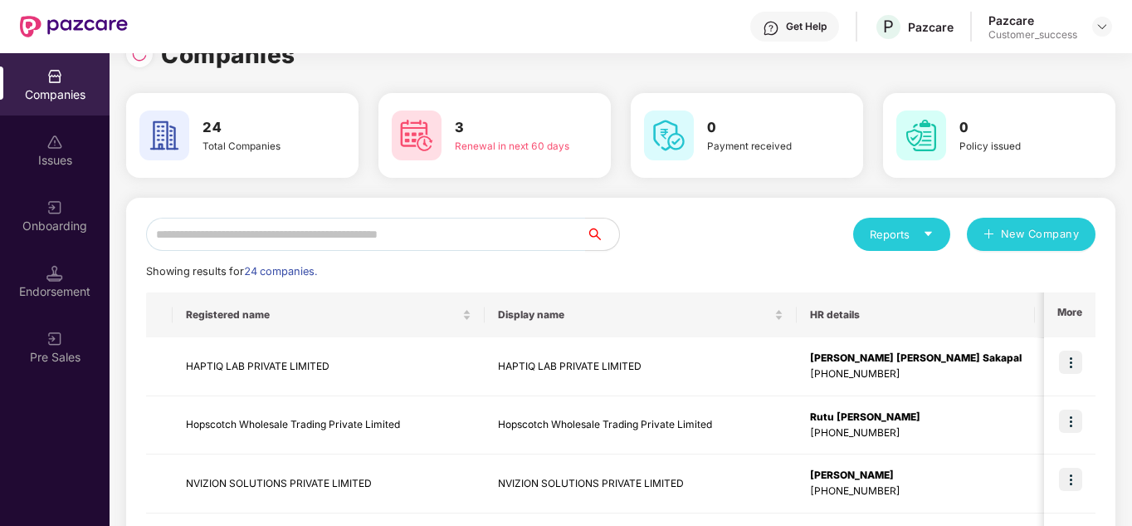
click at [630, 249] on div "Reports New Company" at bounding box center [858, 234] width 475 height 33
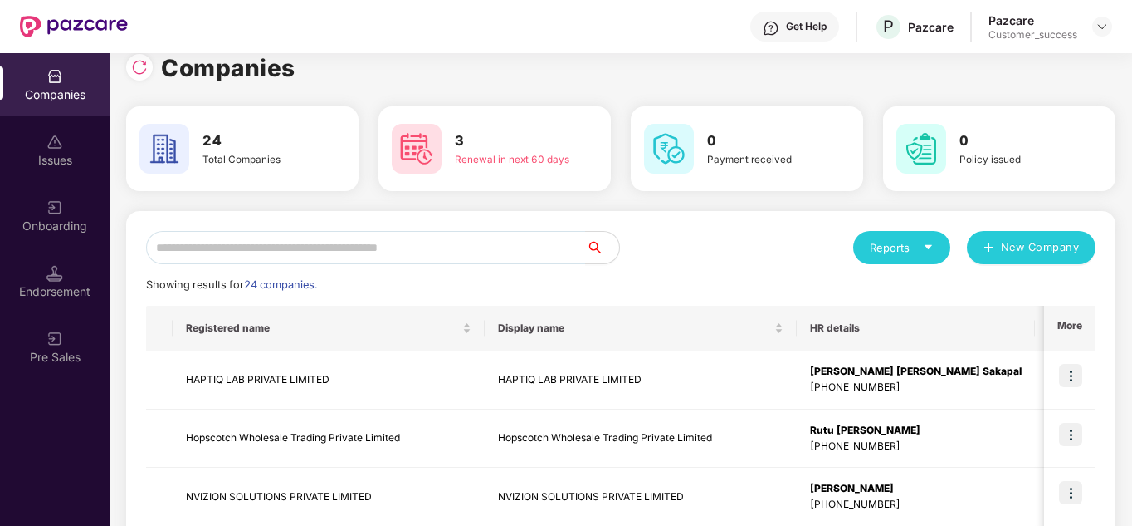
scroll to position [0, 0]
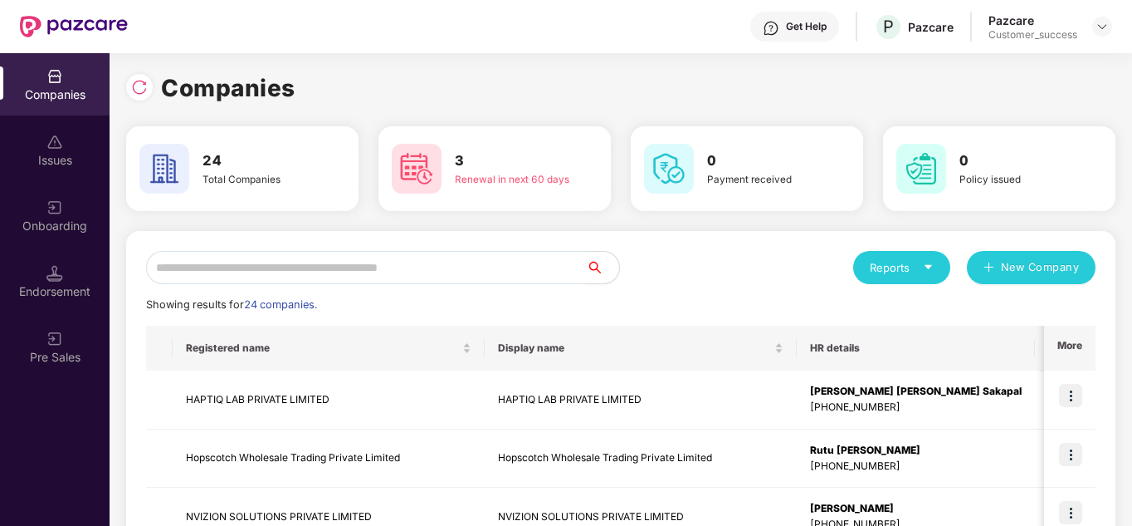
click at [325, 262] on input "text" at bounding box center [366, 267] width 440 height 33
type input "*"
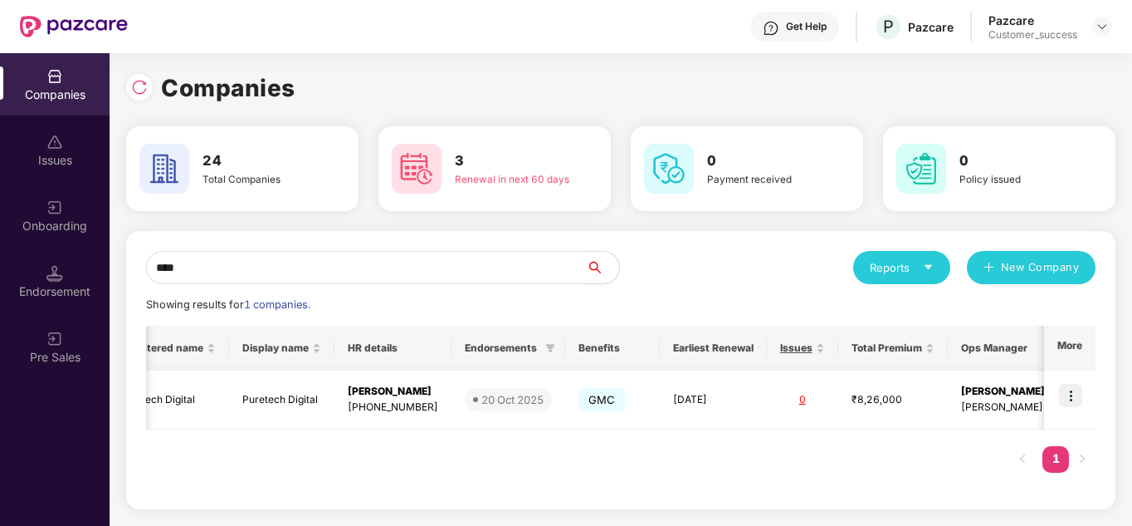
scroll to position [0, 100]
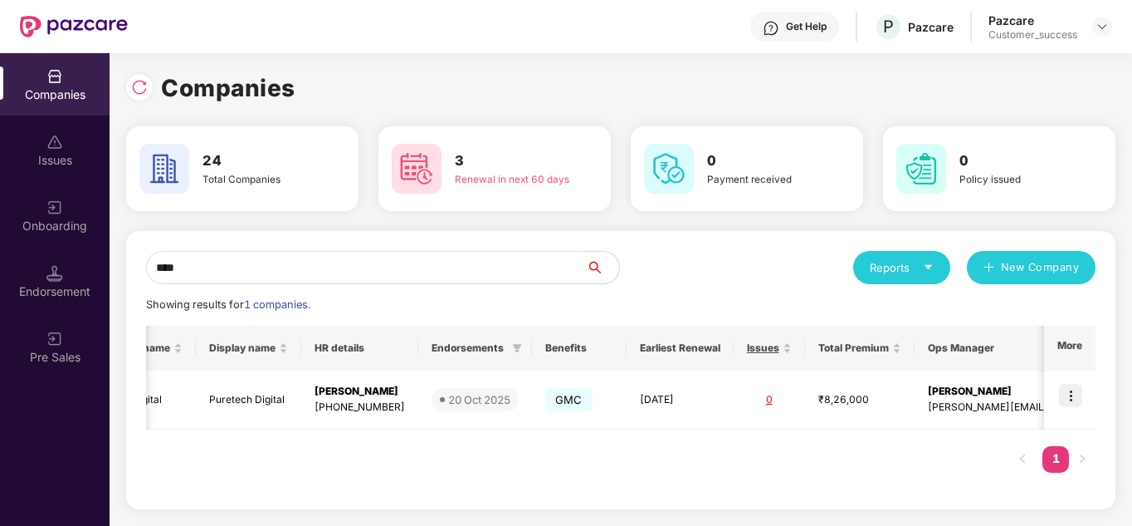
drag, startPoint x: 651, startPoint y: 428, endPoint x: 659, endPoint y: 456, distance: 28.6
click at [659, 456] on div "Registered name Display name HR details Endorsements Benefits Earliest Renewal …" at bounding box center [621, 407] width 950 height 164
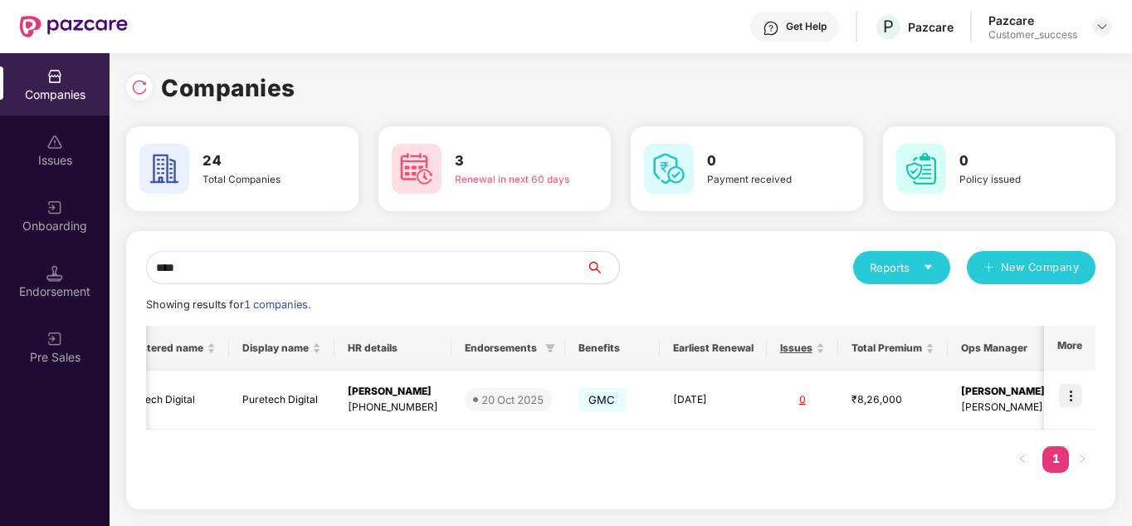
scroll to position [0, 0]
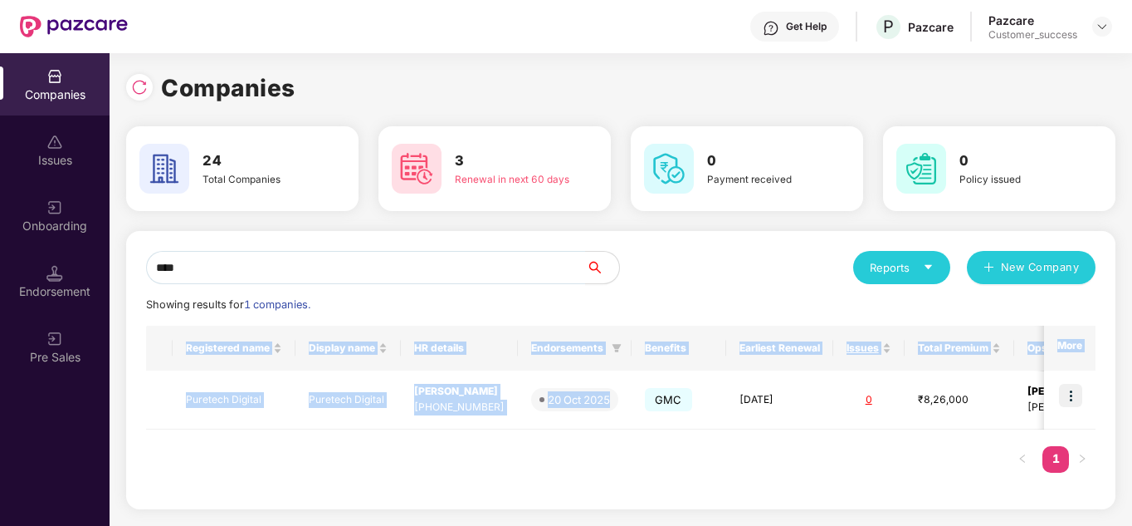
drag, startPoint x: 602, startPoint y: 424, endPoint x: 594, endPoint y: 464, distance: 40.5
click at [594, 464] on div "Registered name Display name HR details Endorsements Benefits Earliest Renewal …" at bounding box center [621, 407] width 950 height 164
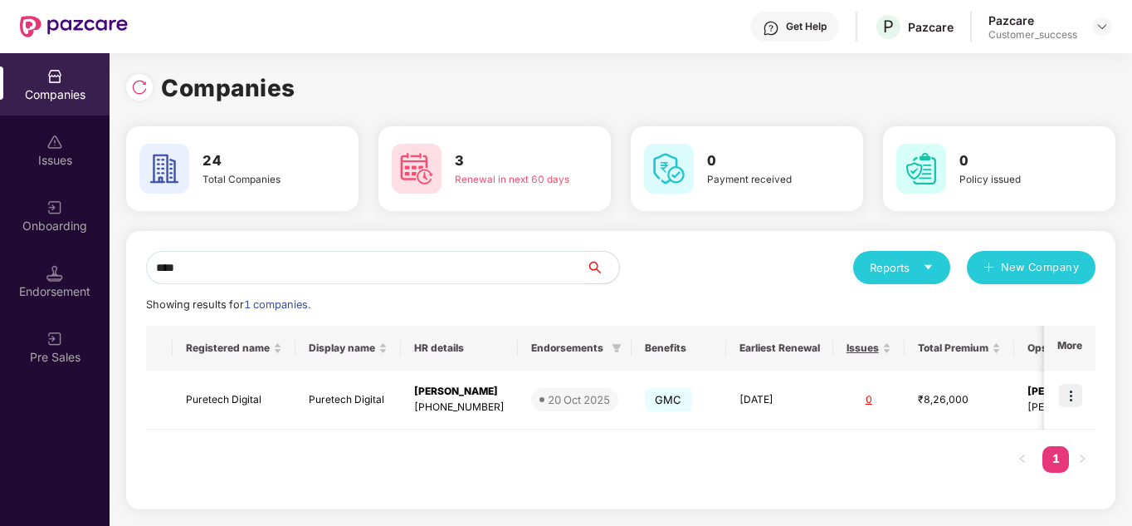
click at [297, 258] on input "****" at bounding box center [366, 267] width 440 height 33
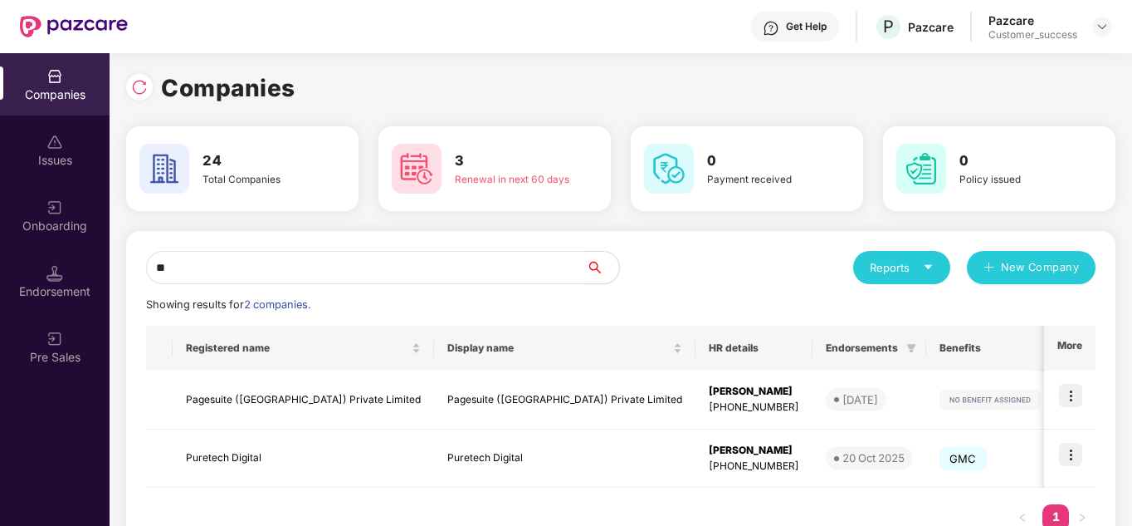
type input "*"
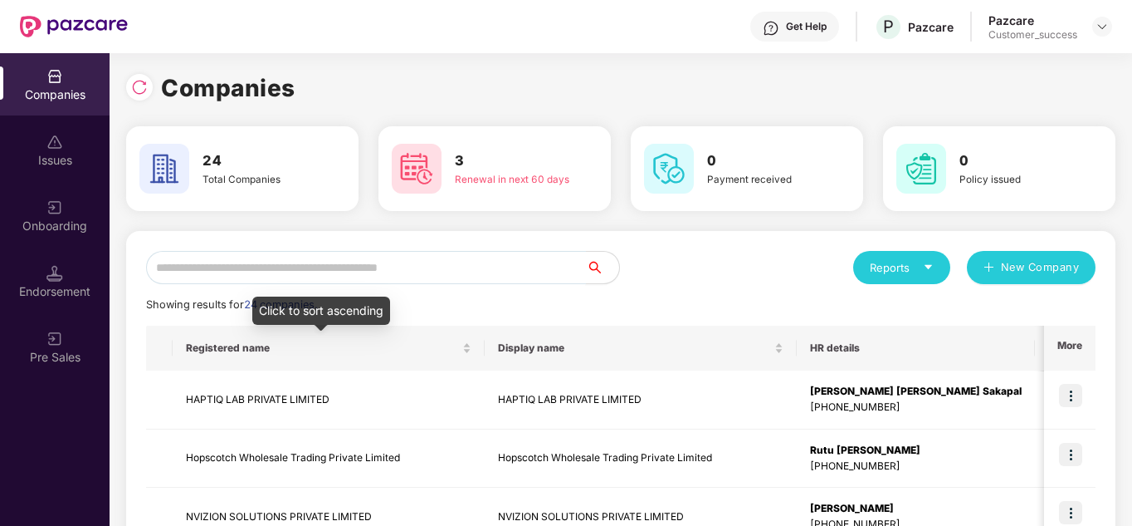
click at [305, 276] on input "text" at bounding box center [366, 267] width 440 height 33
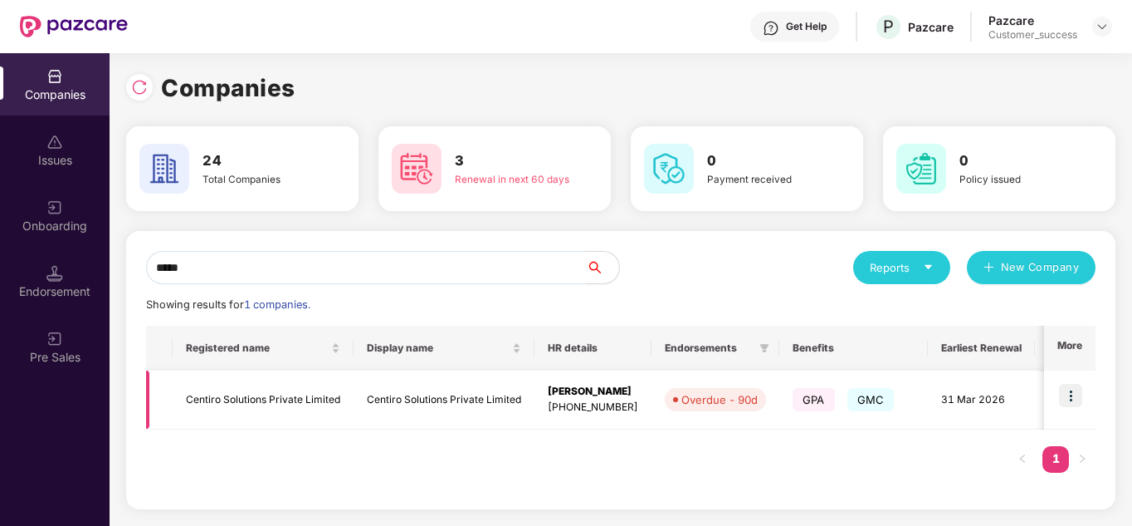
type input "*****"
click at [1069, 389] on img at bounding box center [1070, 395] width 23 height 23
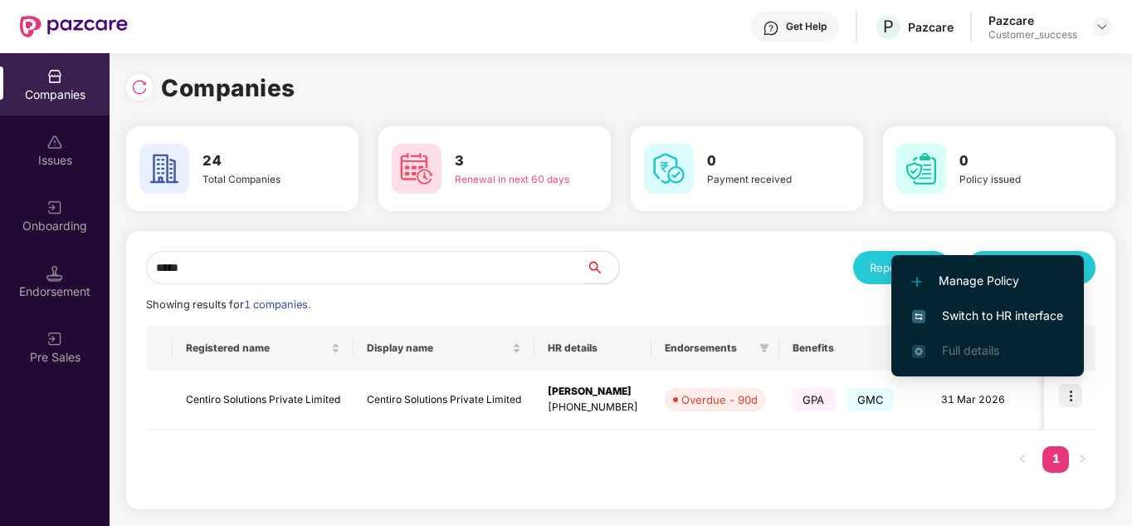
click at [939, 319] on span "Switch to HR interface" at bounding box center [987, 315] width 151 height 18
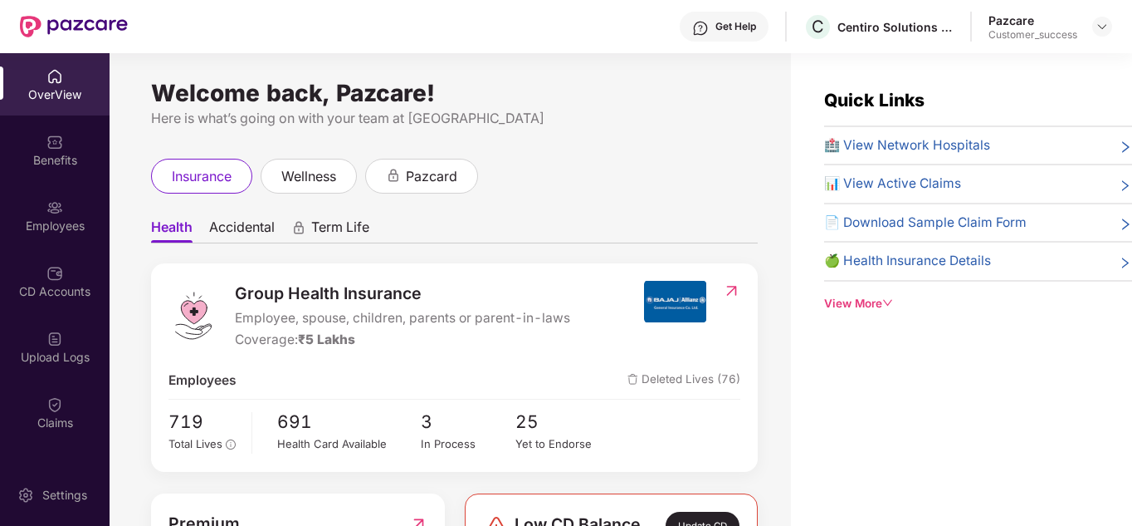
click at [521, 241] on ul "Health Accidental Term Life" at bounding box center [454, 226] width 607 height 33
click at [149, 245] on div "Welcome back, Pazcare! Here is what’s going on with your team at Pazcare insura…" at bounding box center [451, 299] width 682 height 492
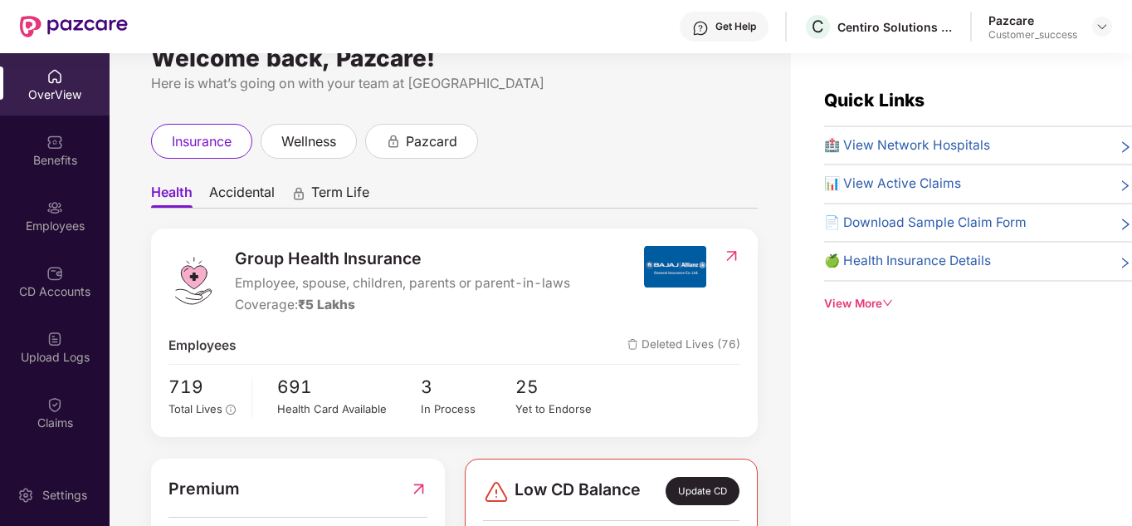
scroll to position [33, 0]
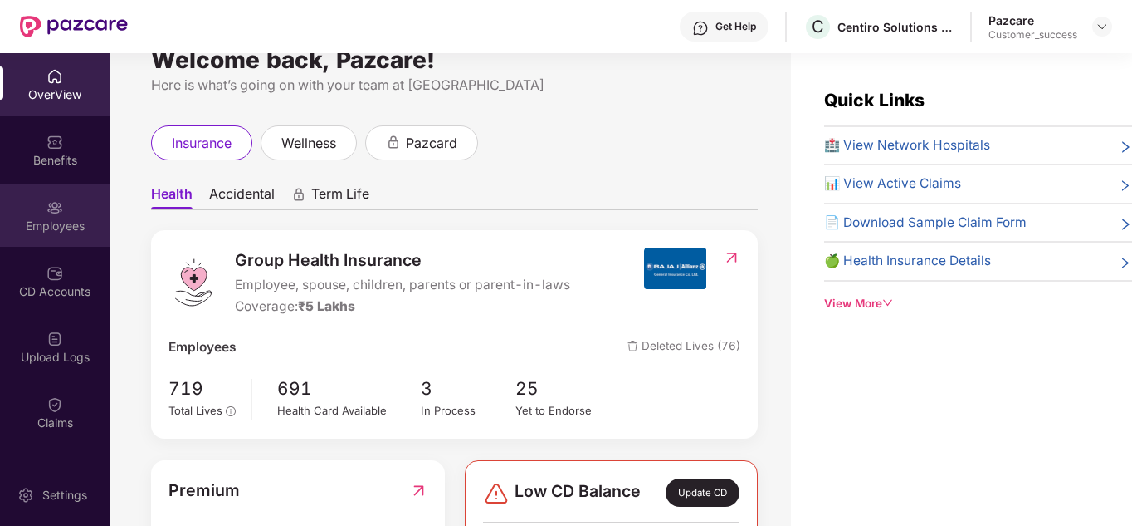
click at [79, 208] on div "Employees" at bounding box center [55, 215] width 110 height 62
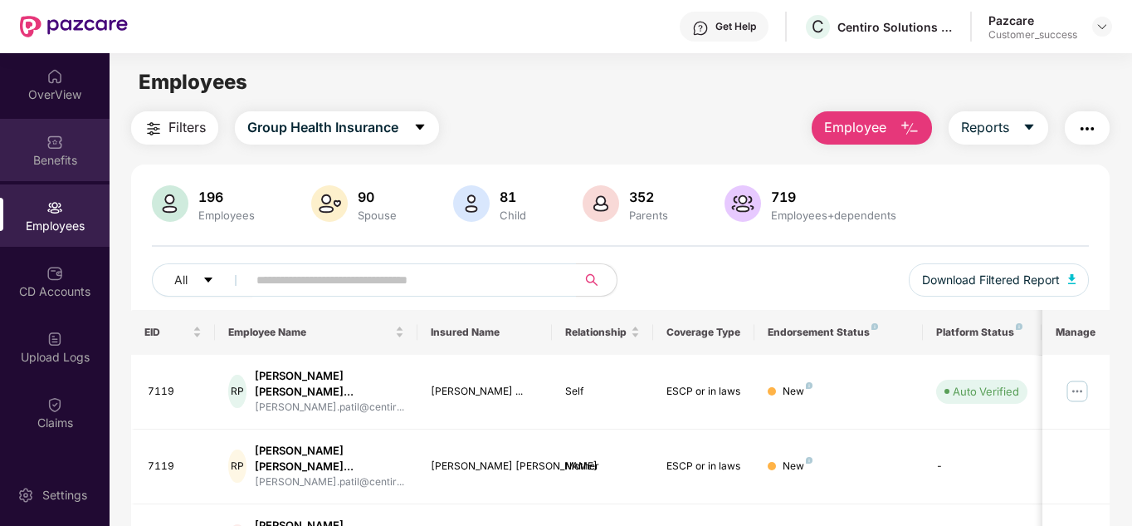
click at [66, 152] on div "Benefits" at bounding box center [55, 160] width 110 height 17
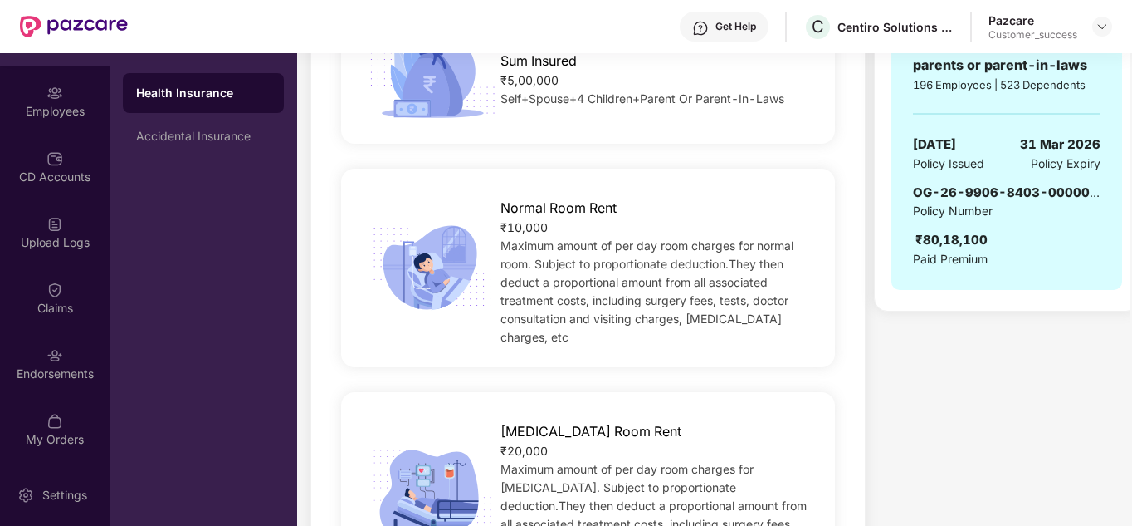
scroll to position [432, 0]
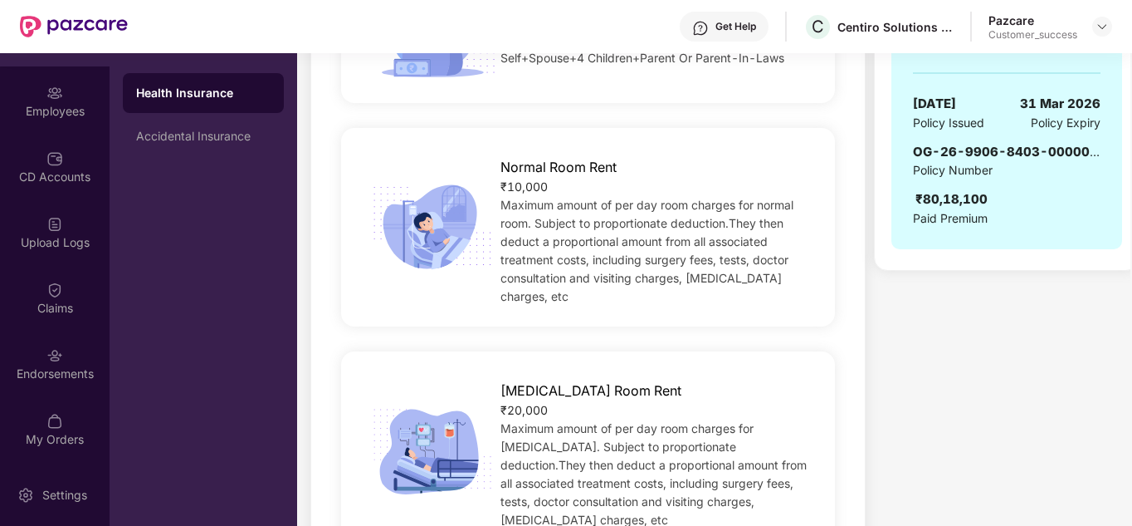
click at [983, 145] on span "OG-26-9906-8403-00000010" at bounding box center [1014, 152] width 202 height 16
click at [1085, 149] on span "OG-26-9906-8403-00000010" at bounding box center [1014, 152] width 202 height 16
click at [1102, 150] on div "GROUP HEALTH INSURANCE ₹5 Lakhs Coverage COVERS Employee, spouse, children, par…" at bounding box center [1007, 24] width 231 height 449
drag, startPoint x: 1089, startPoint y: 153, endPoint x: 907, endPoint y: 153, distance: 182.7
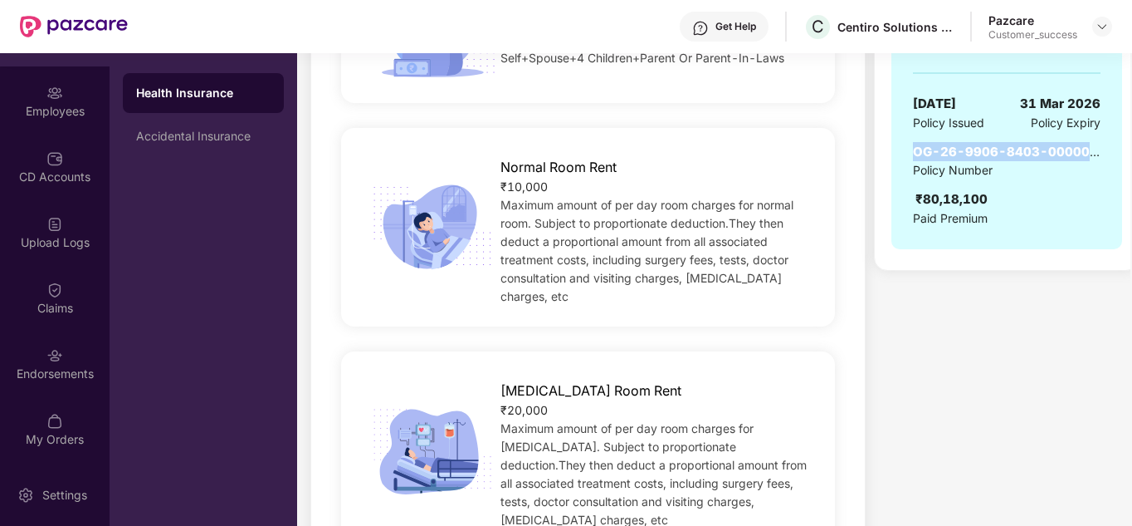
click at [907, 153] on div "GROUP HEALTH INSURANCE ₹5 Lakhs Coverage COVERS Employee, spouse, children, par…" at bounding box center [1007, 24] width 231 height 449
copy span "OG-26-9906-8403-000000"
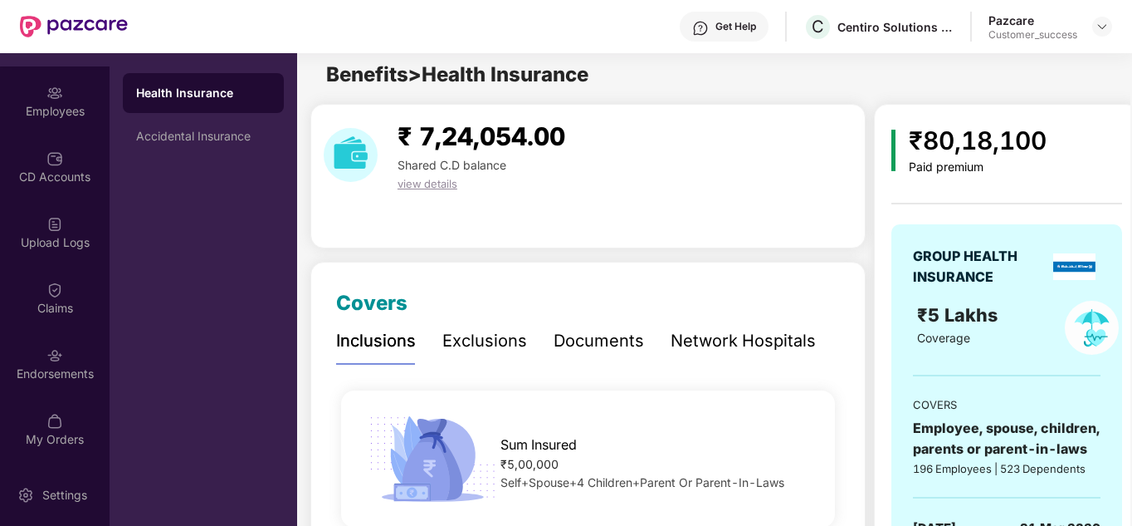
scroll to position [0, 0]
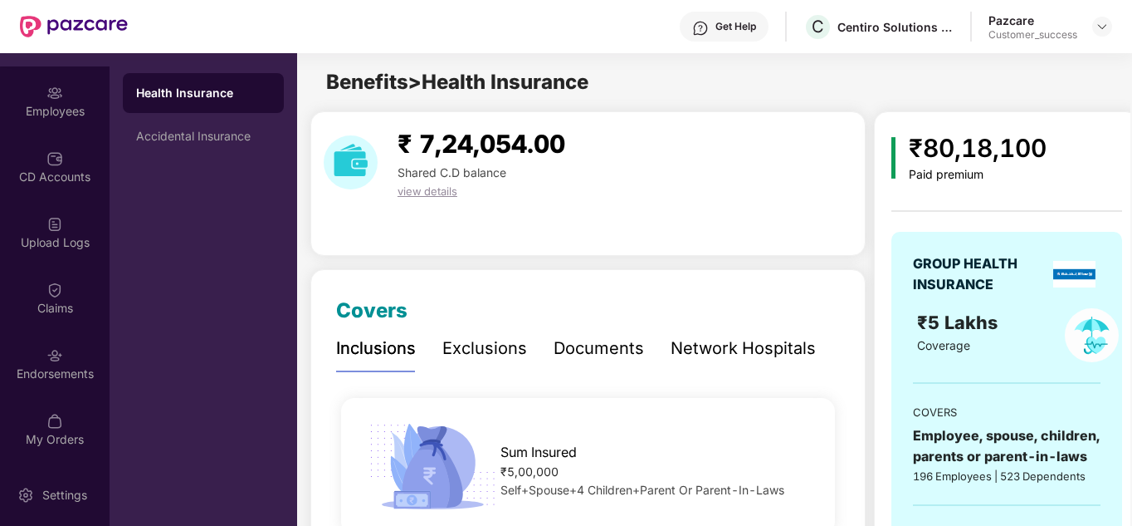
click at [1092, 29] on div "Pazcare Customer_success" at bounding box center [1051, 26] width 124 height 29
click at [1093, 29] on div at bounding box center [1103, 27] width 20 height 20
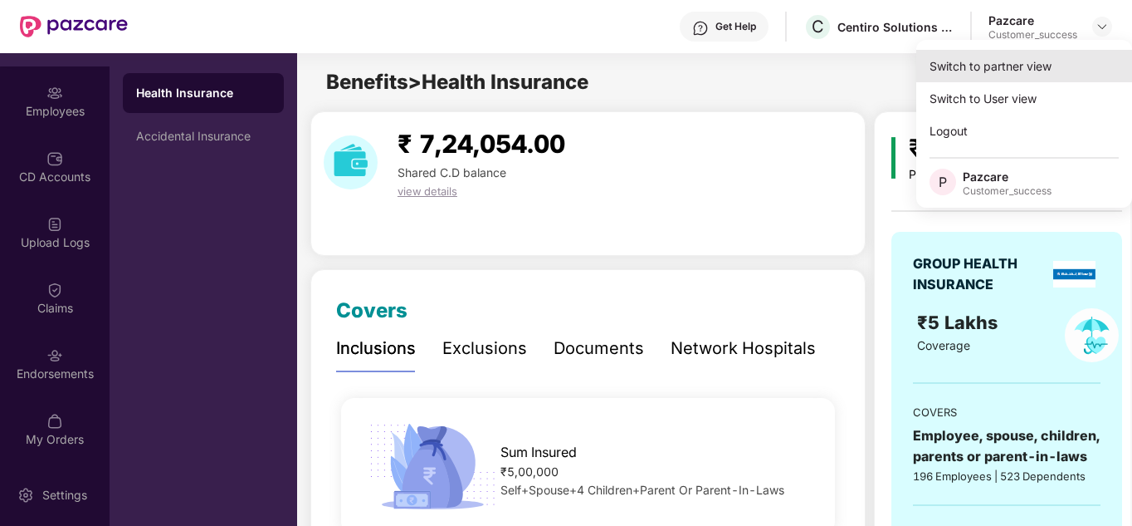
click at [1013, 69] on div "Switch to partner view" at bounding box center [1025, 66] width 216 height 32
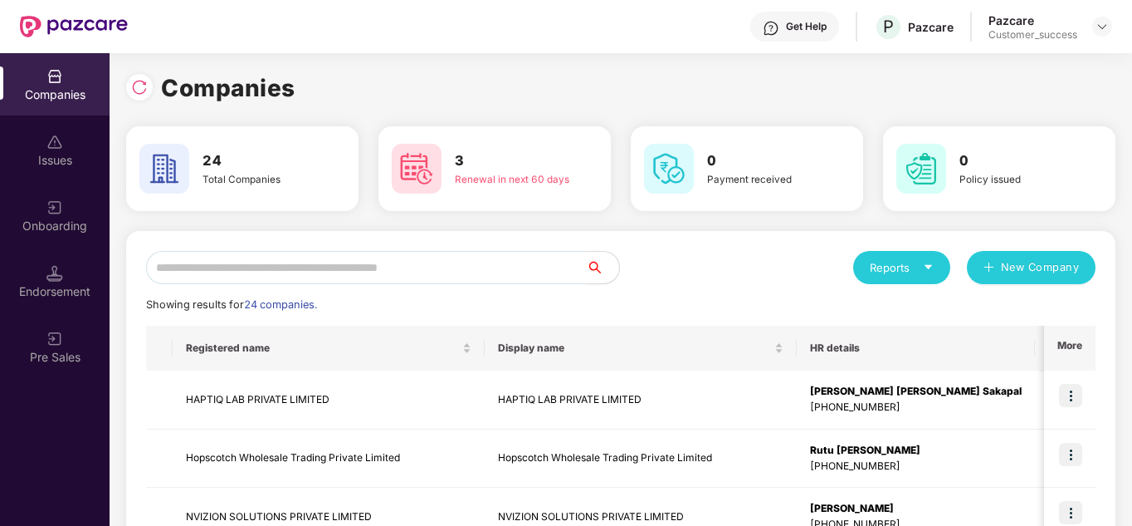
click at [292, 255] on input "text" at bounding box center [366, 267] width 440 height 33
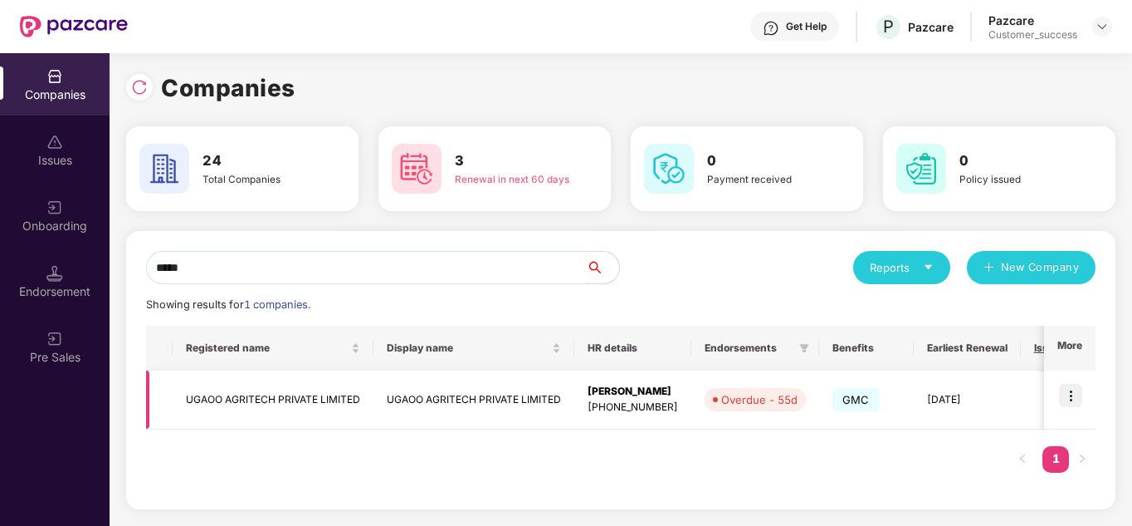
type input "*****"
click at [1070, 403] on img at bounding box center [1070, 395] width 23 height 23
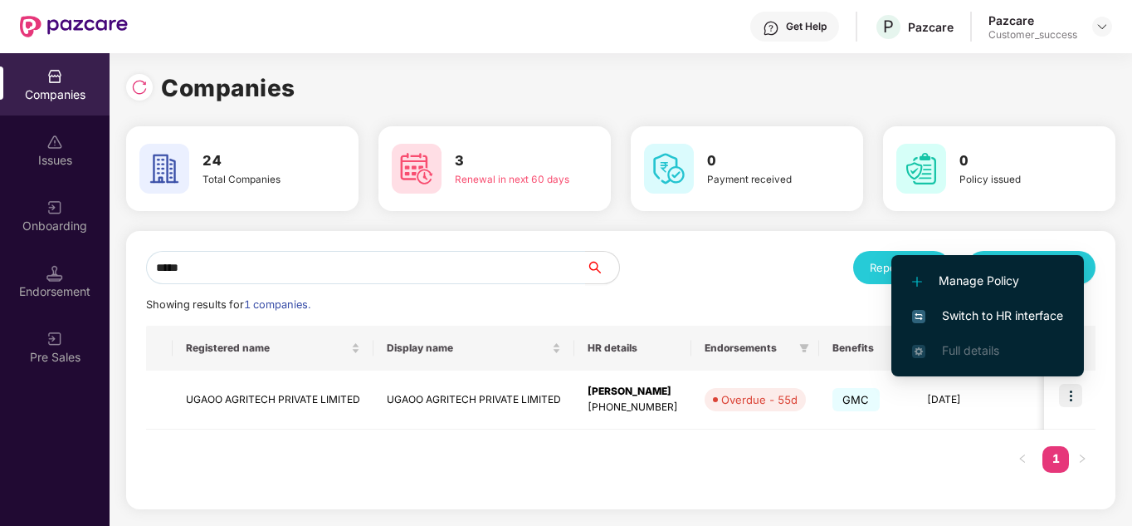
click at [1005, 313] on span "Switch to HR interface" at bounding box center [987, 315] width 151 height 18
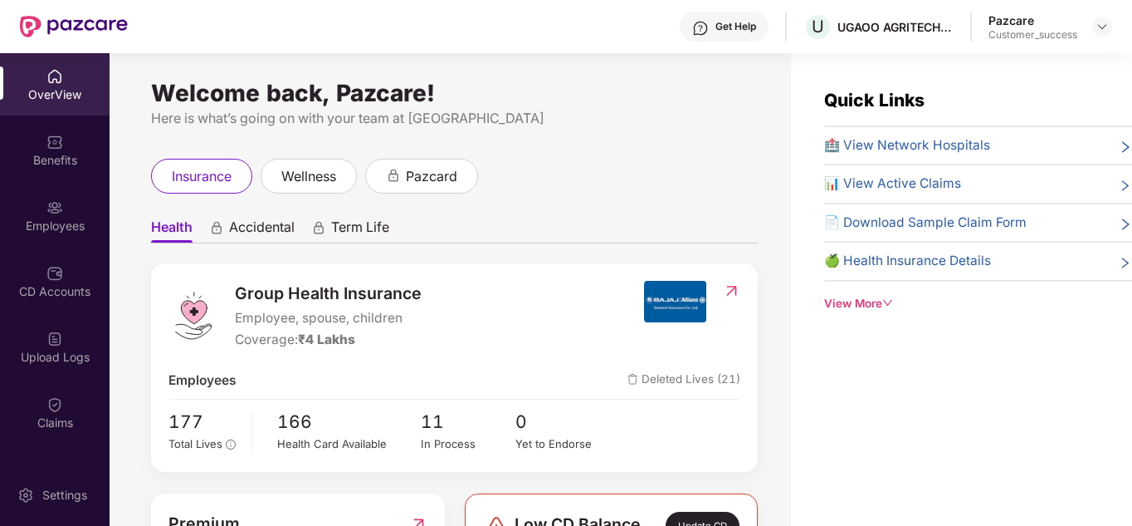
click at [579, 235] on ul "Health Accidental Term Life" at bounding box center [454, 226] width 607 height 33
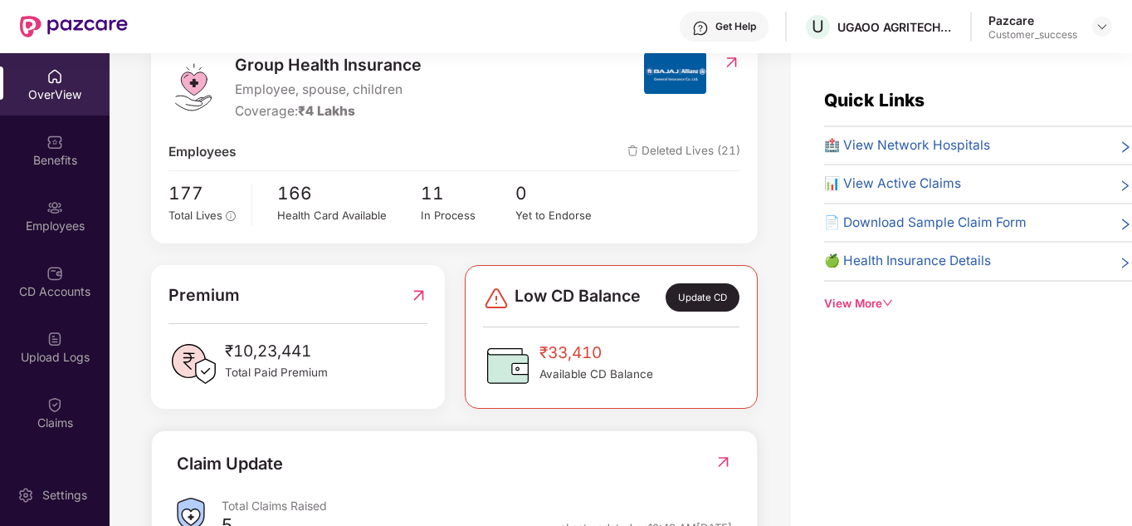
scroll to position [299, 0]
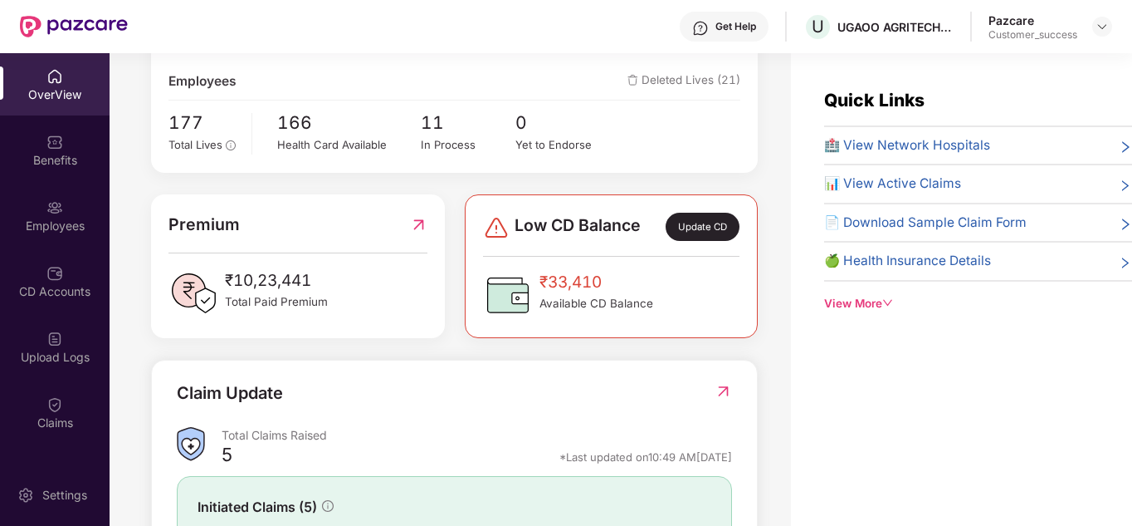
click at [406, 366] on div "Claim Update Total Claims Raised 5 *Last updated on 10:49 AM[DATE] Initiated Cl…" at bounding box center [454, 526] width 607 height 334
click at [41, 281] on div "CD Accounts" at bounding box center [55, 281] width 110 height 62
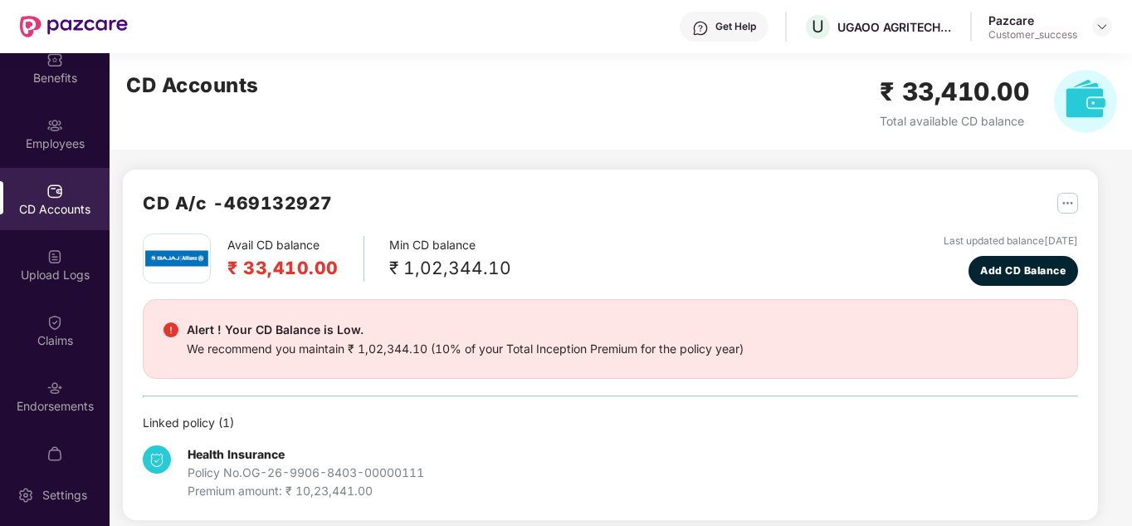
scroll to position [0, 0]
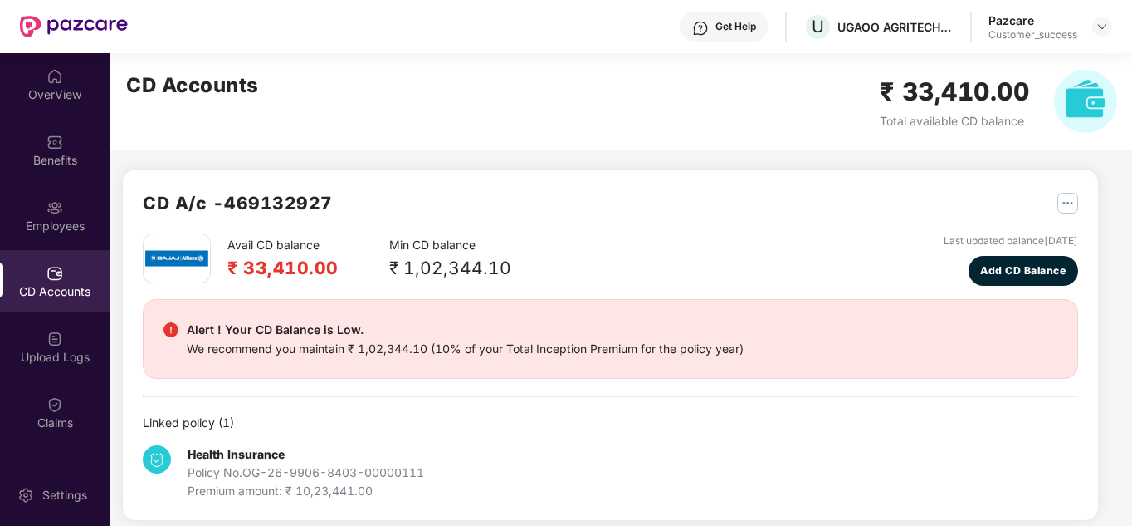
click at [462, 114] on div "CD Accounts ₹ 33,410.00 Total available CD balance" at bounding box center [622, 101] width 1025 height 96
click at [543, 174] on div "CD A/c - 469132927 Avail CD balance ₹ 33,410.00 Min CD balance ₹ 1,02,344.10 La…" at bounding box center [611, 344] width 976 height 350
click at [62, 95] on div "OverView" at bounding box center [55, 94] width 110 height 17
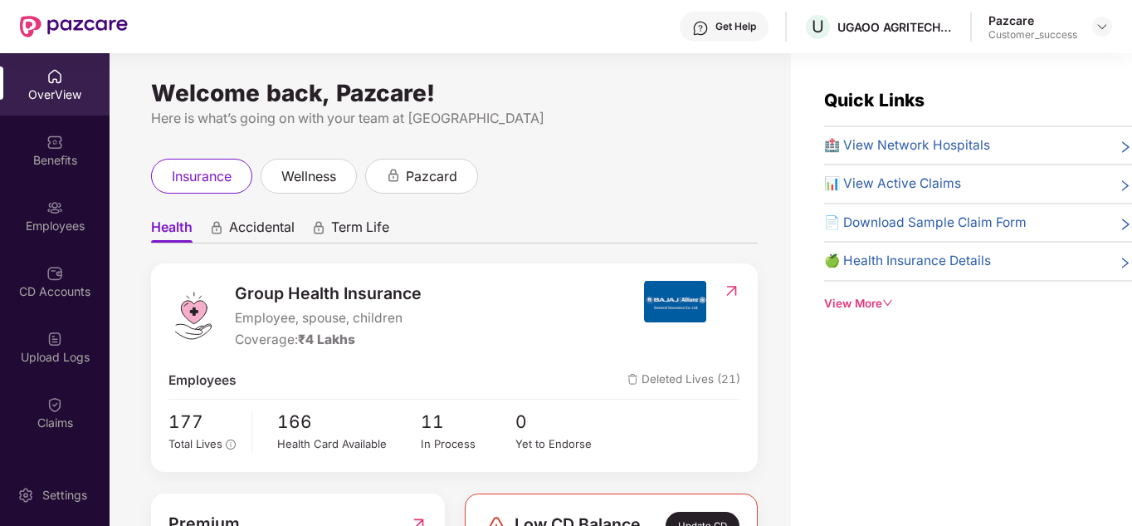
click at [599, 97] on div "Welcome back, Pazcare!" at bounding box center [454, 92] width 607 height 13
drag, startPoint x: 1121, startPoint y: 252, endPoint x: 1125, endPoint y: 302, distance: 50.0
click at [1125, 302] on div "Quick Links 🏥 View Network Hospitals 📊 View Active Claims 📄 Download Sample Cla…" at bounding box center [978, 199] width 308 height 226
click at [1095, 30] on div at bounding box center [1103, 27] width 20 height 20
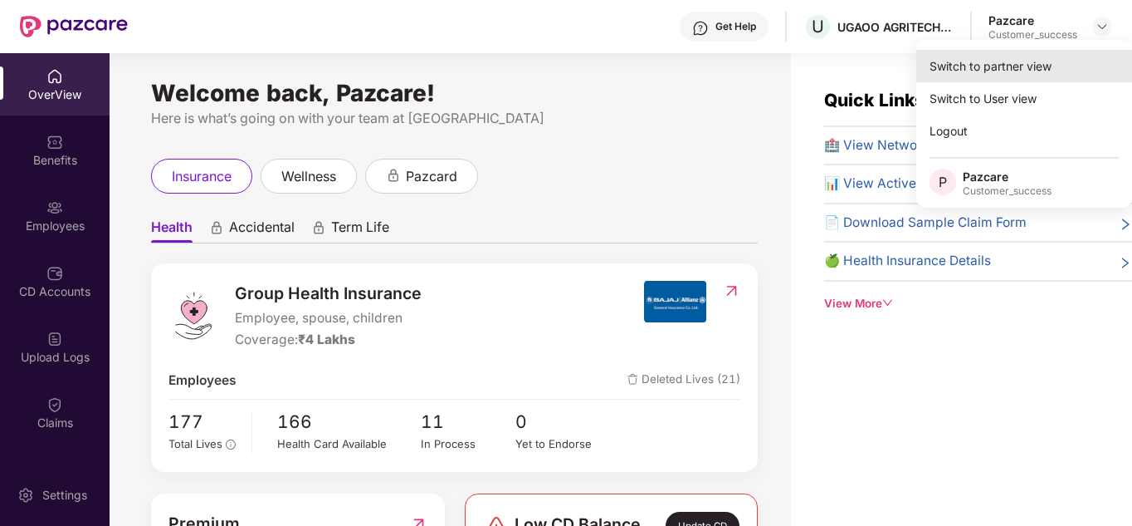
click at [1050, 58] on div "Switch to partner view" at bounding box center [1025, 66] width 216 height 32
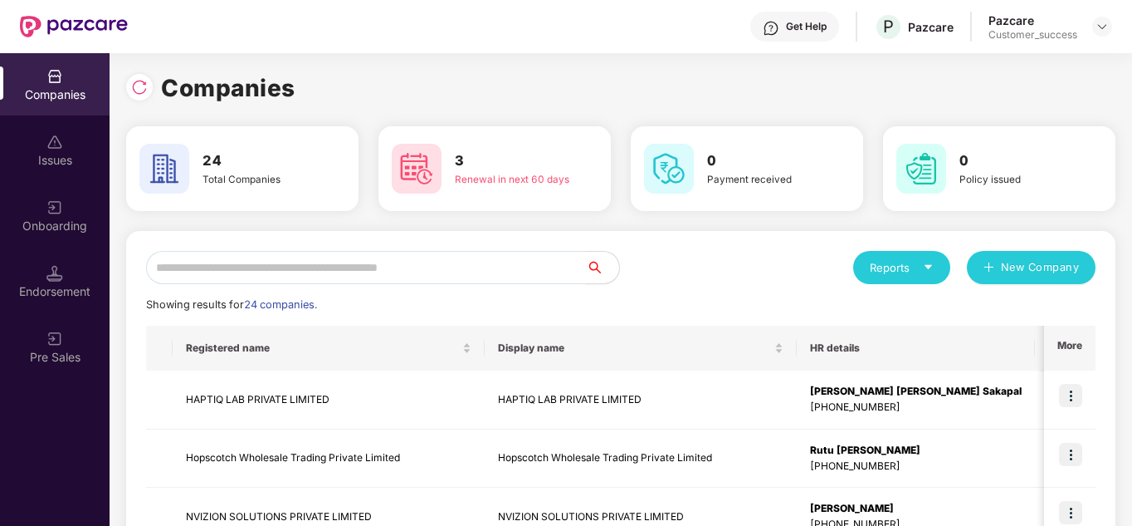
click at [309, 258] on input "text" at bounding box center [366, 267] width 440 height 33
click at [688, 263] on div "Reports New Company" at bounding box center [858, 267] width 475 height 33
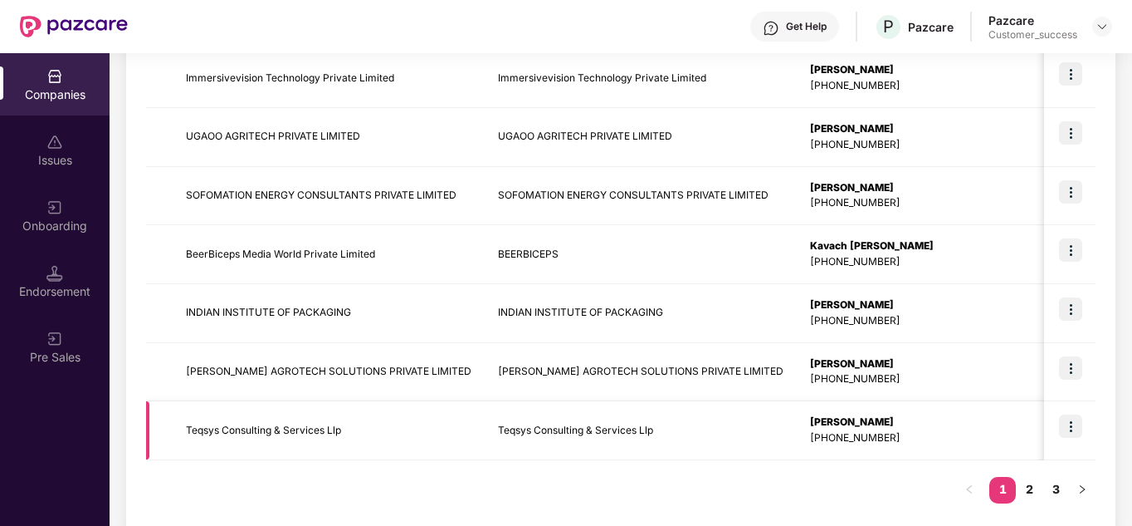
scroll to position [525, 0]
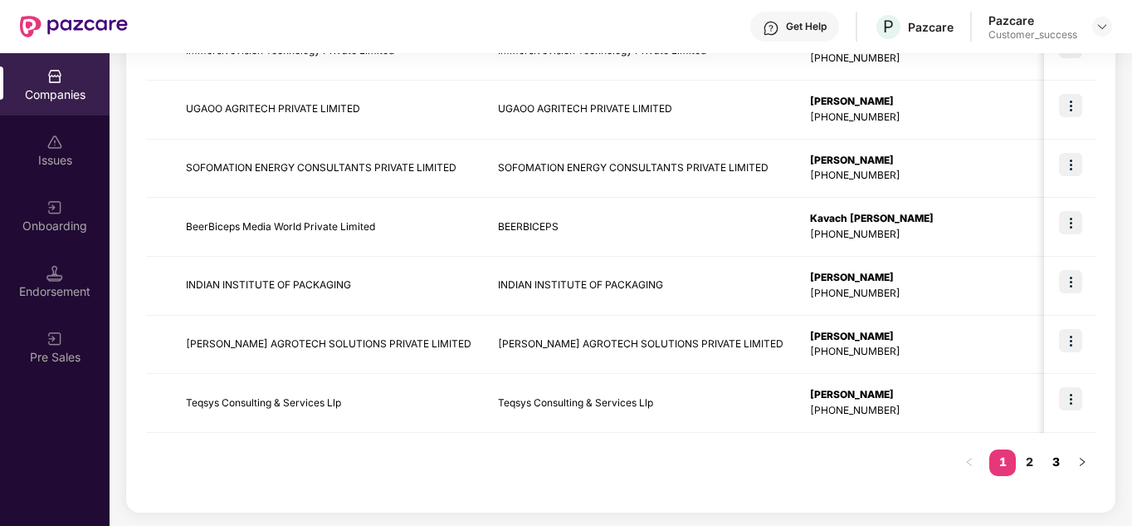
click at [1055, 464] on link "3" at bounding box center [1056, 461] width 27 height 25
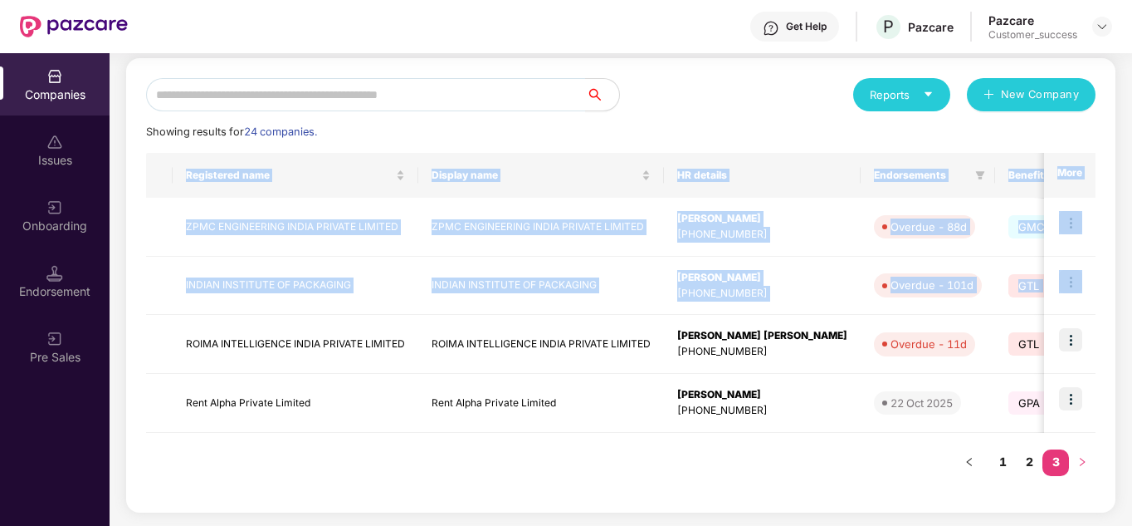
click at [1088, 433] on div "Registered name Display name HR details Endorsements Benefits Earliest Renewal …" at bounding box center [621, 293] width 950 height 280
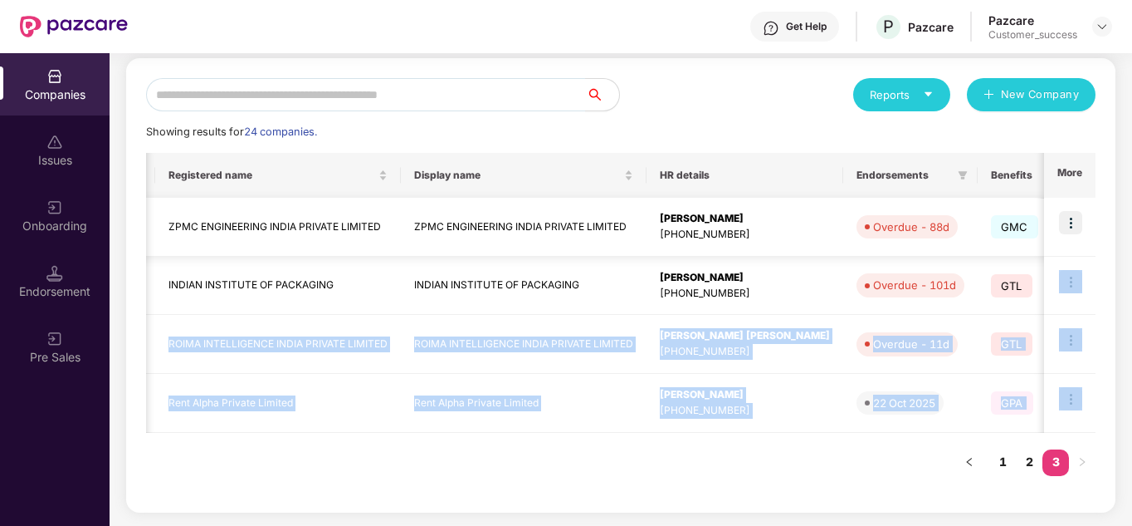
click at [1071, 219] on img at bounding box center [1070, 222] width 23 height 23
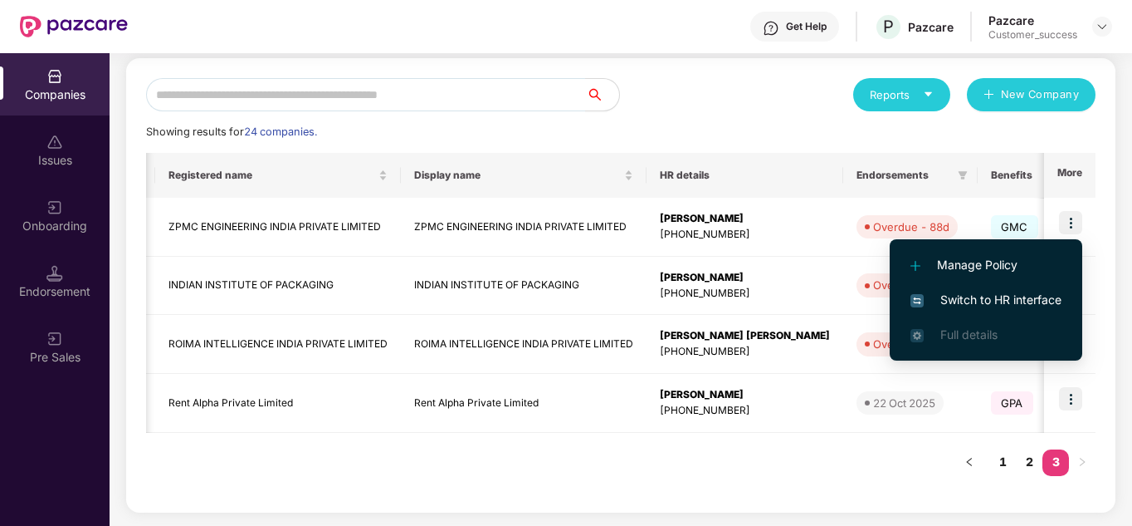
click at [999, 293] on span "Switch to HR interface" at bounding box center [986, 300] width 151 height 18
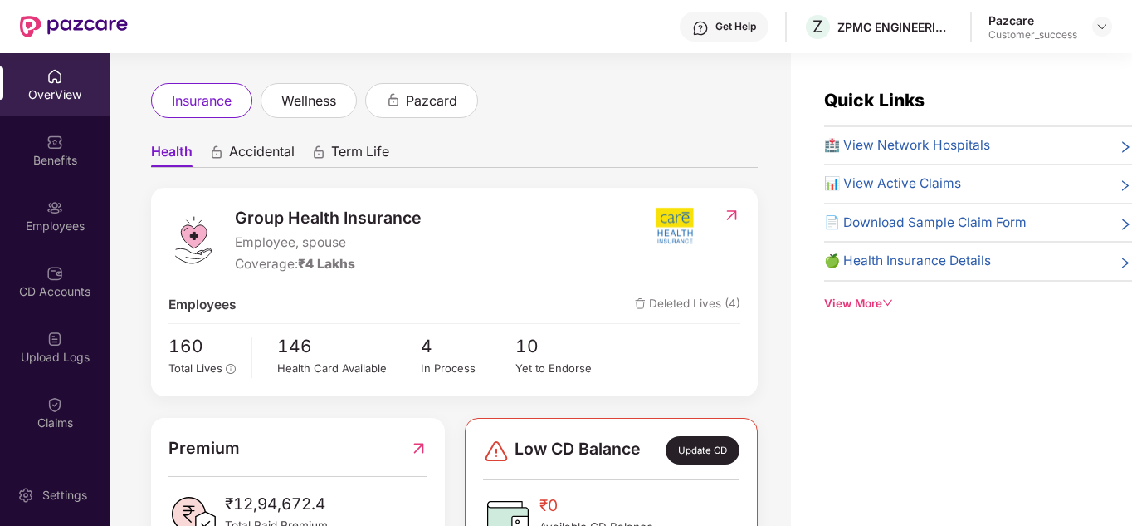
scroll to position [0, 0]
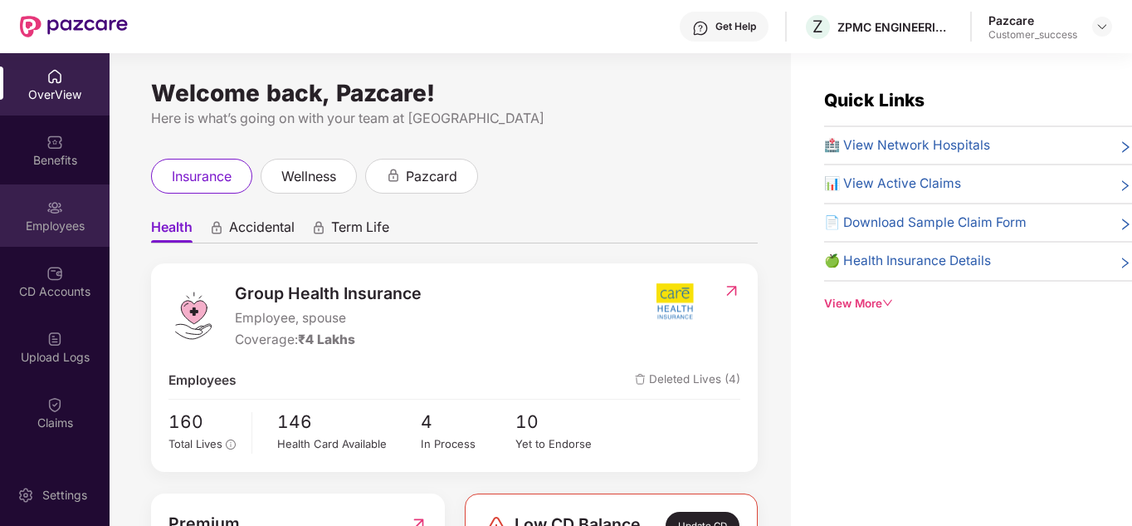
click at [62, 218] on div "Employees" at bounding box center [55, 226] width 110 height 17
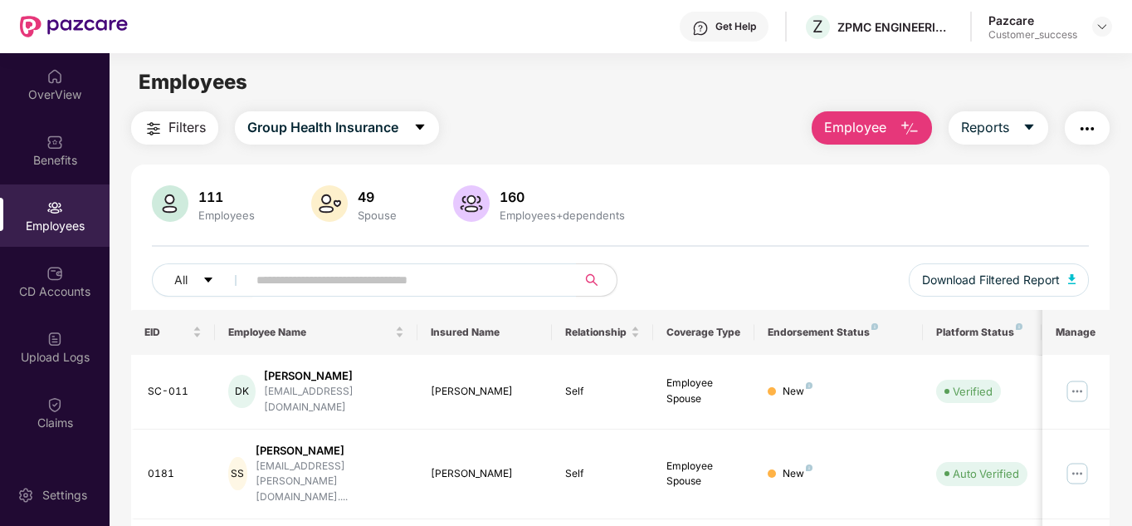
click at [669, 271] on div "All Download Filtered Report" at bounding box center [621, 286] width 938 height 46
click at [352, 285] on input "text" at bounding box center [406, 279] width 298 height 25
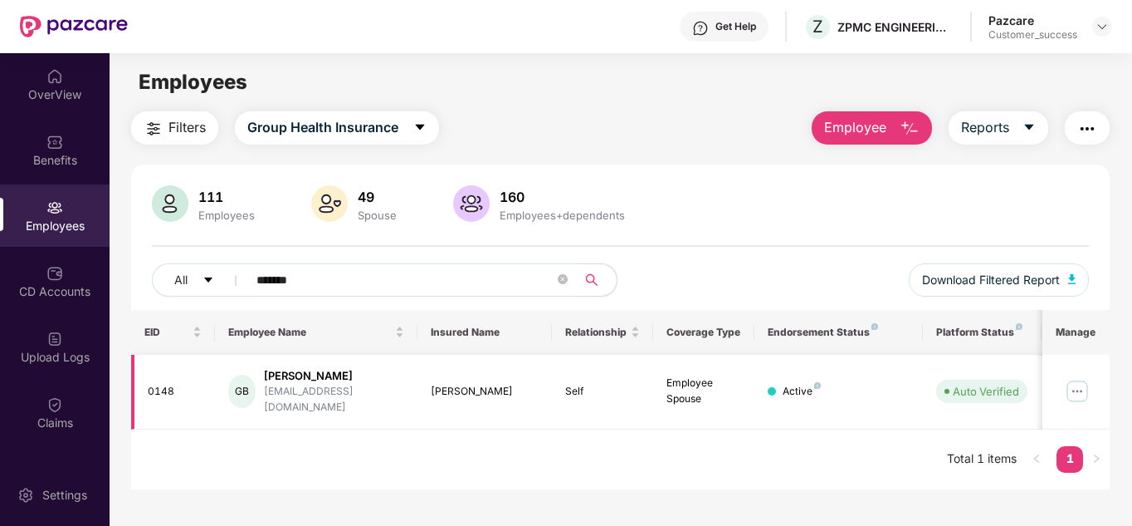
type input "******"
click at [1074, 378] on img at bounding box center [1077, 391] width 27 height 27
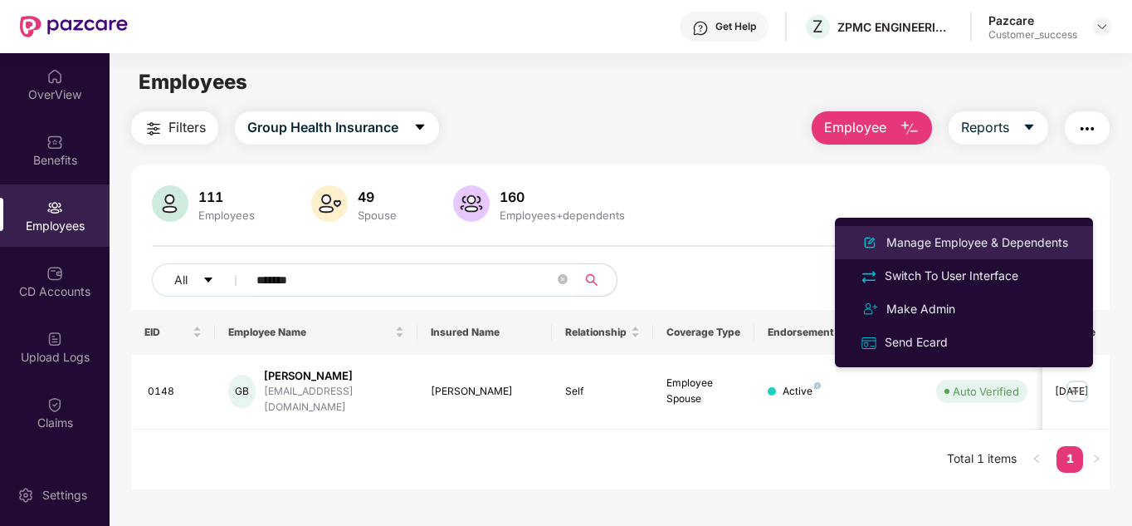
click at [939, 244] on div "Manage Employee & Dependents" at bounding box center [977, 242] width 188 height 18
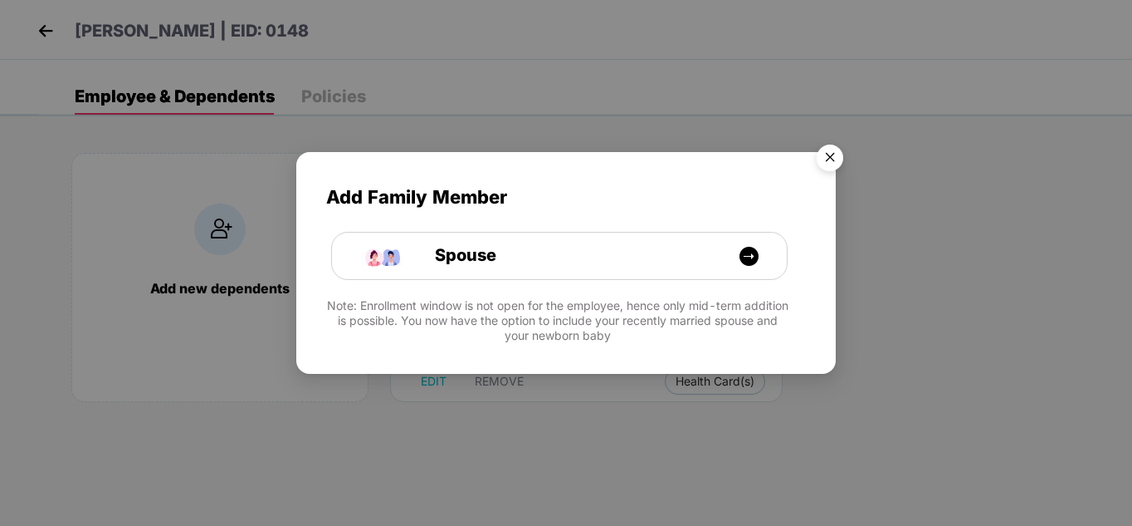
click at [842, 167] on img "Close" at bounding box center [830, 160] width 46 height 46
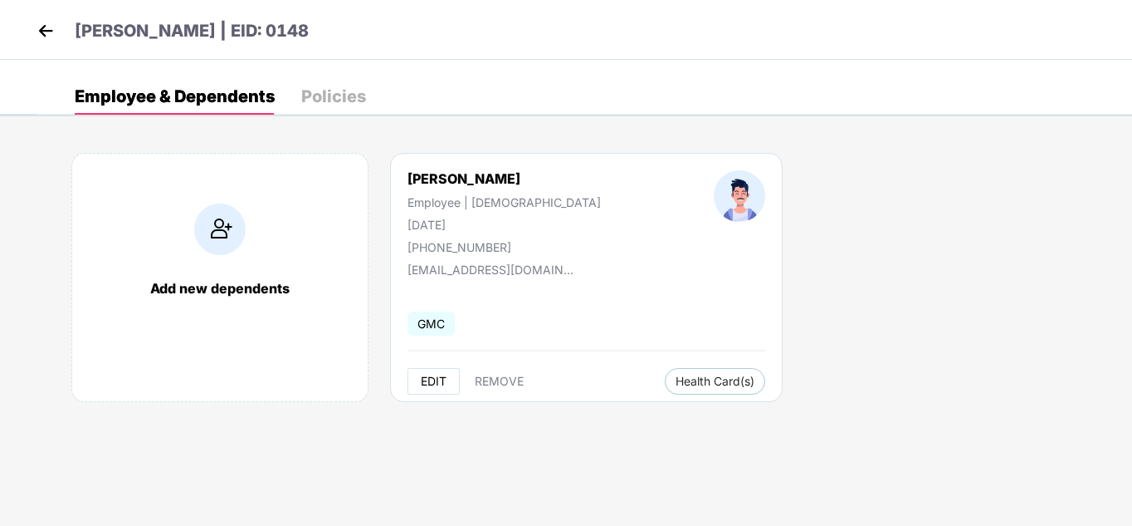
click at [437, 377] on span "EDIT" at bounding box center [434, 380] width 26 height 13
select select "****"
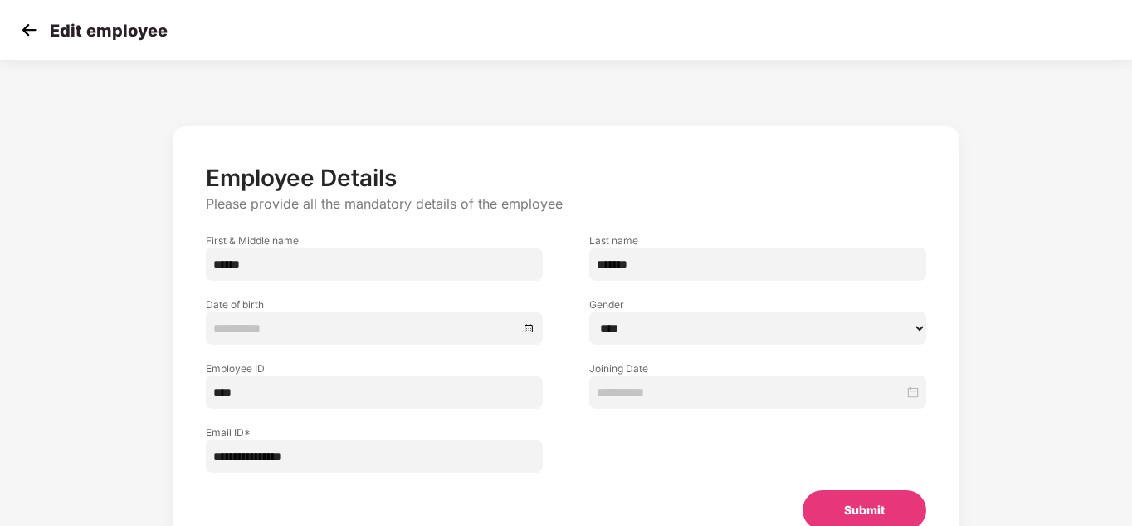
type input "**********"
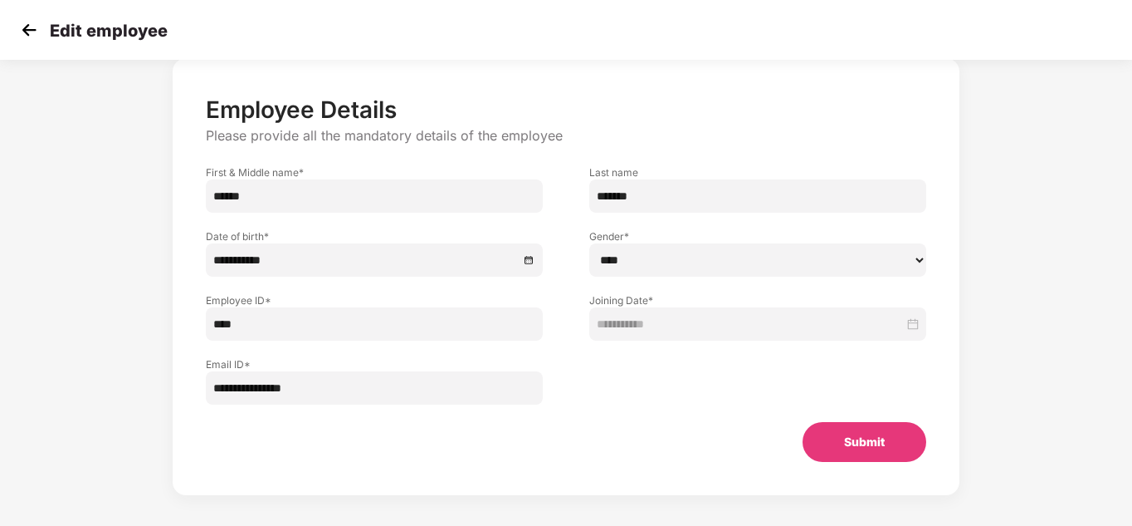
scroll to position [79, 0]
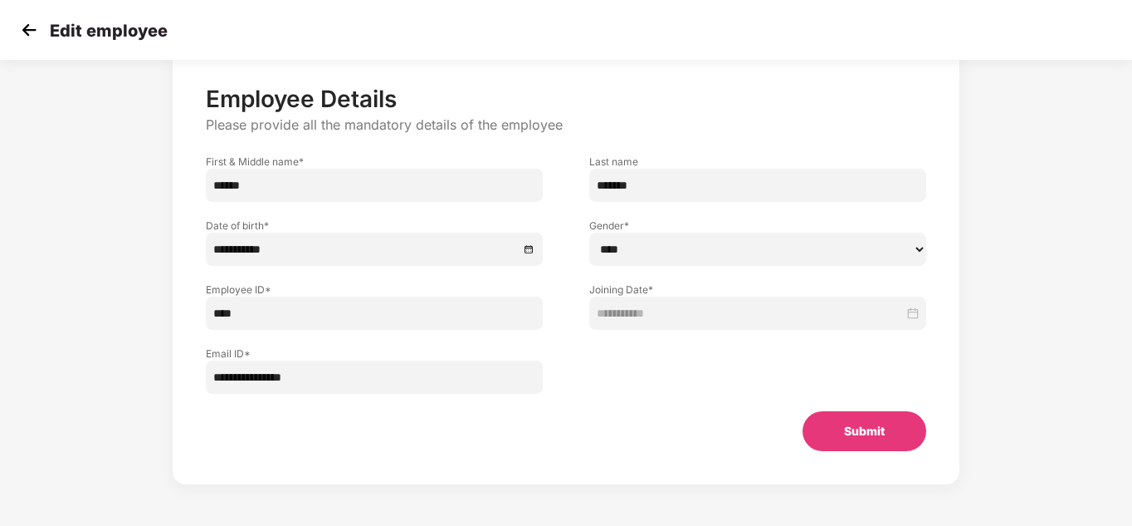
click at [26, 40] on img at bounding box center [29, 29] width 25 height 25
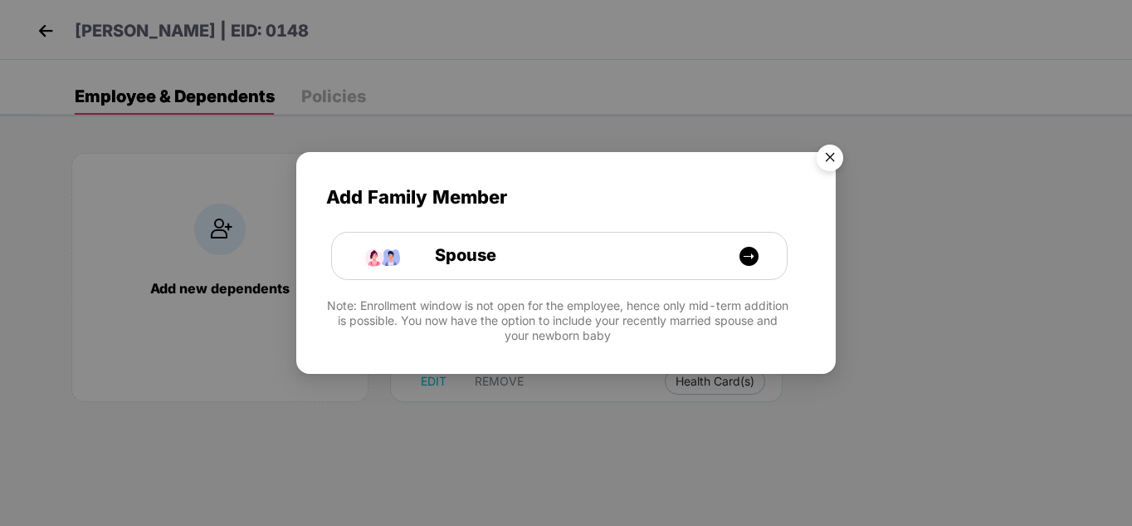
click at [822, 166] on img "Close" at bounding box center [830, 160] width 46 height 46
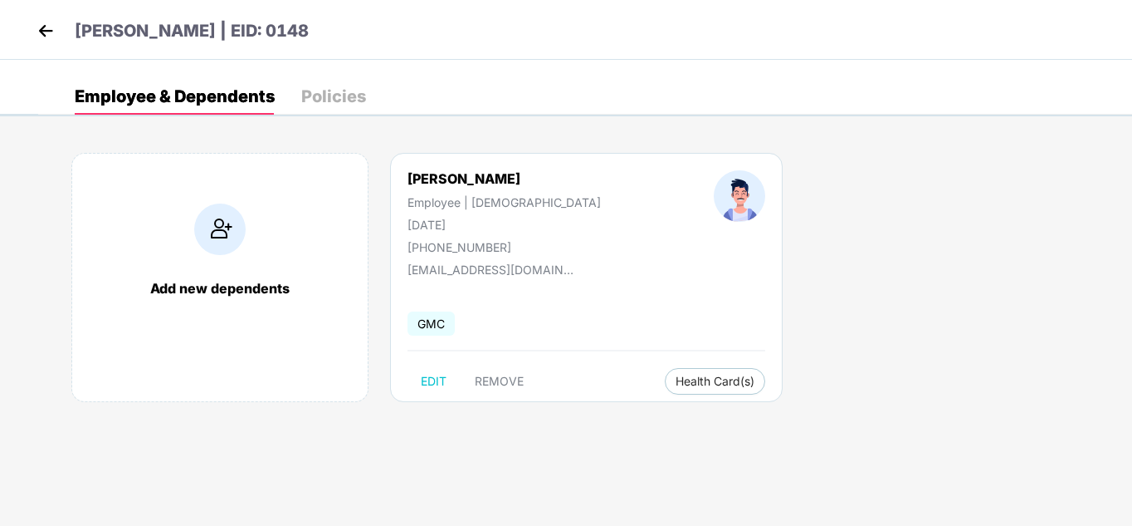
click at [339, 84] on div "Policies" at bounding box center [333, 96] width 65 height 37
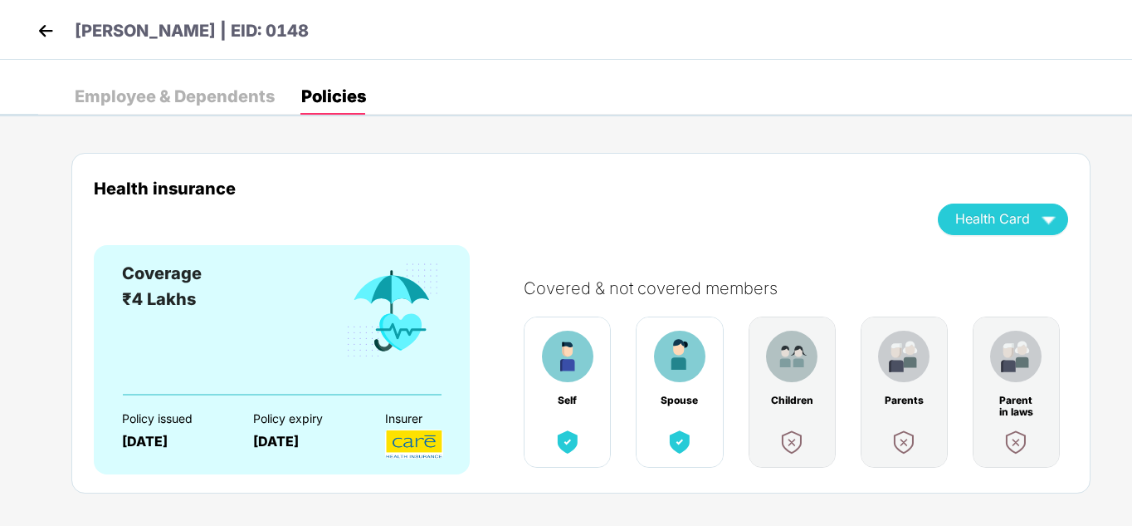
click at [207, 86] on div "Employee & Dependents" at bounding box center [175, 96] width 200 height 37
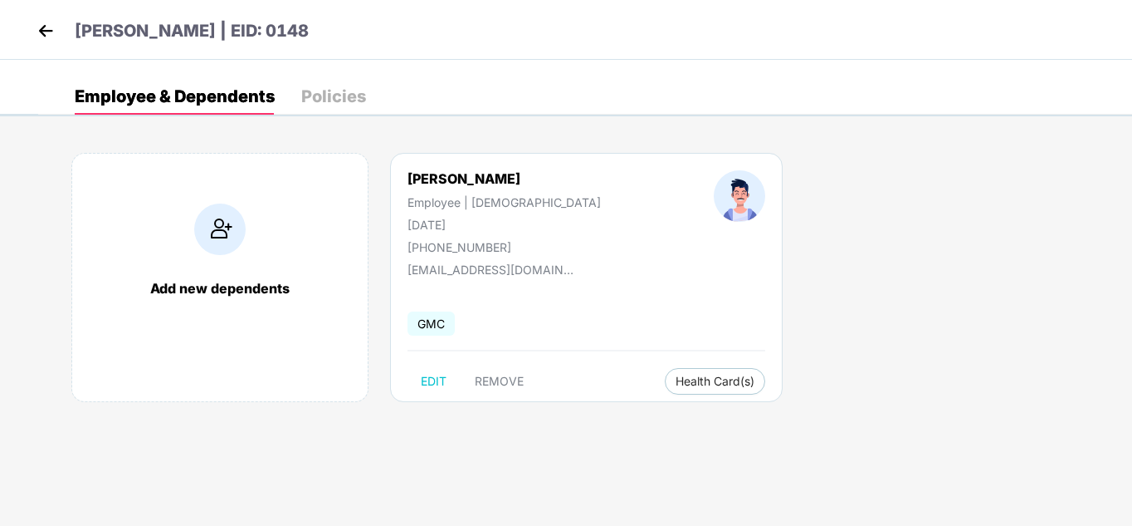
click at [570, 79] on div "Employee & Dependents Policies" at bounding box center [585, 96] width 1094 height 37
click at [46, 31] on img at bounding box center [45, 30] width 25 height 25
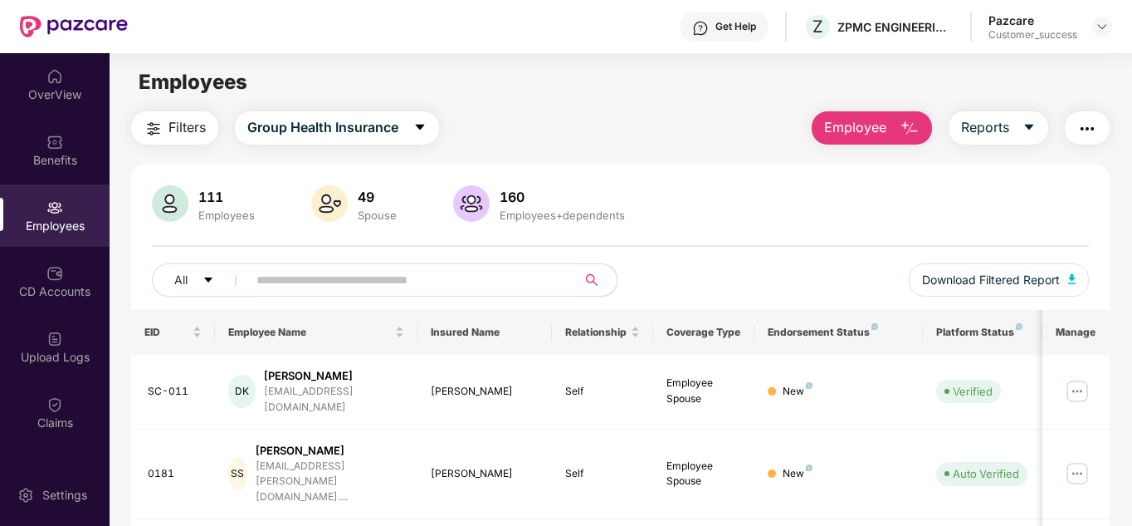
click at [733, 282] on div "All Download Filtered Report" at bounding box center [621, 286] width 938 height 46
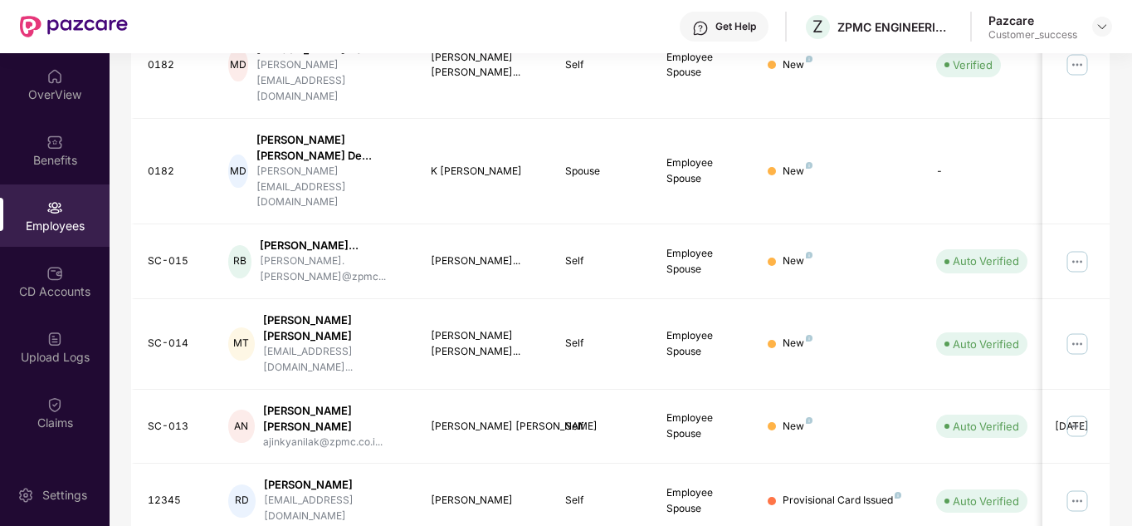
scroll to position [509, 0]
